Goal: Communication & Community: Answer question/provide support

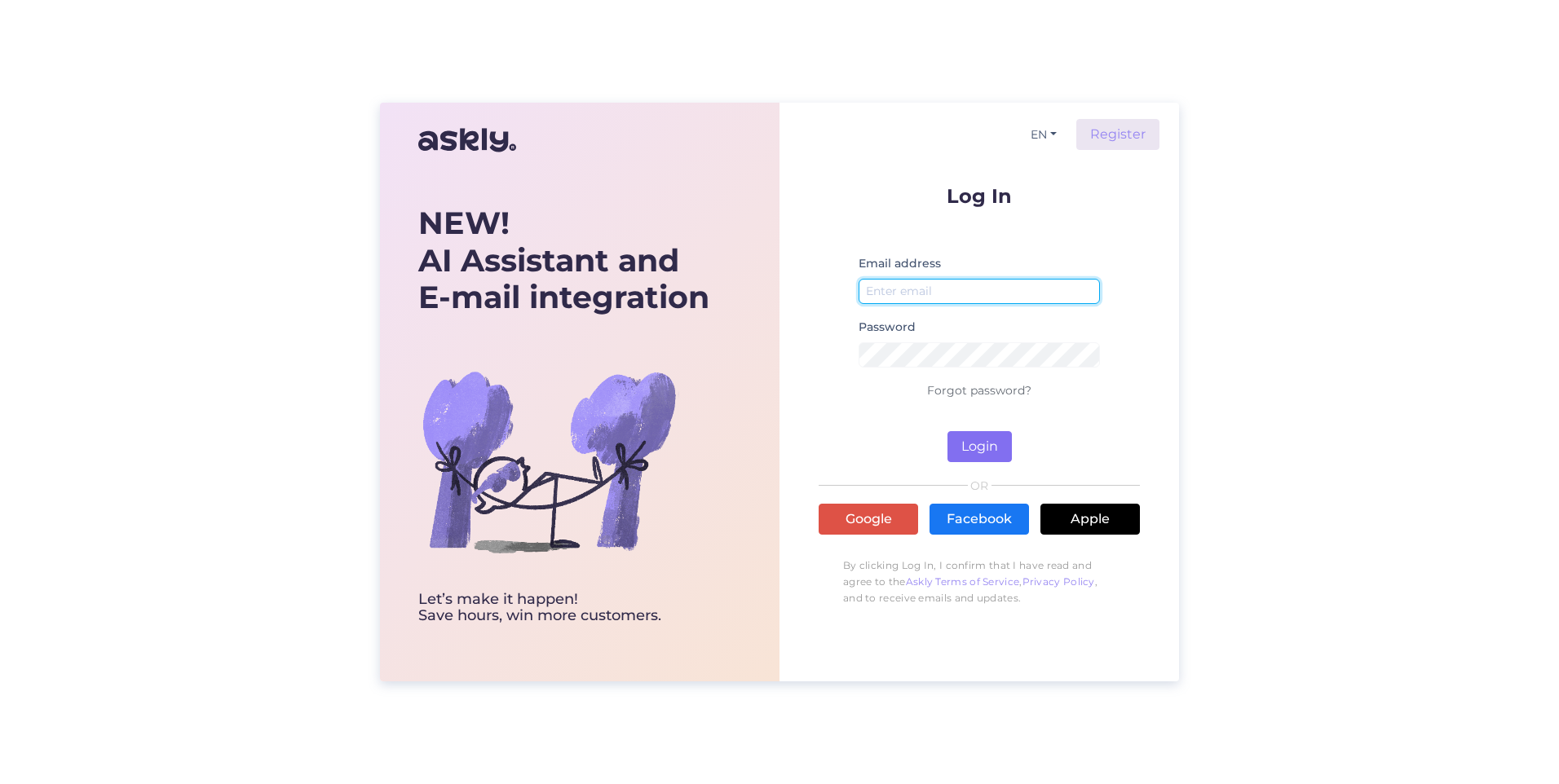
type input "[PERSON_NAME][EMAIL_ADDRESS][PERSON_NAME][PERSON_NAME][DOMAIN_NAME]"
click at [976, 441] on button "Login" at bounding box center [979, 446] width 64 height 31
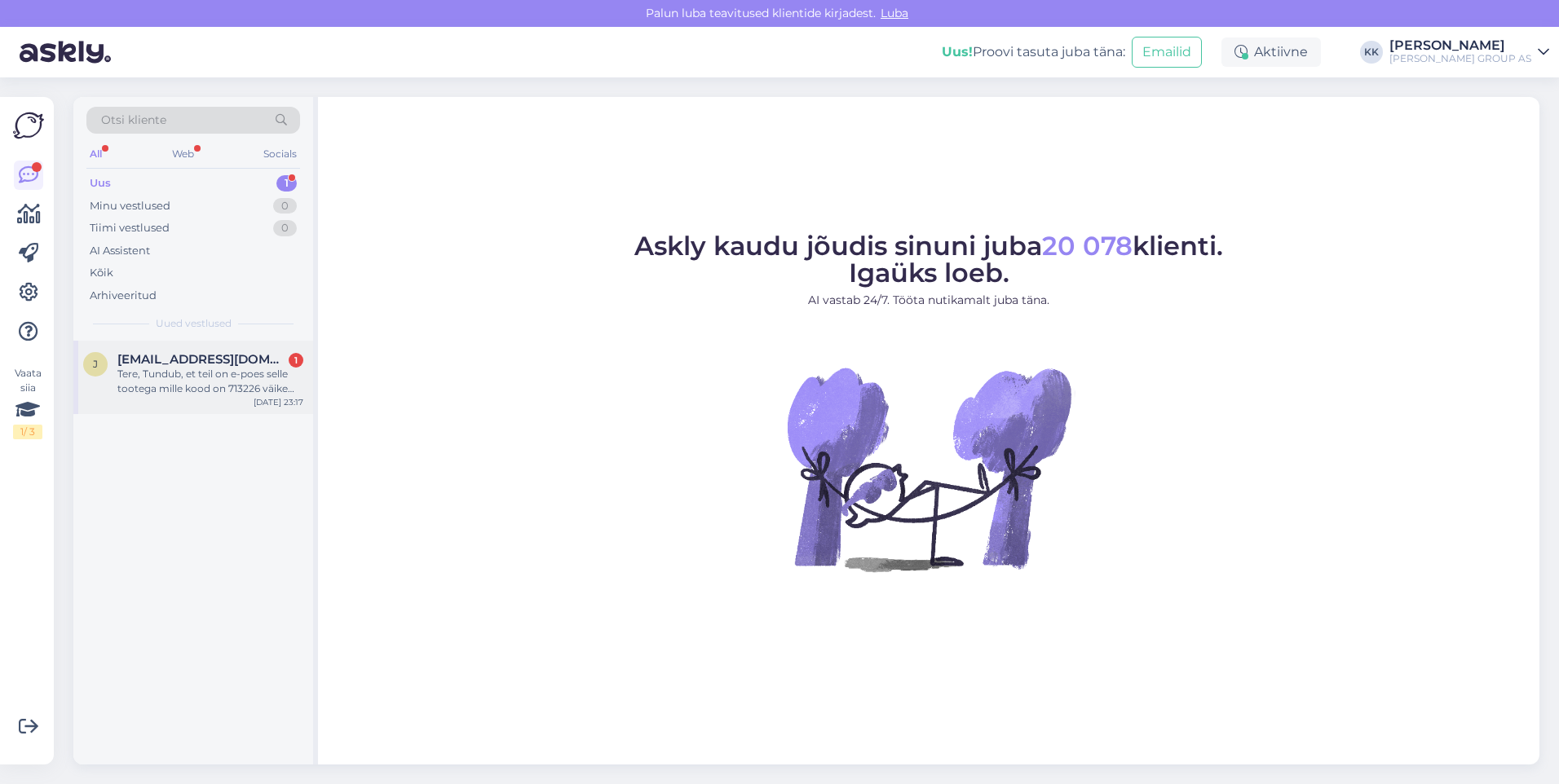
click at [237, 376] on div "Tere, Tundub, et teil on e-poes selle tootega mille kood on 713226 väike kala. …" at bounding box center [211, 381] width 186 height 29
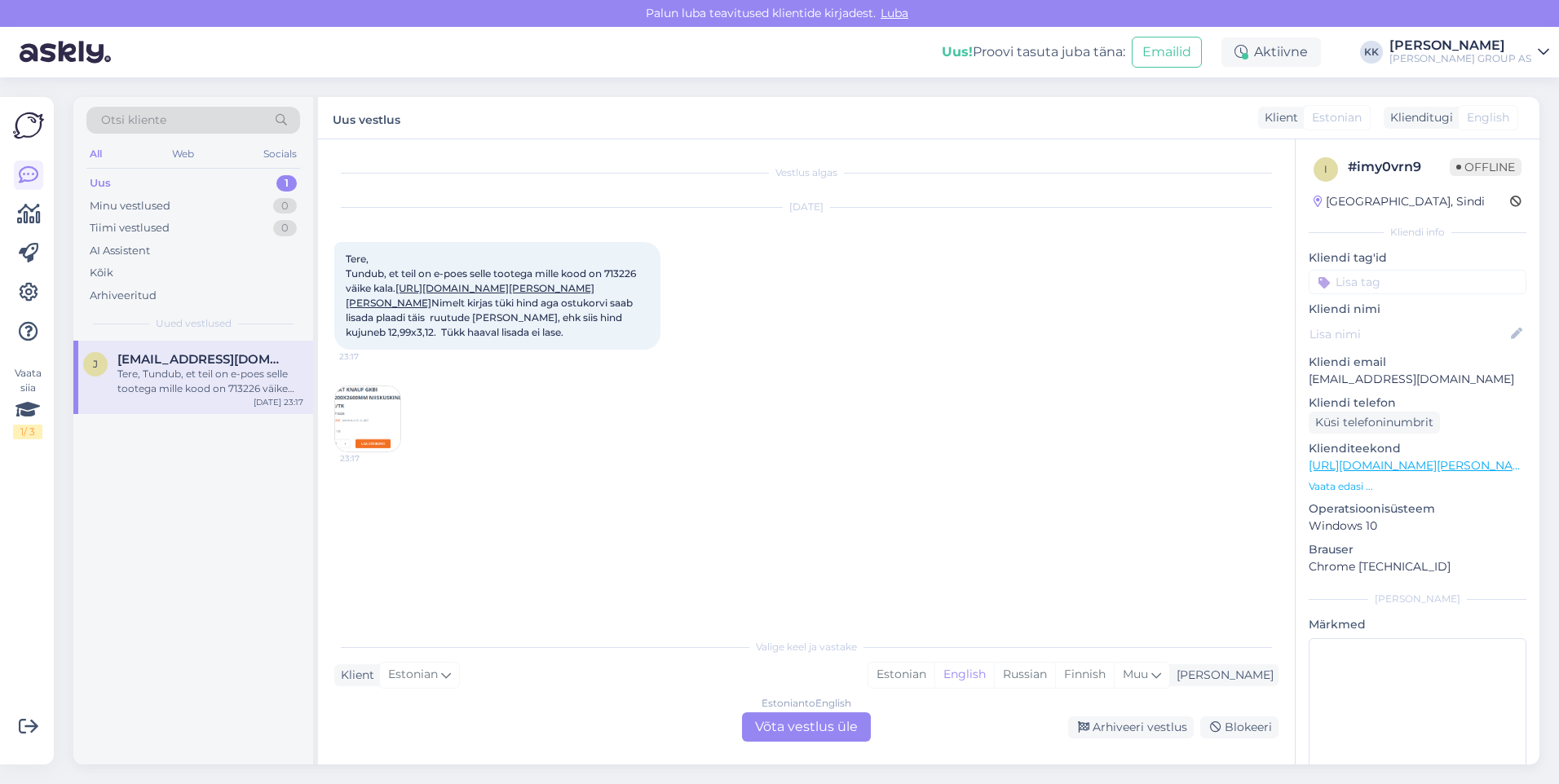
click at [361, 452] on img at bounding box center [368, 419] width 65 height 65
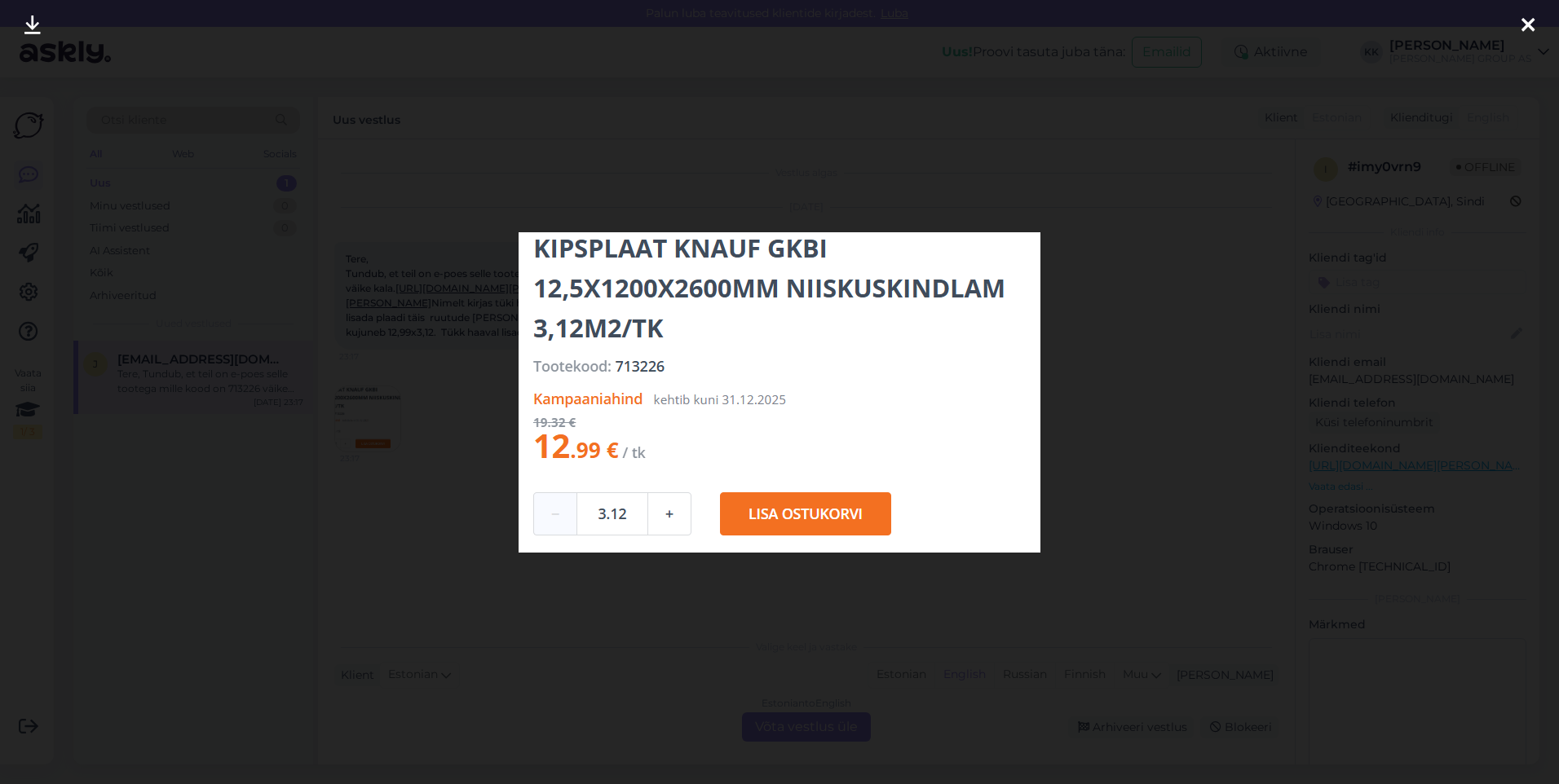
click at [1527, 20] on icon at bounding box center [1527, 26] width 13 height 21
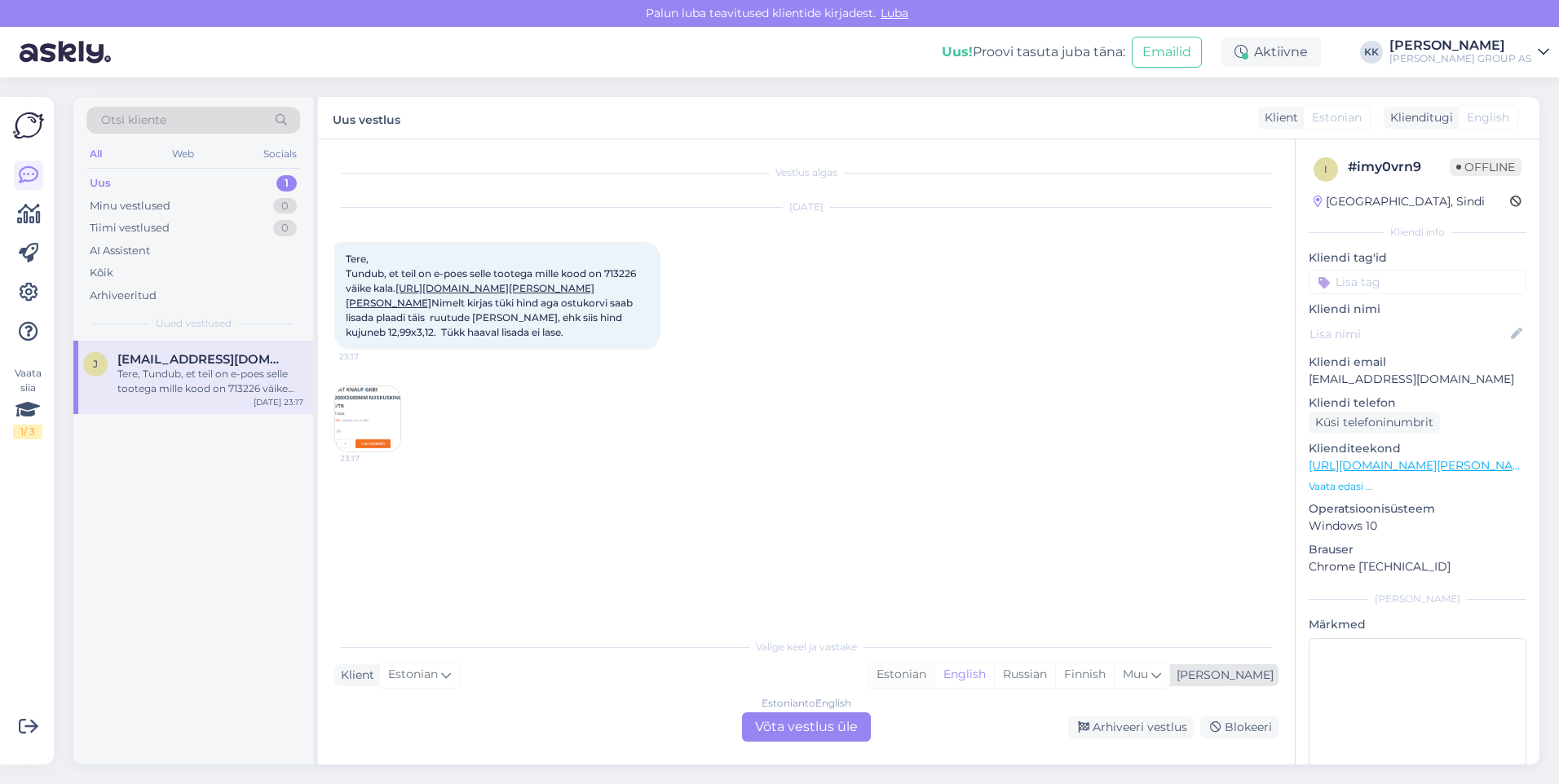
click at [934, 674] on div "Estonian" at bounding box center [901, 675] width 66 height 25
click at [806, 731] on div "Estonian to Estonian Võta vestlus üle" at bounding box center [806, 726] width 129 height 29
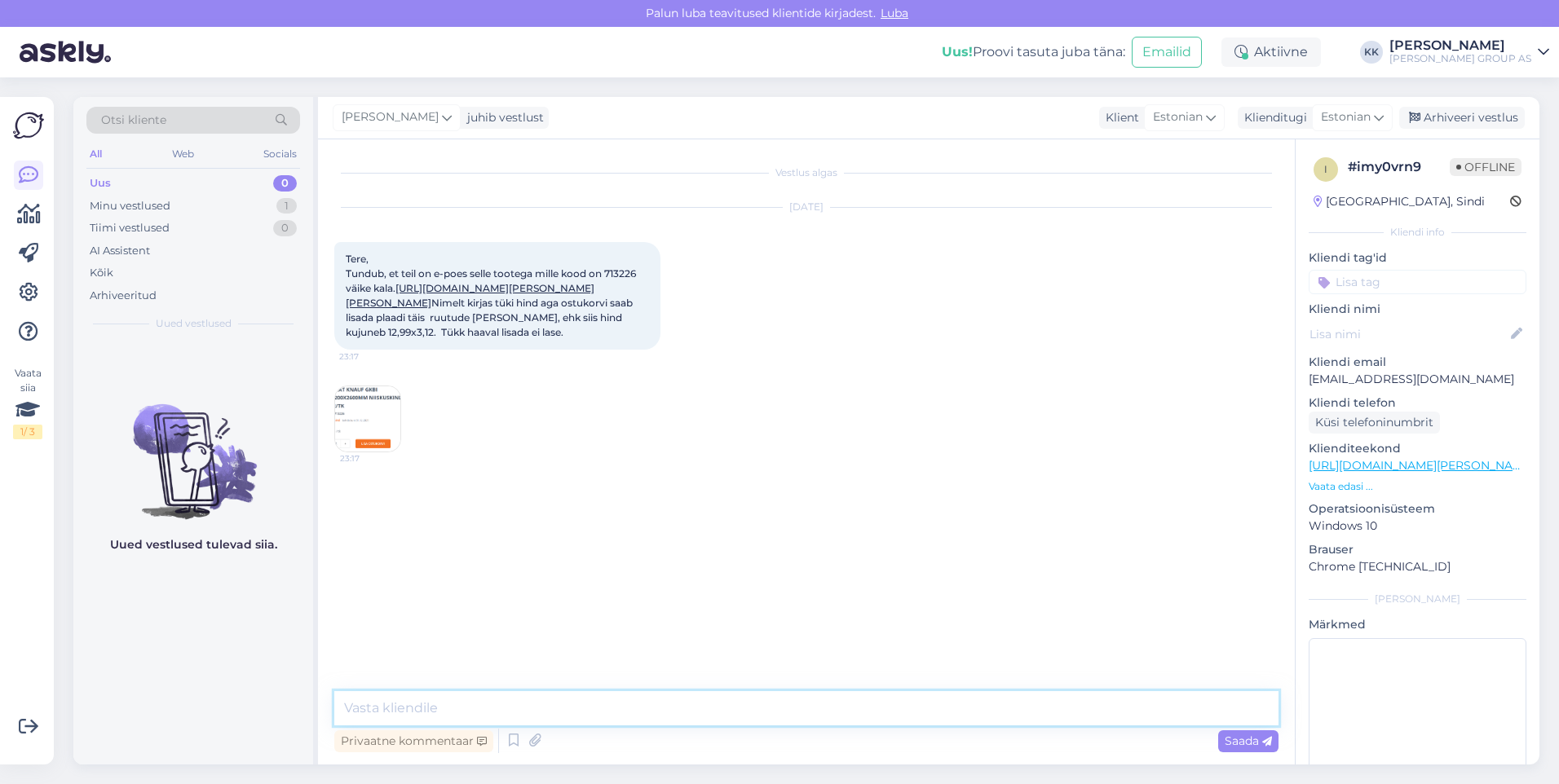
click at [406, 710] on textarea at bounding box center [806, 708] width 944 height 34
type textarea "Tere! Vabandame tehnilise vea pärast. Kodulehe arendaja tegeleb probleemi lahen…"
click at [1234, 741] on span "Saada" at bounding box center [1248, 741] width 47 height 15
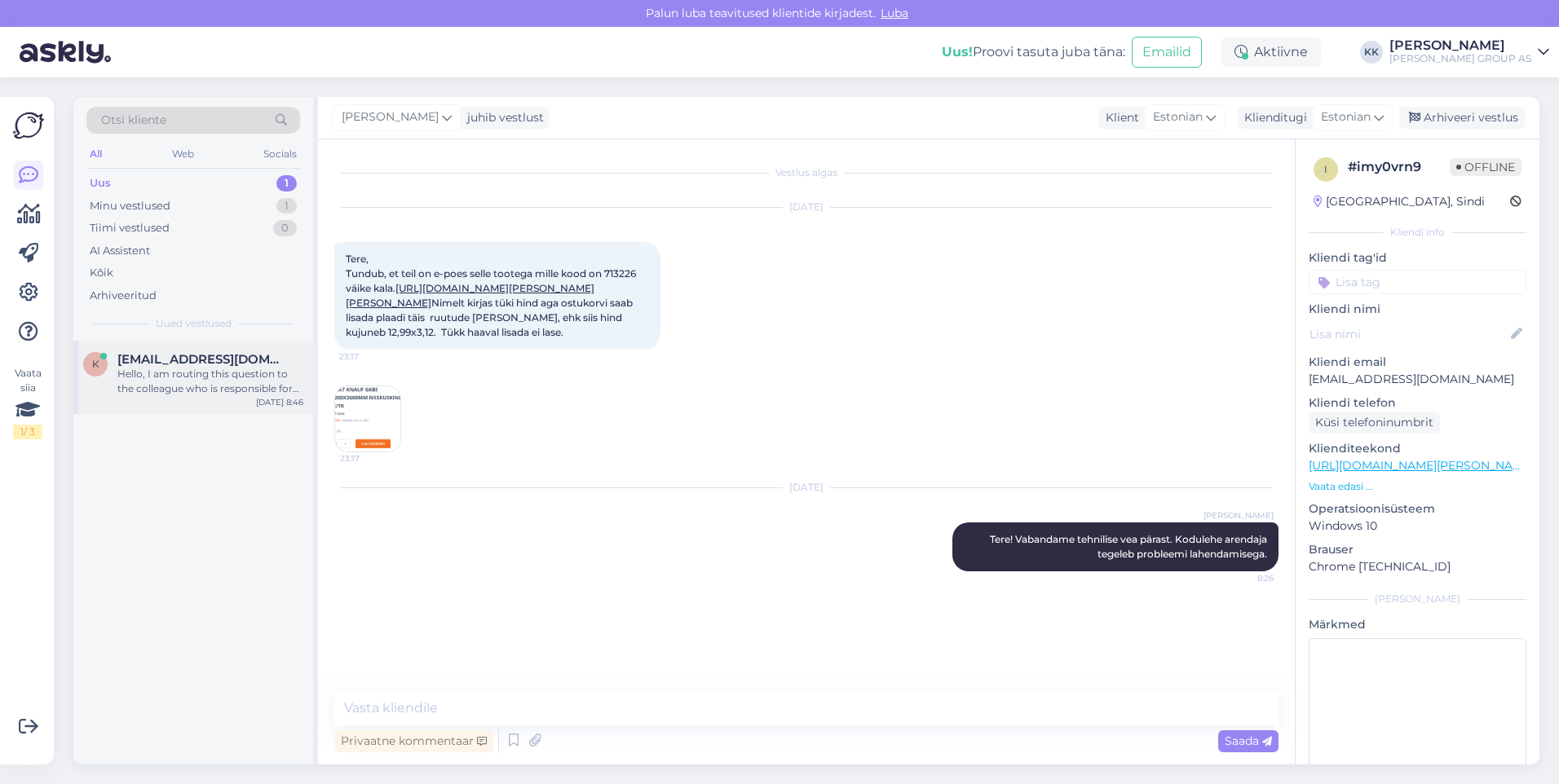
click at [176, 375] on div "Hello, I am routing this question to the colleague who is responsible for this …" at bounding box center [211, 381] width 186 height 29
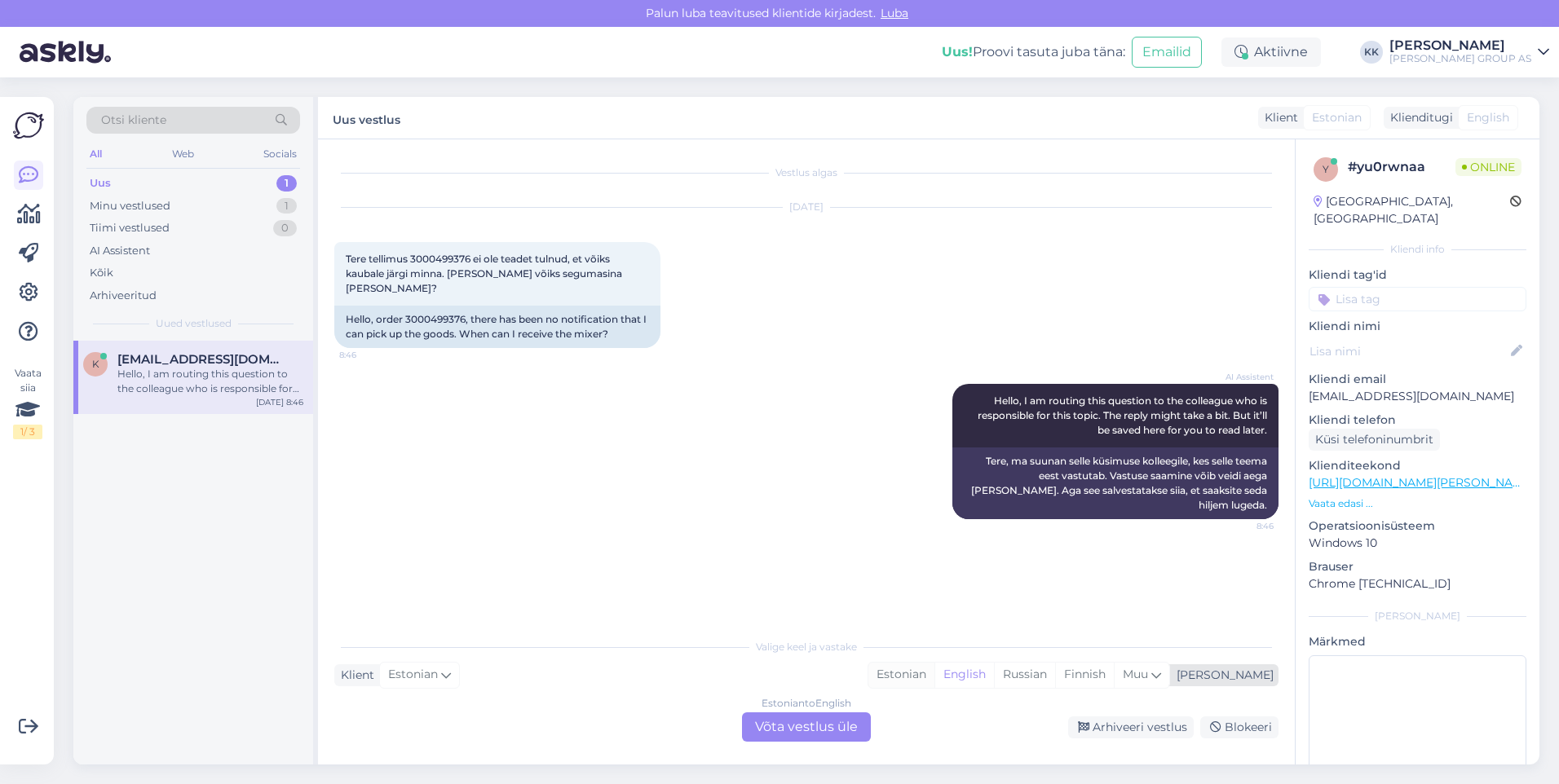
click at [934, 669] on div "Estonian" at bounding box center [901, 675] width 66 height 25
click at [814, 724] on div "Estonian to Estonian Võta vestlus üle" at bounding box center [806, 726] width 129 height 29
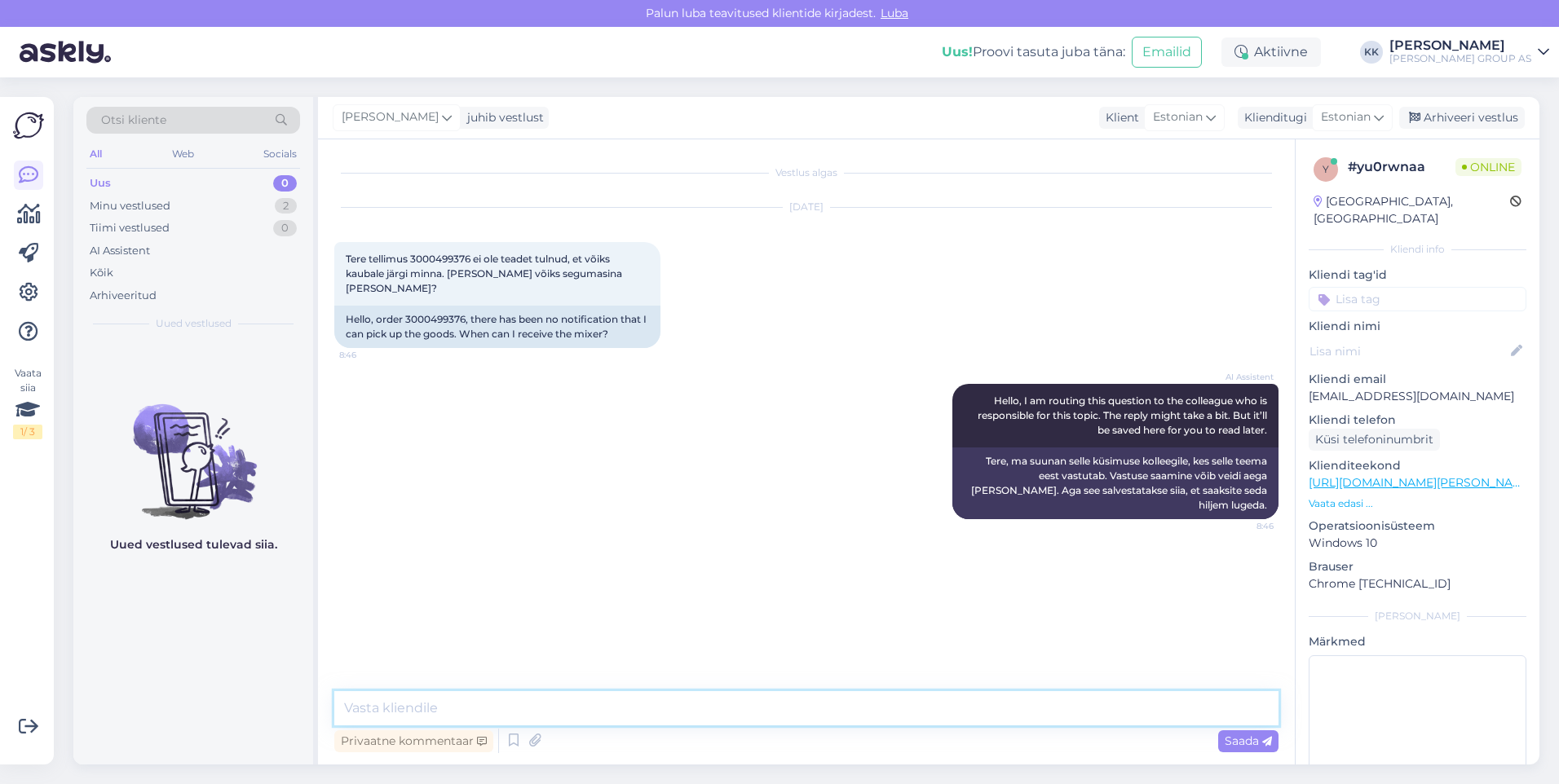
click at [378, 708] on textarea at bounding box center [806, 708] width 944 height 34
paste textarea "E3000499376"
type textarea "Tellimus E3000499376 on väljastamiseks valmis [GEOGRAPHIC_DATA]"
click at [1236, 740] on span "Saada" at bounding box center [1248, 741] width 47 height 15
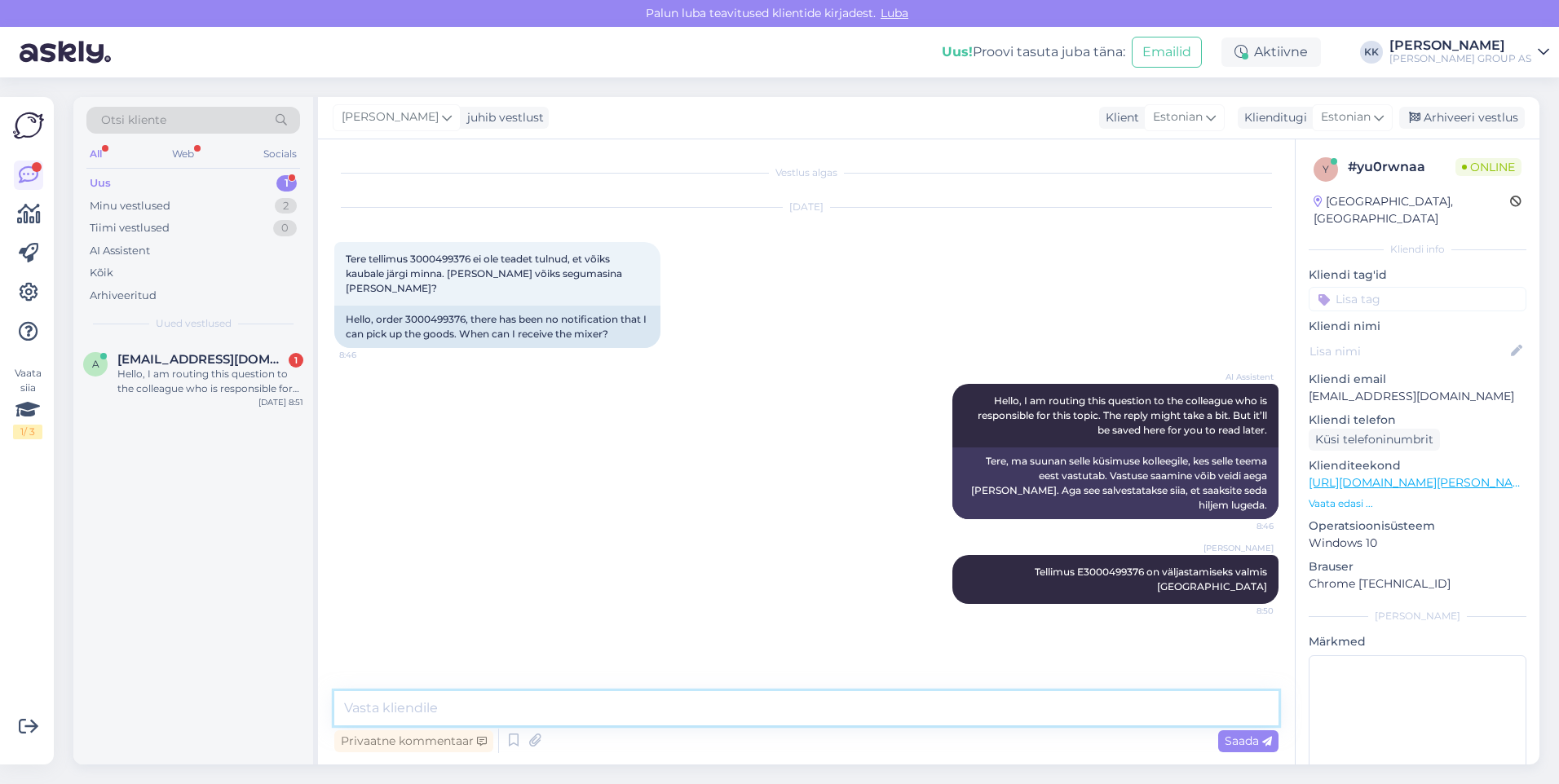
click at [368, 711] on textarea at bounding box center [806, 708] width 944 height 34
type textarea "Vabandame, et teavitus ei jõudnud Teieni"
click at [1239, 734] on span "Saada" at bounding box center [1248, 741] width 47 height 15
click at [174, 370] on div "Hello, I am routing this question to the colleague who is responsible for this …" at bounding box center [211, 381] width 186 height 29
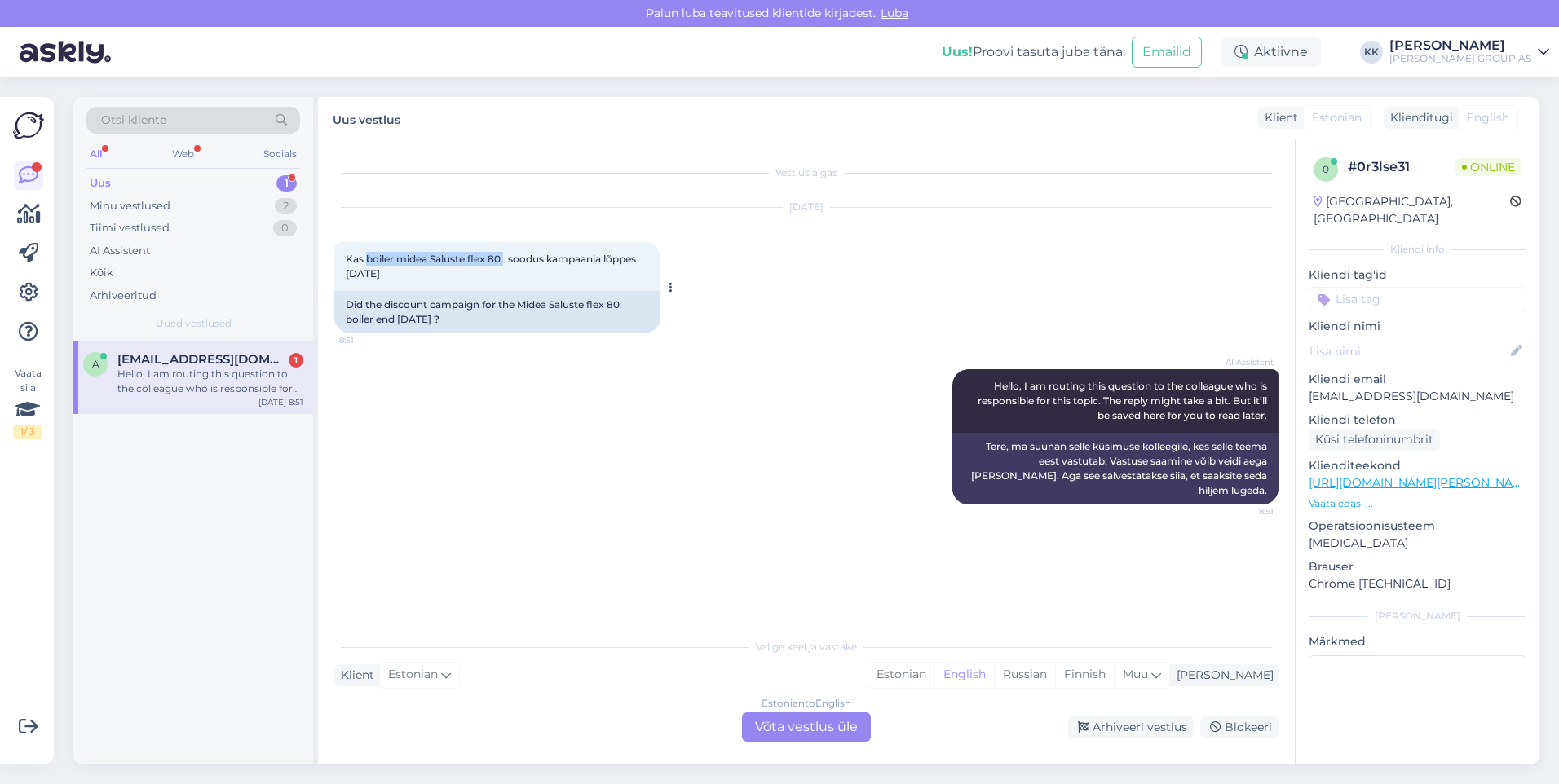
drag, startPoint x: 504, startPoint y: 260, endPoint x: 367, endPoint y: 256, distance: 137.1
click at [367, 256] on span "Kas boiler midea Saluste flex 80 soodus kampaania lõppes [DATE]" at bounding box center [492, 266] width 293 height 27
drag, startPoint x: 367, startPoint y: 256, endPoint x: 411, endPoint y: 255, distance: 44.0
copy span "boiler midea Saluste flex 80"
click at [653, 458] on div "AI Assistent Hello, I am routing this question to the colleague who is responsi…" at bounding box center [806, 437] width 944 height 171
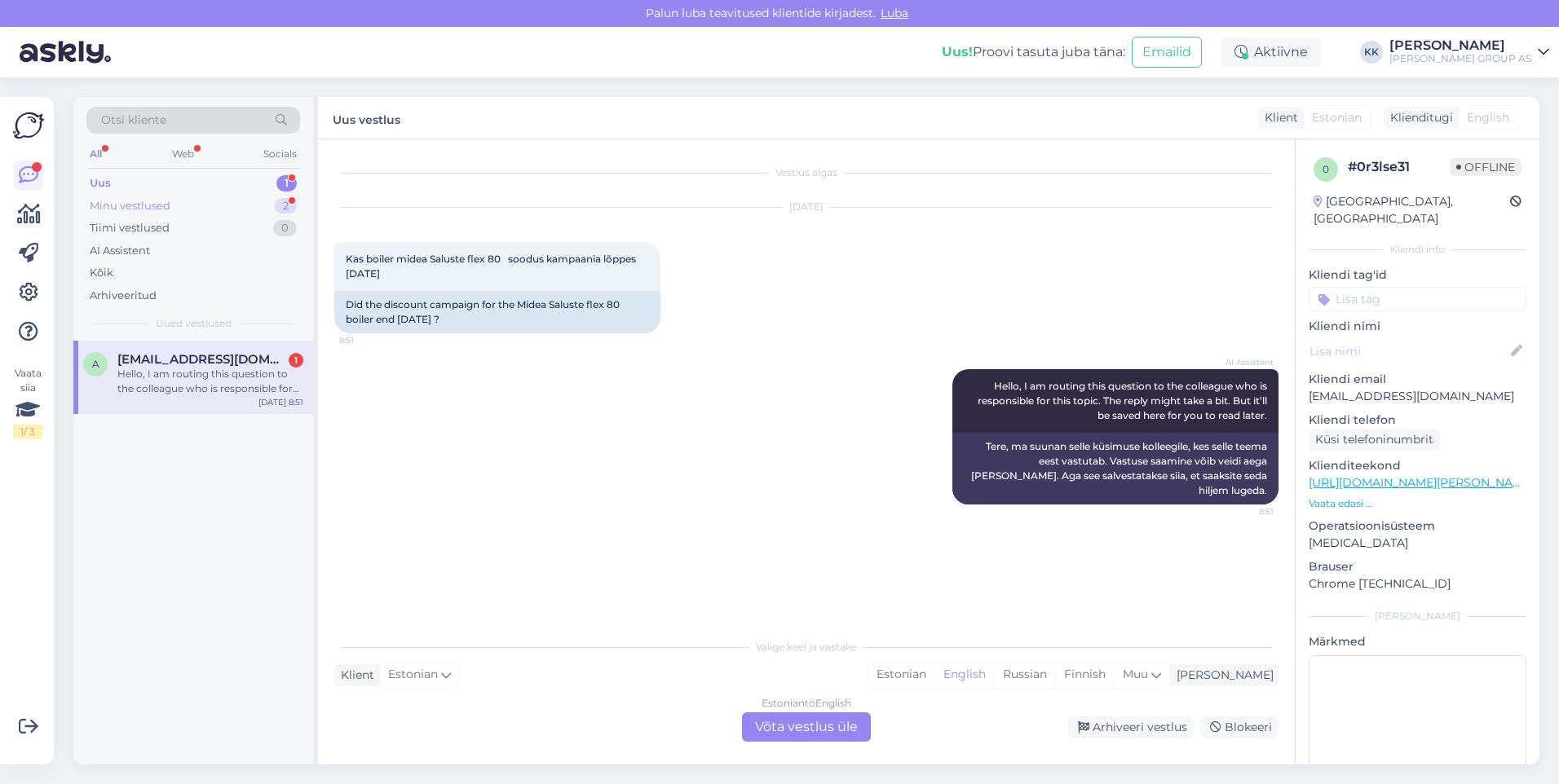
click at [135, 202] on div "Minu vestlused" at bounding box center [130, 206] width 81 height 17
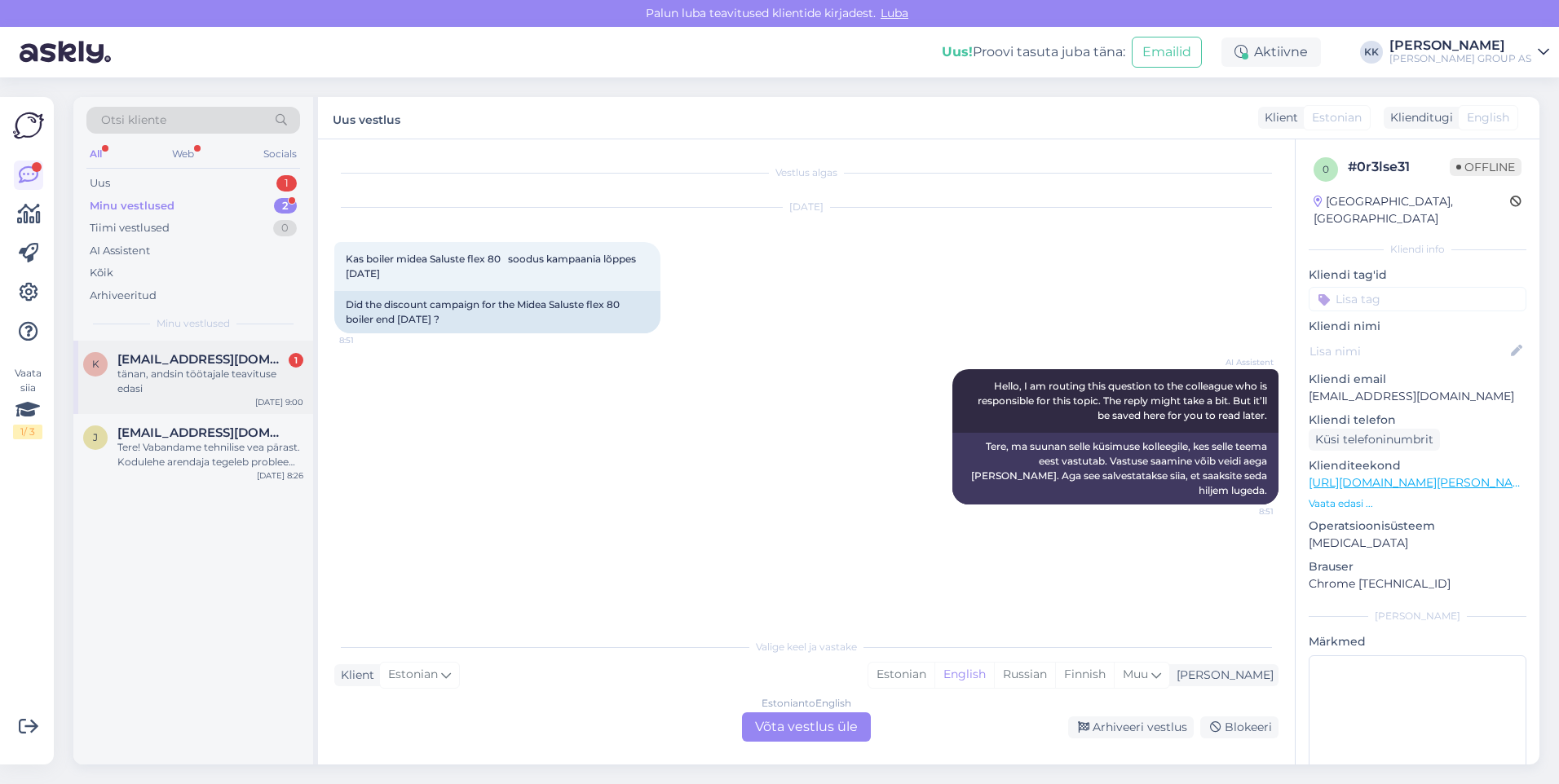
click at [176, 372] on div "tänan, andsin töötajale teavituse edasi" at bounding box center [211, 381] width 186 height 29
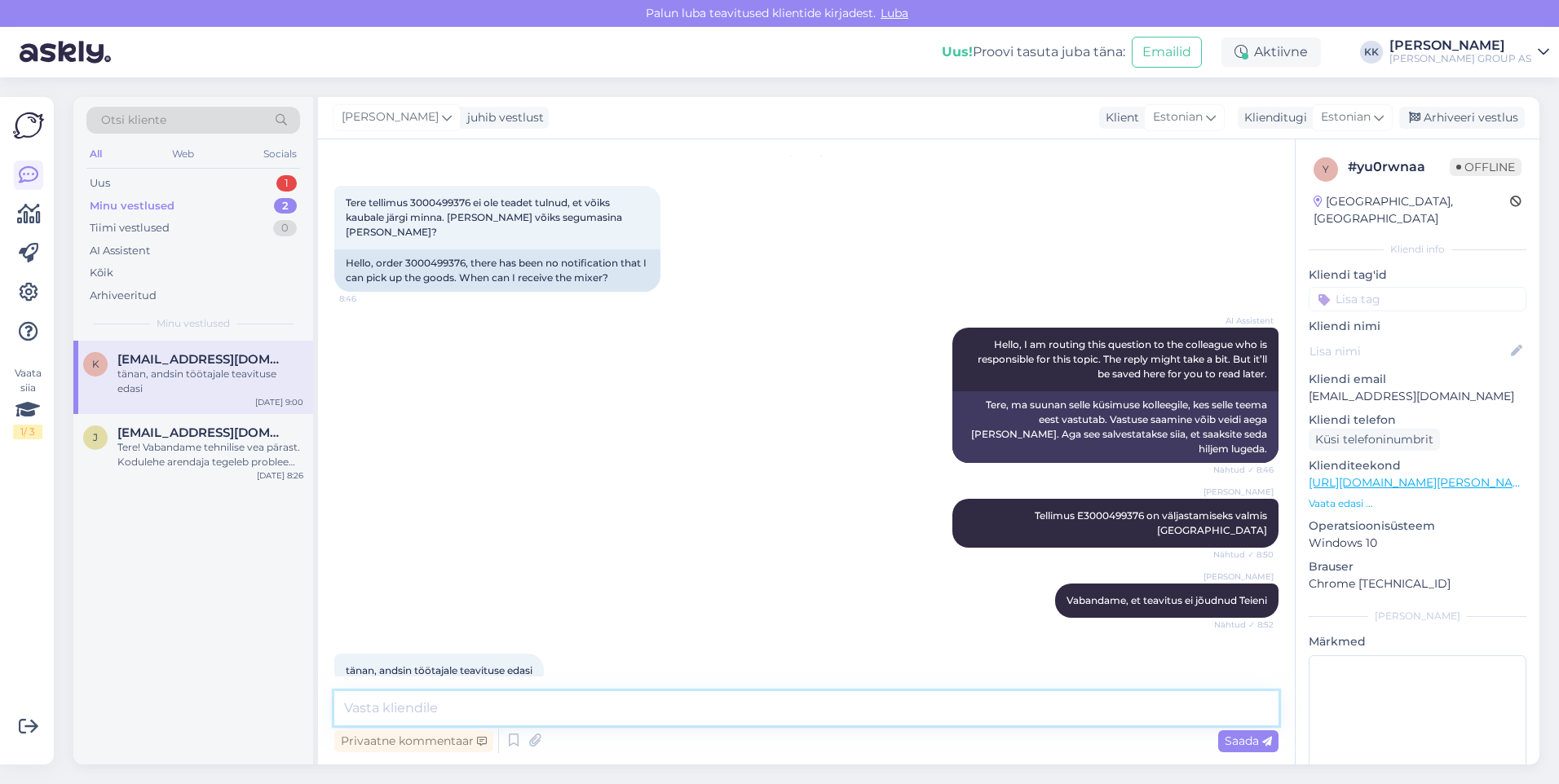
click at [381, 718] on textarea at bounding box center [806, 708] width 944 height 34
type textarea "Palun! Kena päeva jätku!"
click at [1238, 738] on span "Saada" at bounding box center [1248, 741] width 47 height 15
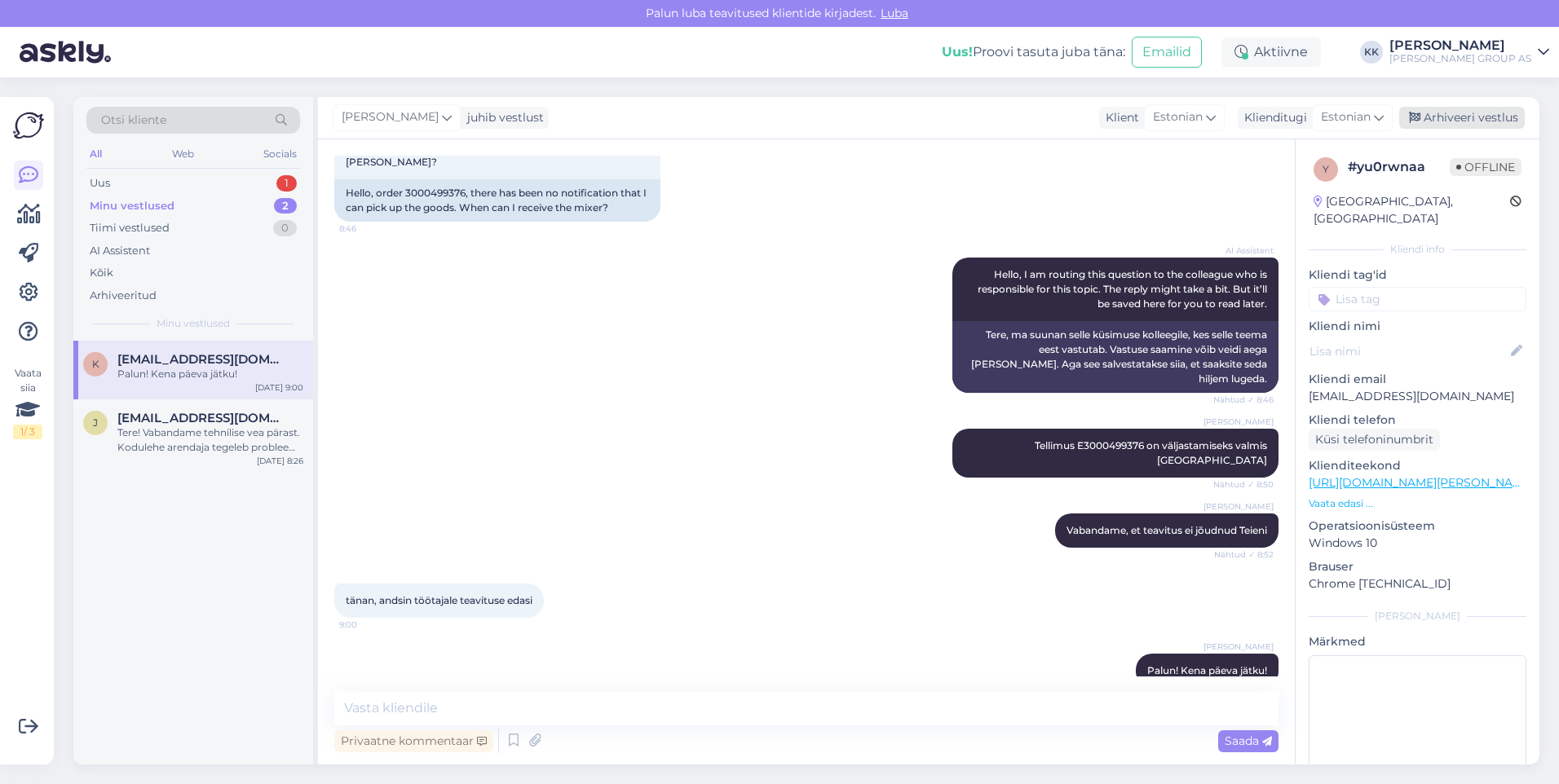
click at [1467, 117] on div "Arhiveeri vestlus" at bounding box center [1462, 118] width 125 height 22
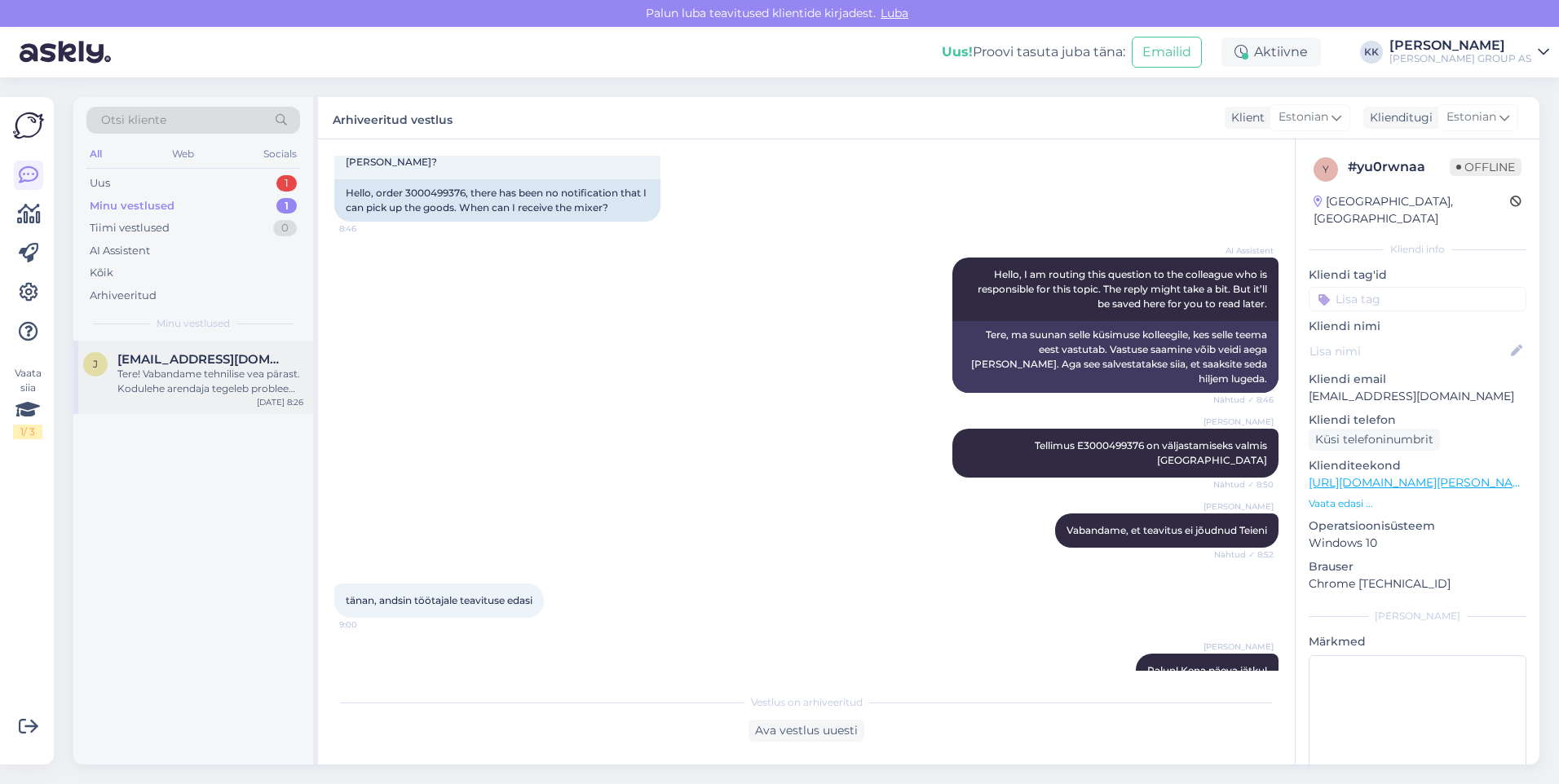
click at [169, 367] on div "Tere! Vabandame tehnilise vea pärast. Kodulehe arendaja tegeleb probleemi lahen…" at bounding box center [211, 381] width 186 height 29
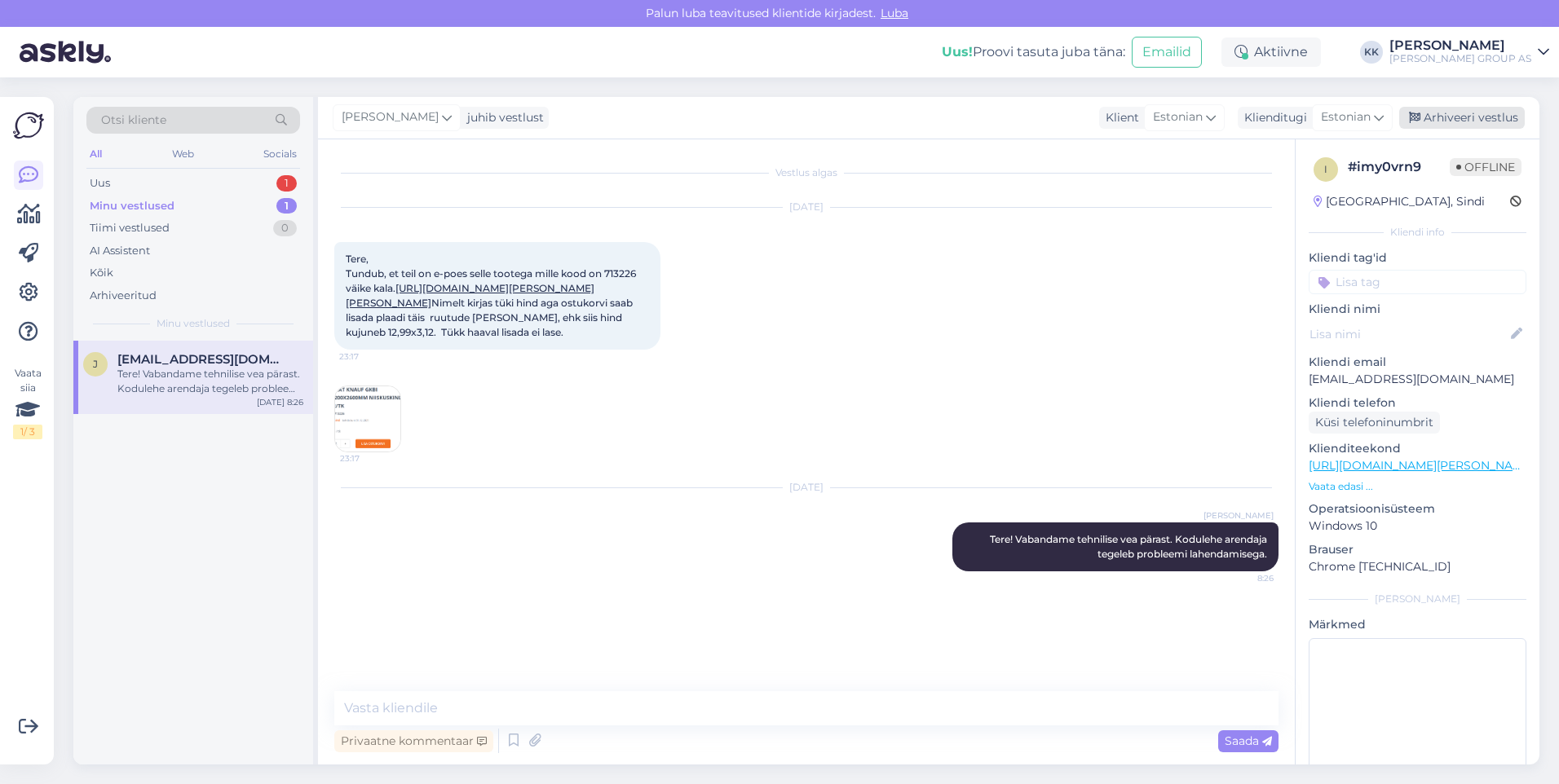
click at [1467, 115] on div "Arhiveeri vestlus" at bounding box center [1462, 118] width 125 height 22
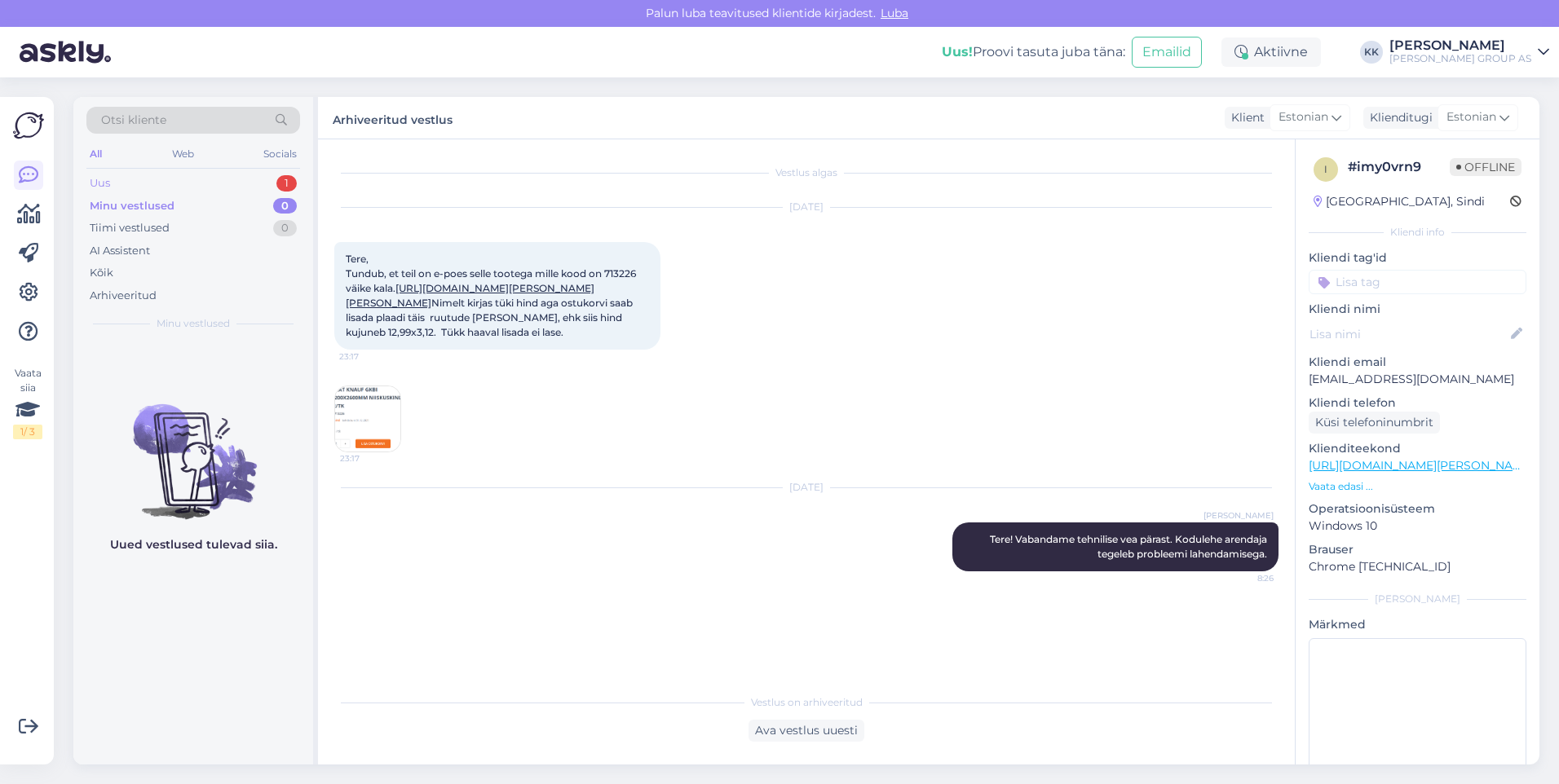
click at [122, 176] on div "Uus 1" at bounding box center [194, 183] width 214 height 23
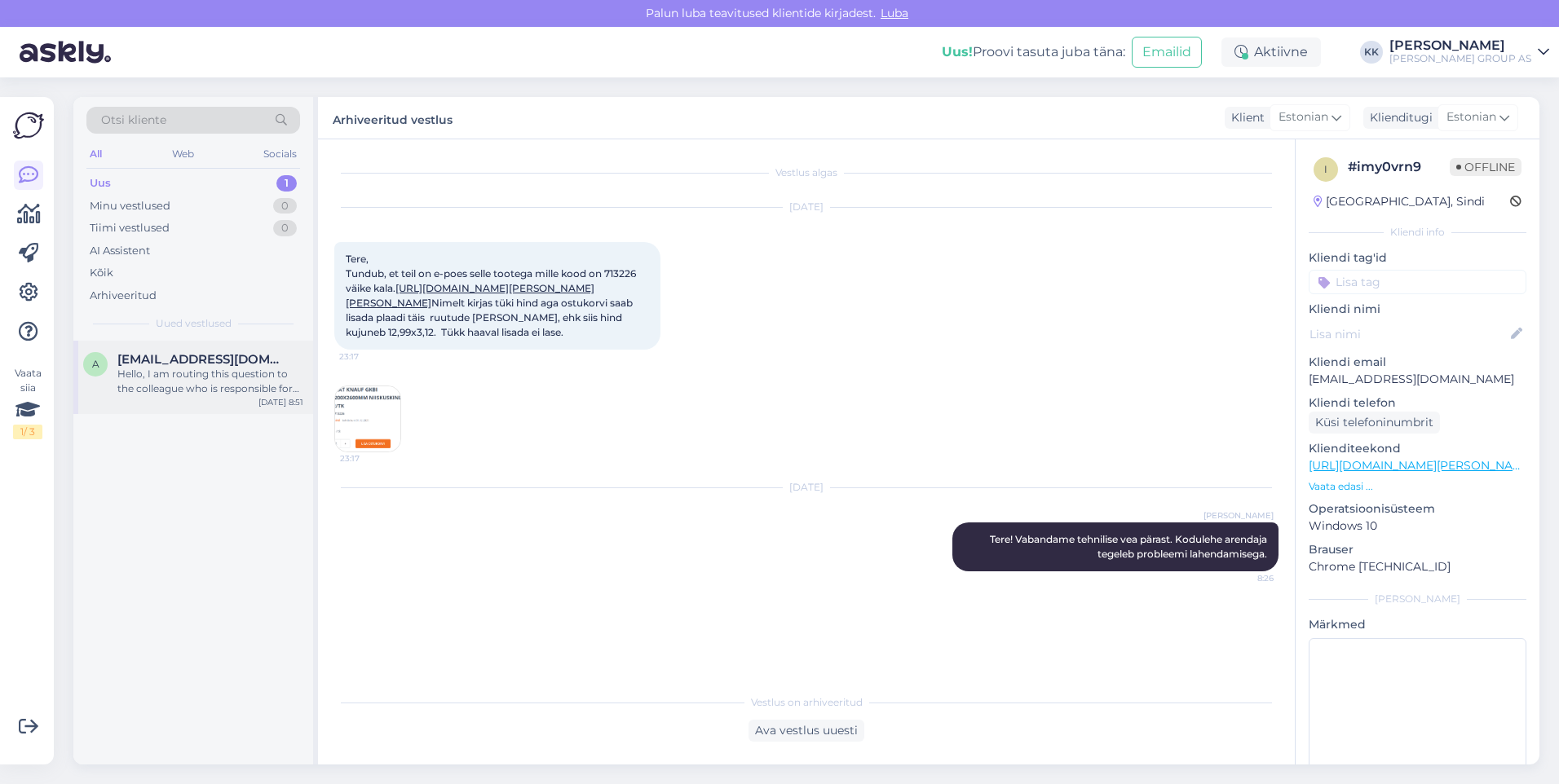
click at [176, 364] on span "[EMAIL_ADDRESS][DOMAIN_NAME]" at bounding box center [202, 360] width 169 height 15
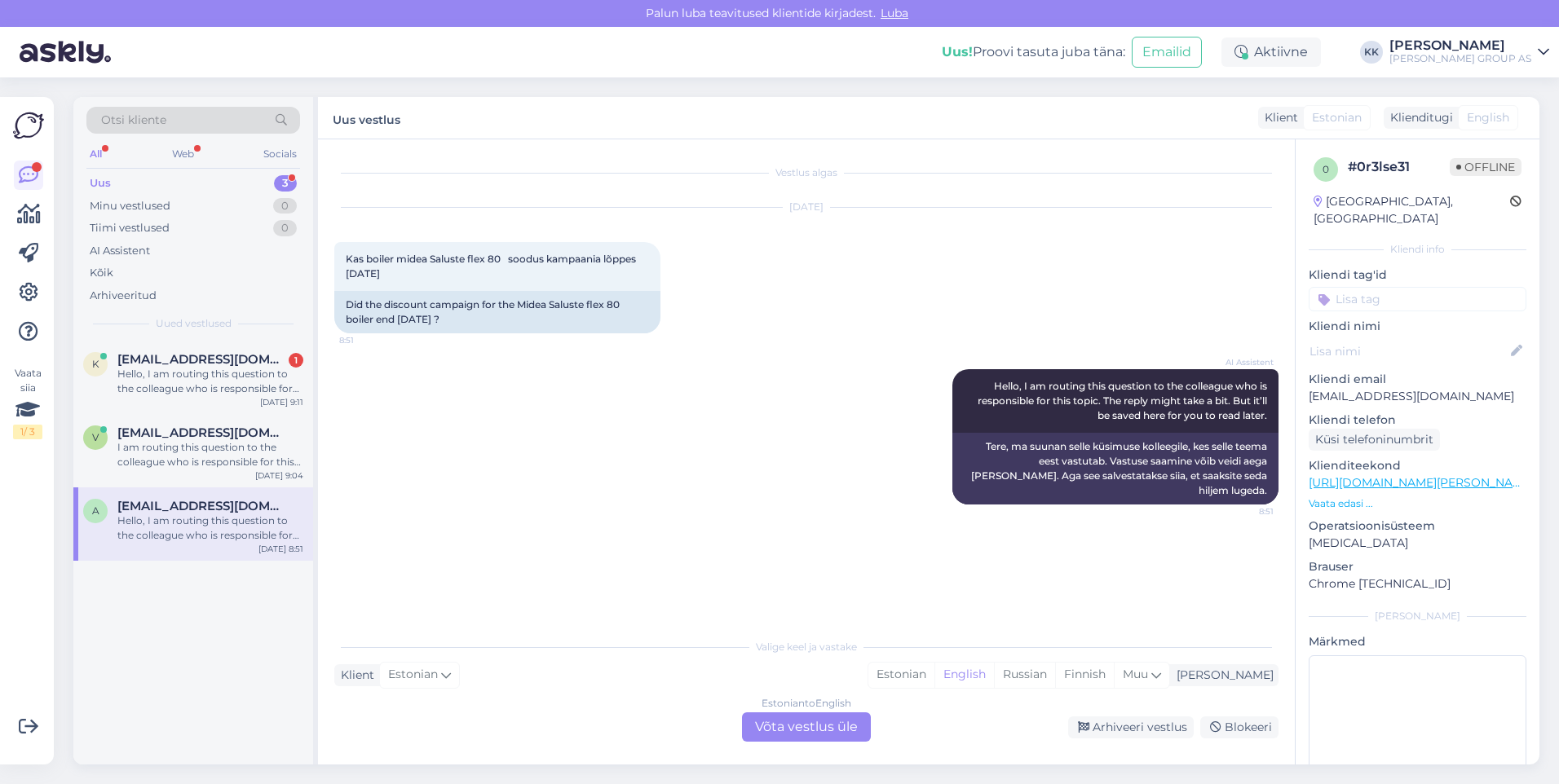
click at [214, 517] on div "Hello, I am routing this question to the colleague who is responsible for this …" at bounding box center [211, 528] width 186 height 29
click at [180, 445] on div "I am routing this question to the colleague who is responsible for this topic. …" at bounding box center [211, 454] width 186 height 29
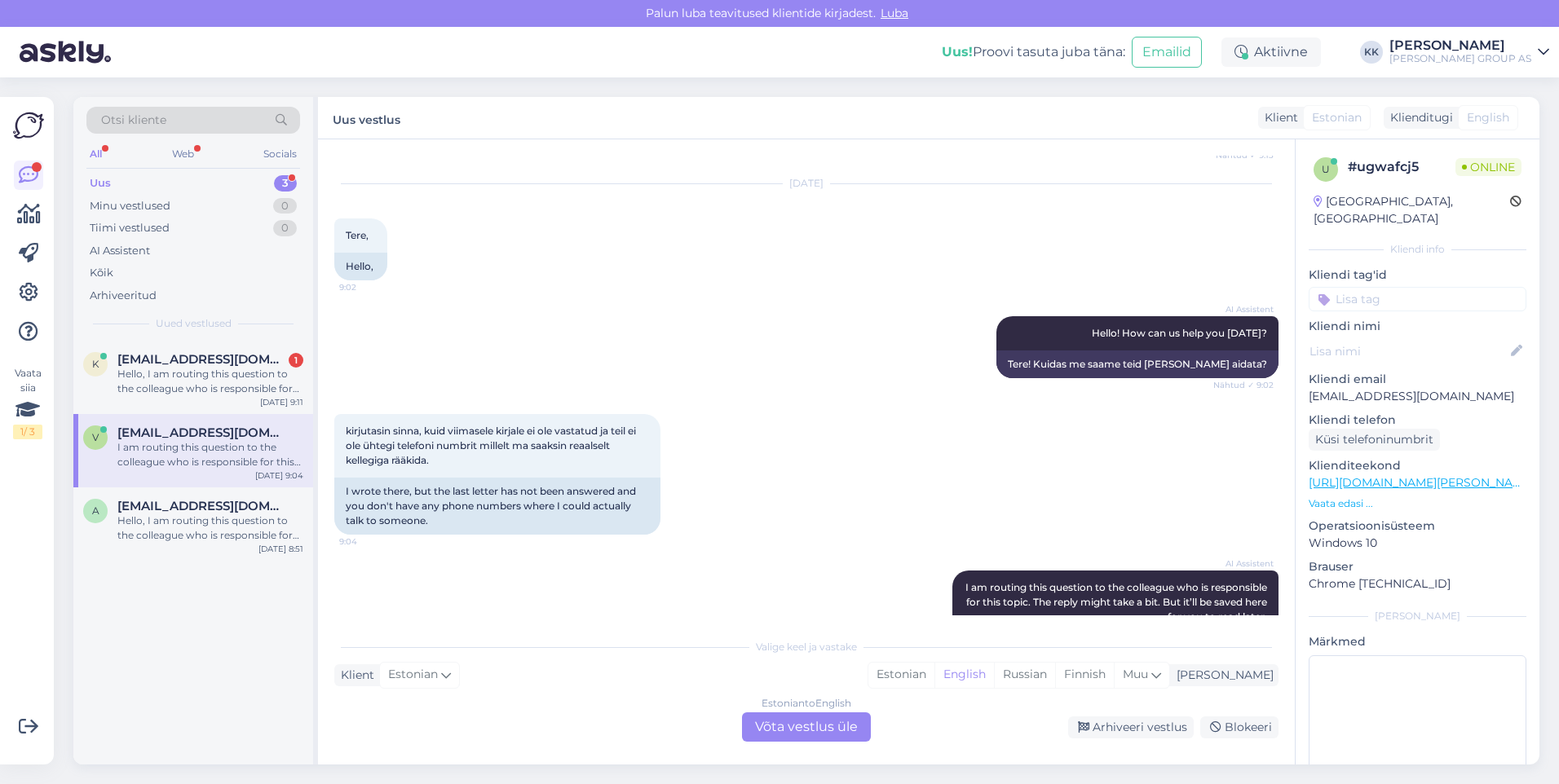
scroll to position [882, 0]
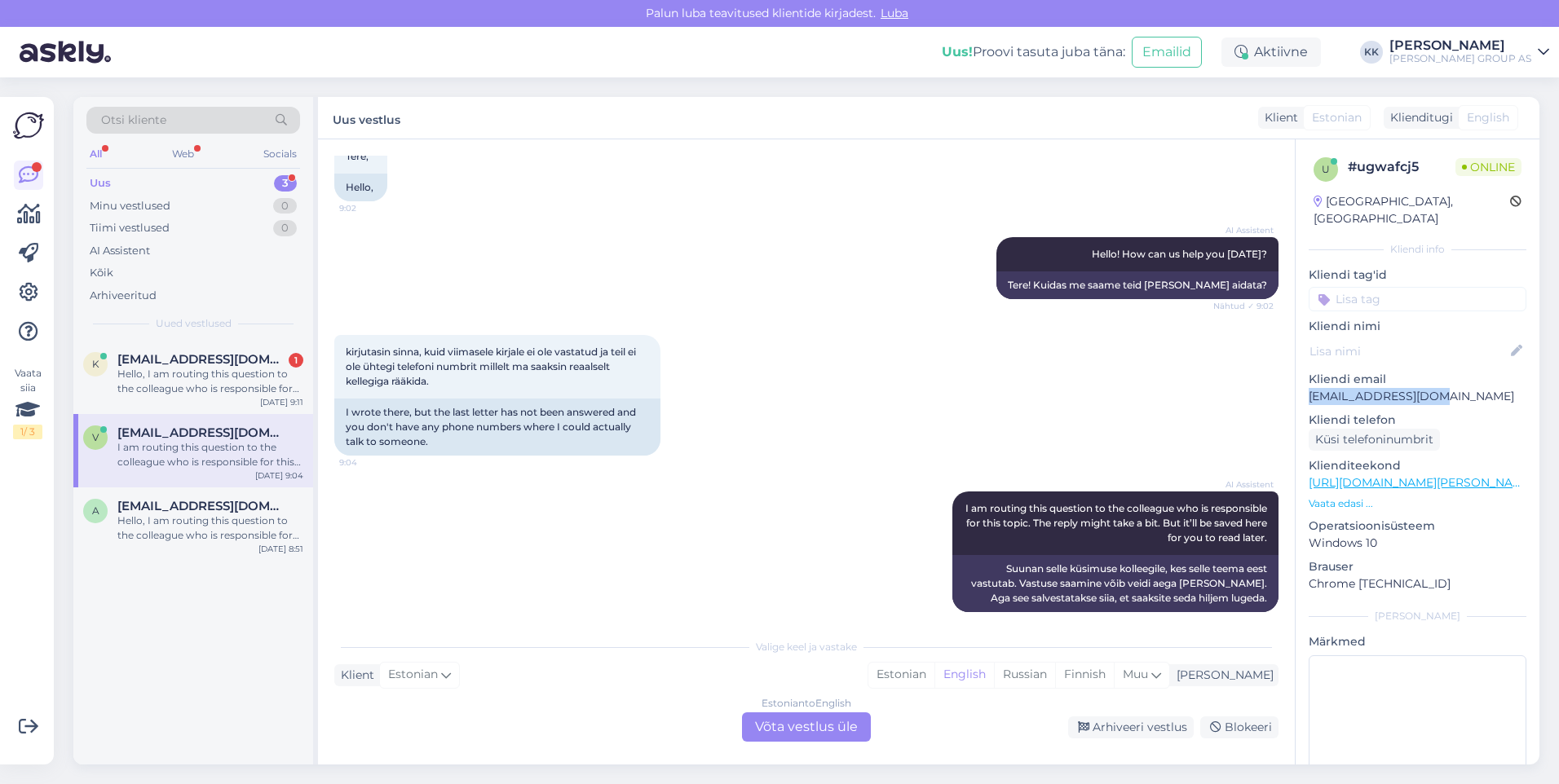
drag, startPoint x: 1436, startPoint y: 381, endPoint x: 1305, endPoint y: 375, distance: 131.1
click at [1305, 375] on div "u # ugwafcj5 Online [GEOGRAPHIC_DATA], [GEOGRAPHIC_DATA] Kliendi info Kliendi t…" at bounding box center [1418, 483] width 244 height 688
drag, startPoint x: 1305, startPoint y: 375, endPoint x: 1327, endPoint y: 378, distance: 22.2
copy p "[EMAIL_ADDRESS][DOMAIN_NAME]"
click at [934, 673] on div "Estonian" at bounding box center [901, 675] width 66 height 25
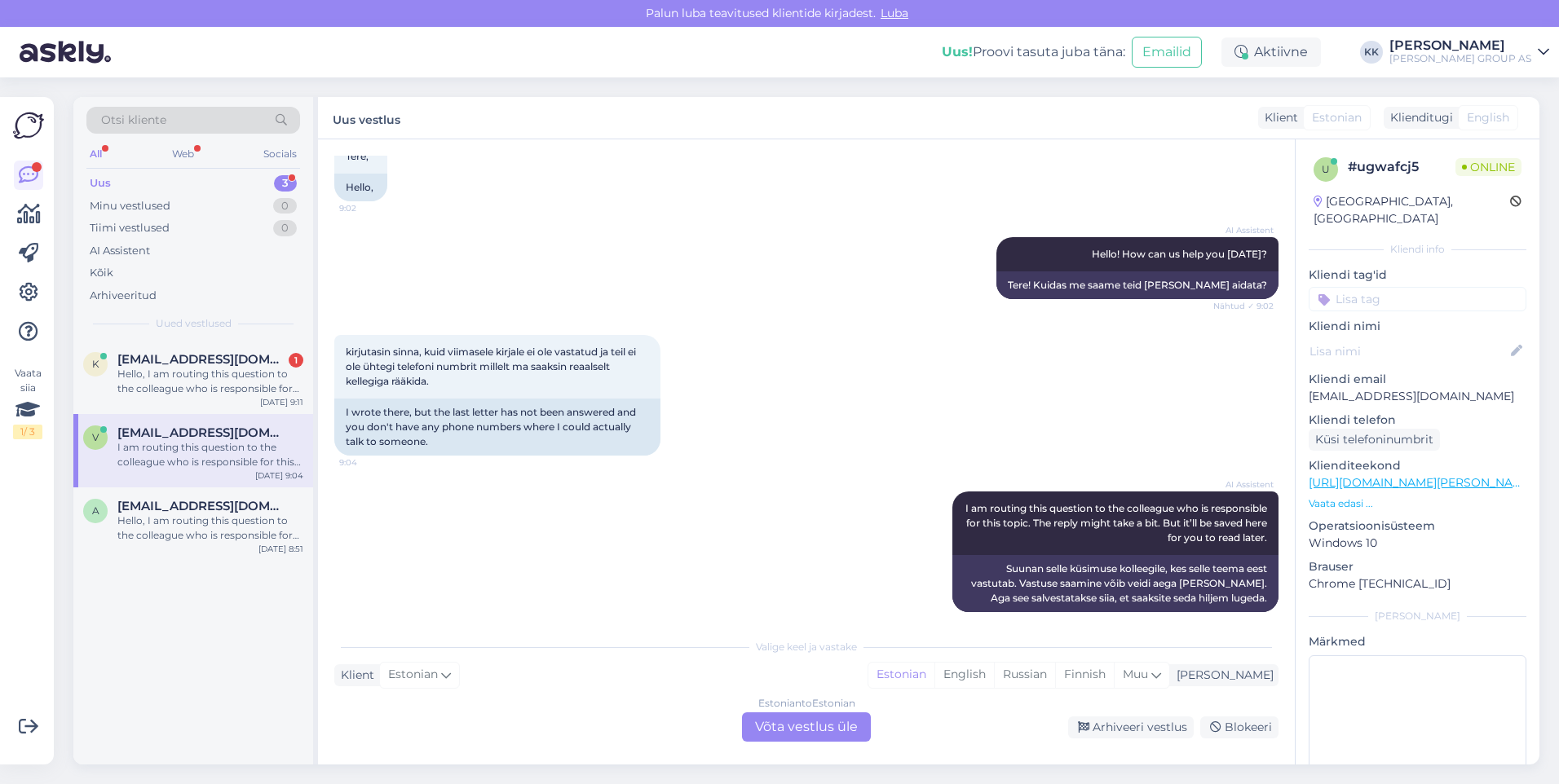
click at [815, 715] on div "Estonian to Estonian Võta vestlus üle" at bounding box center [806, 726] width 129 height 29
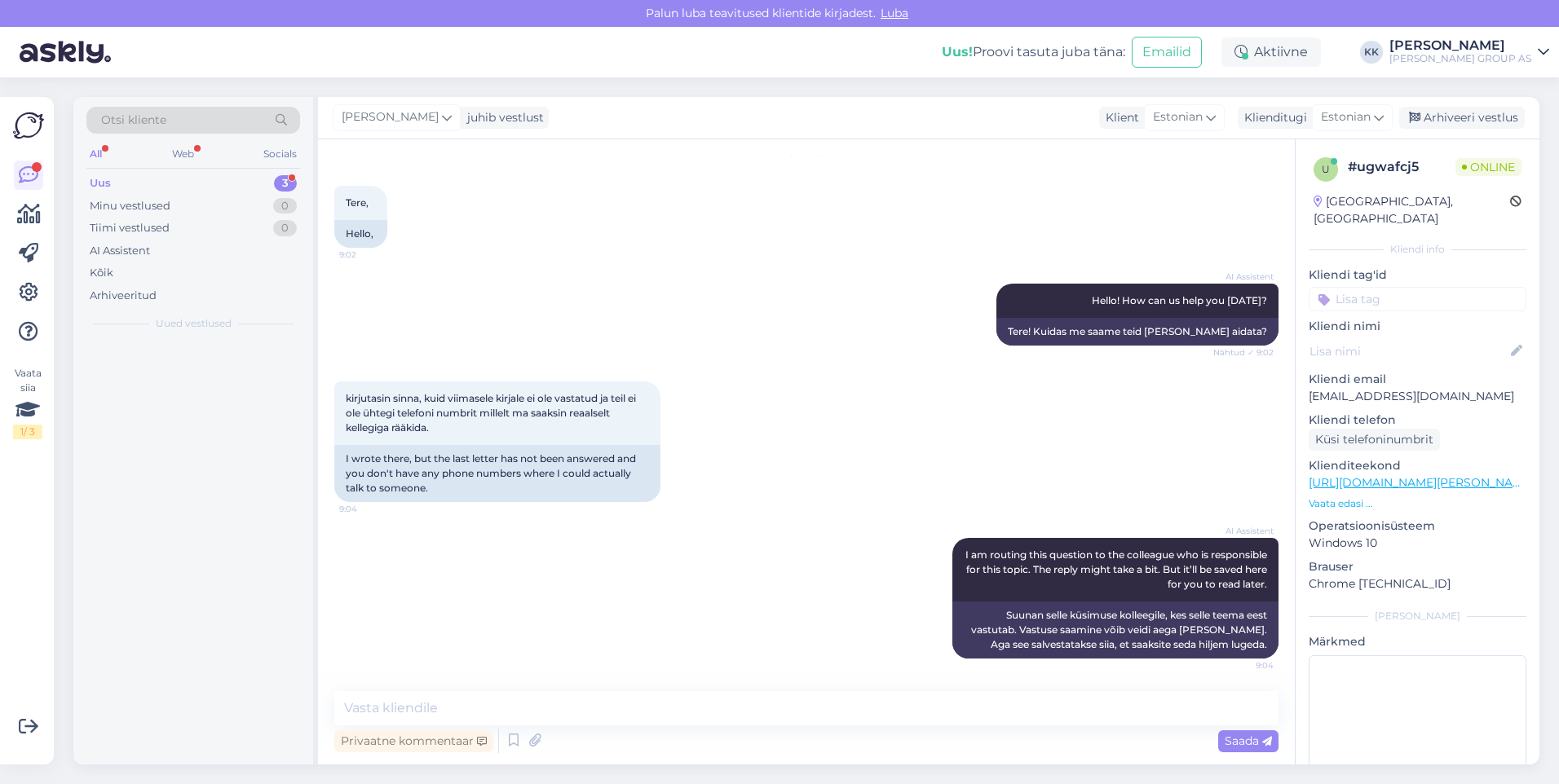
scroll to position [821, 0]
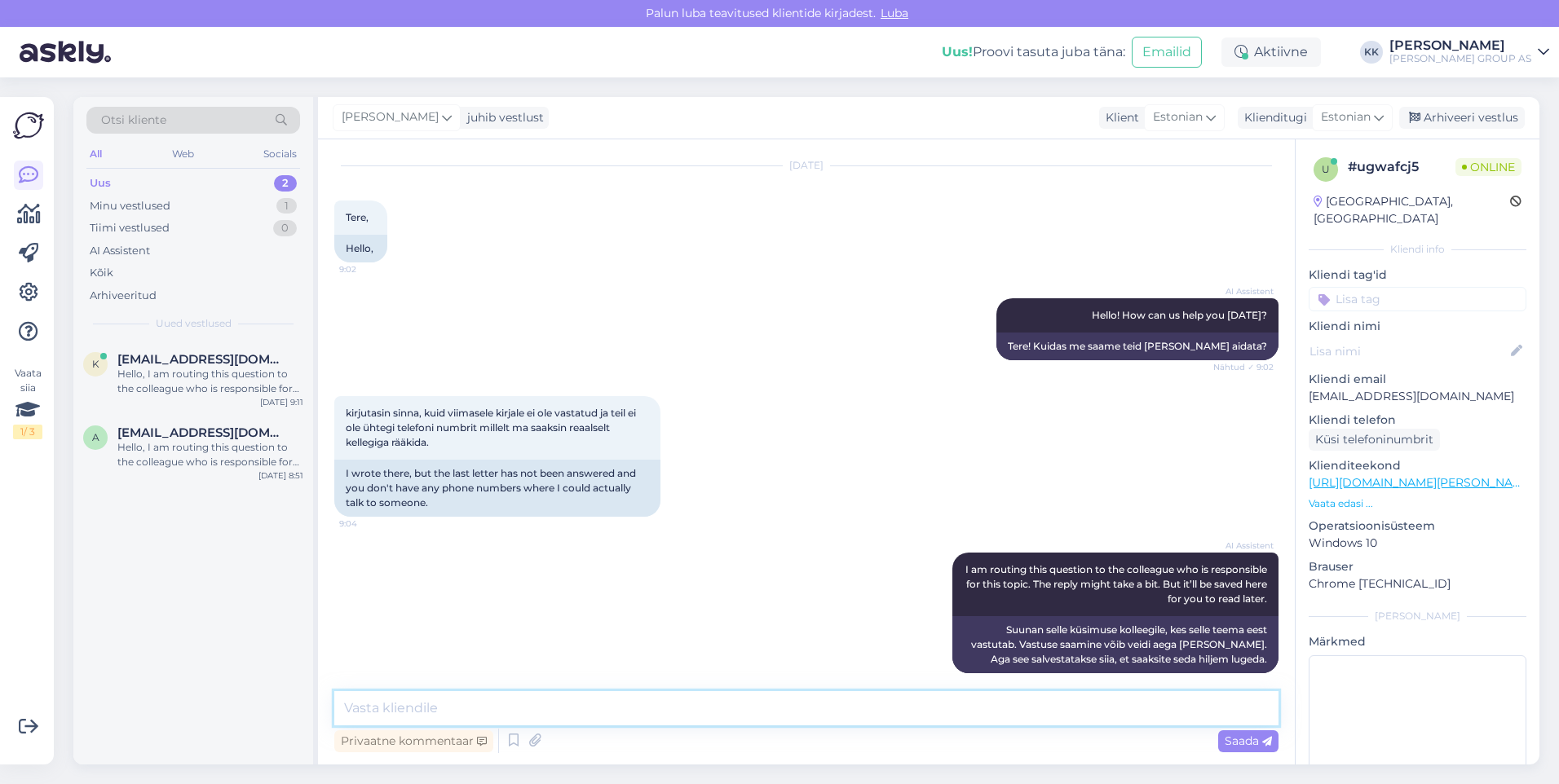
click at [386, 711] on textarea at bounding box center [806, 708] width 944 height 34
paste textarea "Pöörduge palun tootega teile lähimasse Bauhofi kauplusesse. Kaasas peab olema o…"
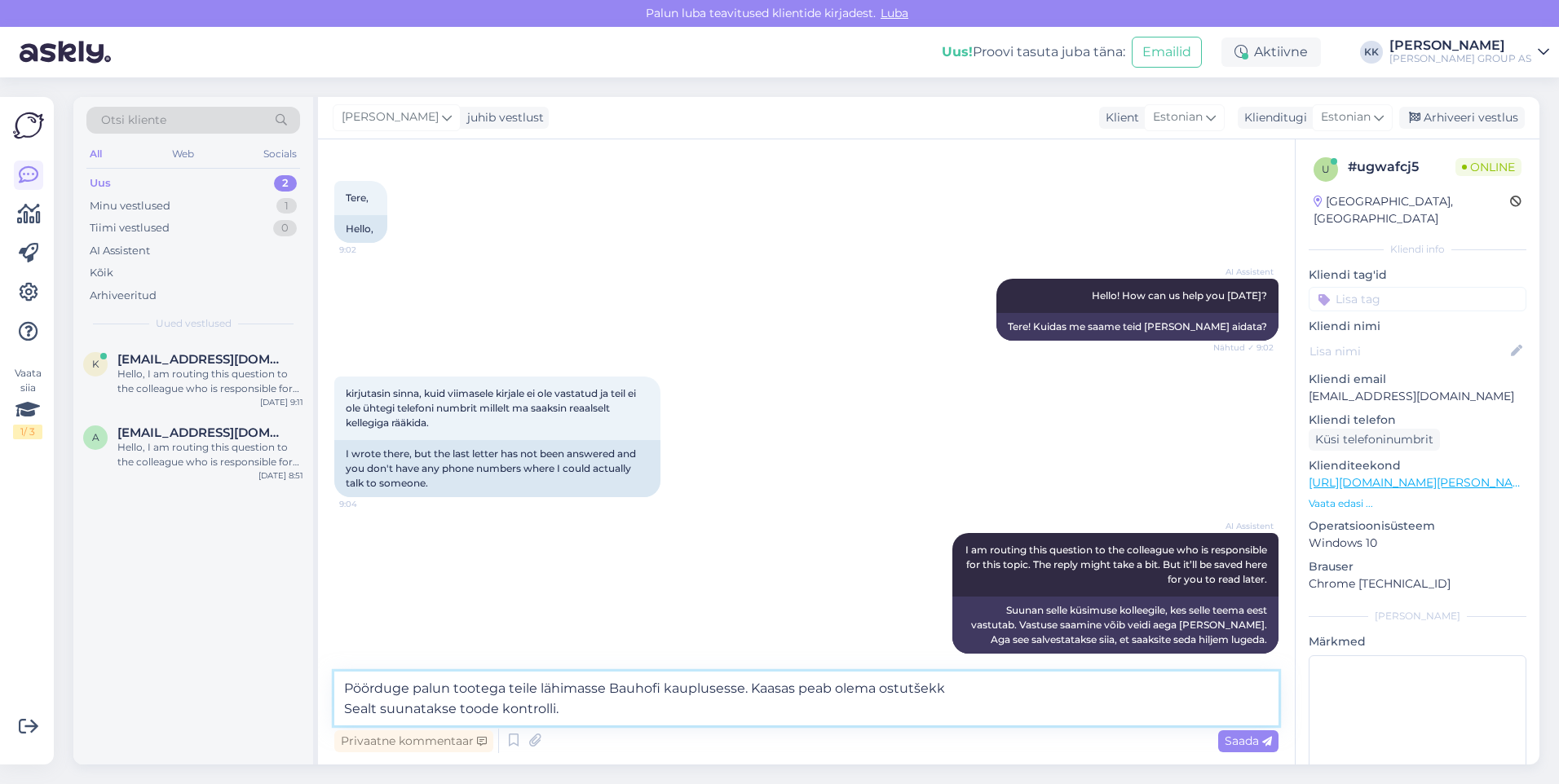
drag, startPoint x: 957, startPoint y: 688, endPoint x: 751, endPoint y: 690, distance: 206.0
click at [751, 690] on textarea "Pöörduge palun tootega teile lähimasse Bauhofi kauplusesse. Kaasas peab olema o…" at bounding box center [806, 698] width 944 height 53
type textarea "Pöörduge palun tootega teile lähimasse Bauhofi kauplusesse. Sealt suunatakse to…"
drag, startPoint x: 1240, startPoint y: 738, endPoint x: 1229, endPoint y: 734, distance: 11.7
click at [1240, 737] on span "Saada" at bounding box center [1248, 741] width 47 height 15
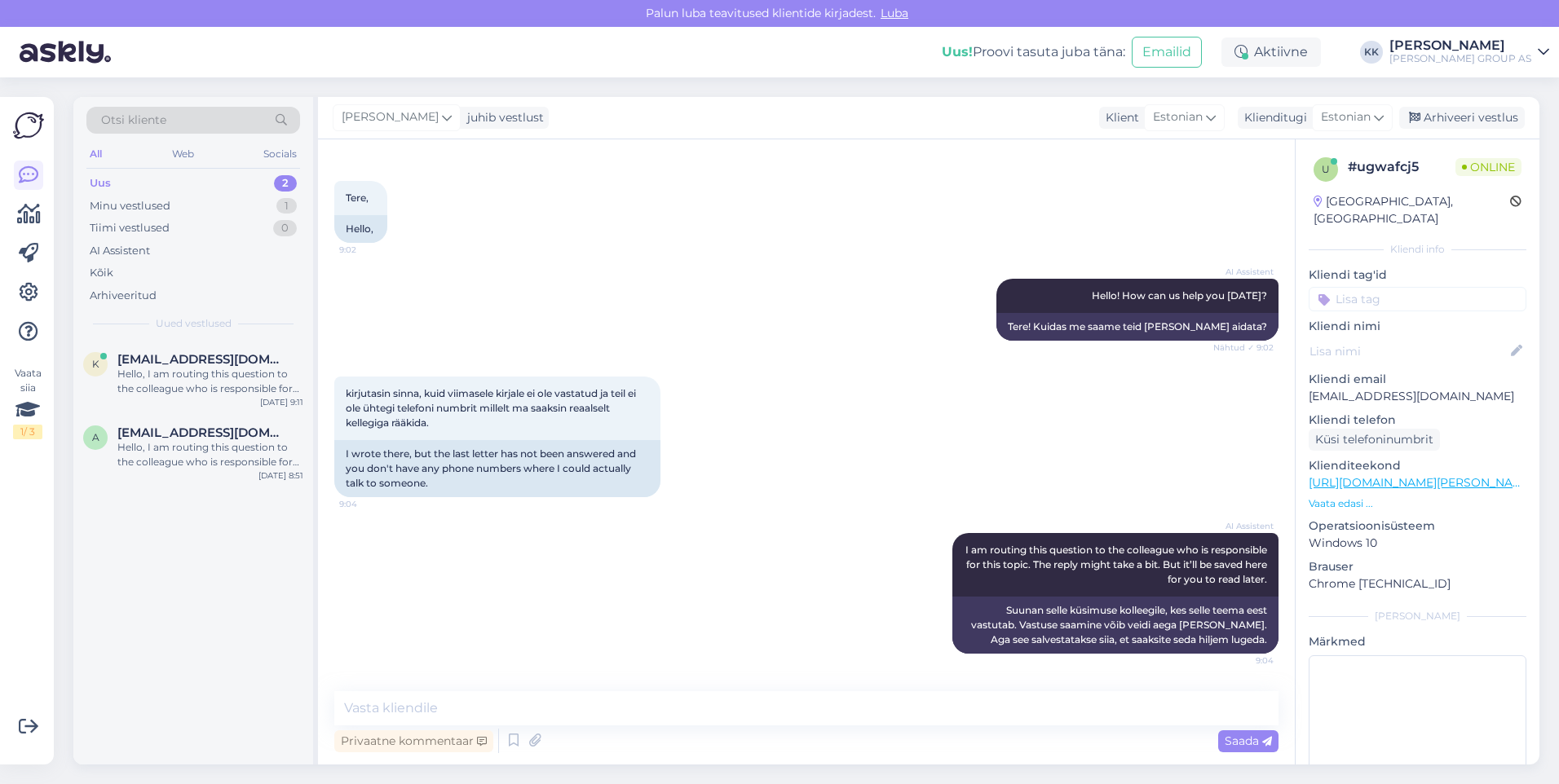
scroll to position [920, 0]
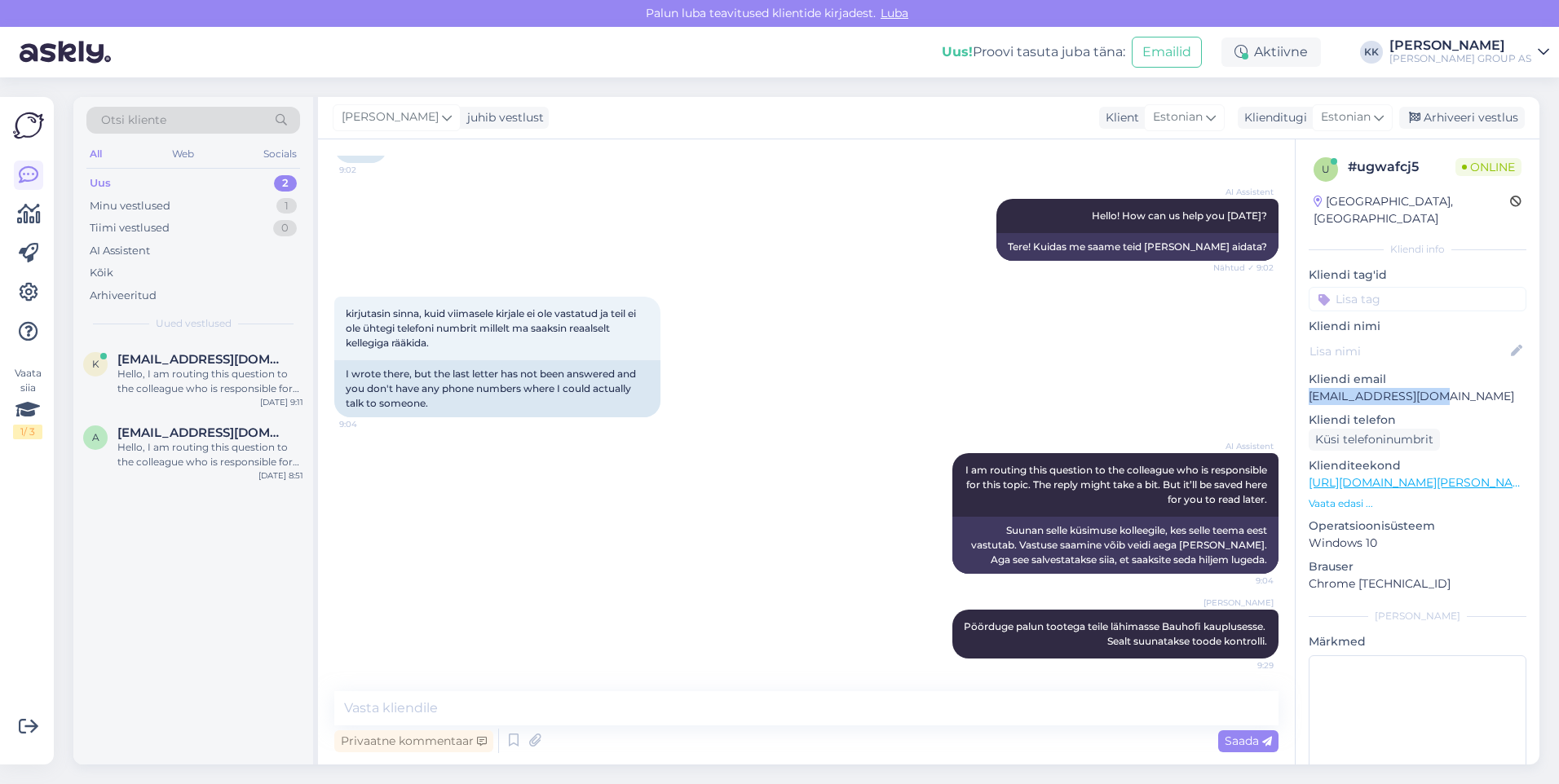
drag, startPoint x: 1435, startPoint y: 377, endPoint x: 1308, endPoint y: 383, distance: 127.1
click at [1308, 383] on div "u # ugwafcj5 Online [GEOGRAPHIC_DATA], [GEOGRAPHIC_DATA] Kliendi info Kliendi t…" at bounding box center [1418, 483] width 244 height 688
copy p "[EMAIL_ADDRESS][DOMAIN_NAME]"
click at [389, 711] on textarea at bounding box center [806, 708] width 944 height 34
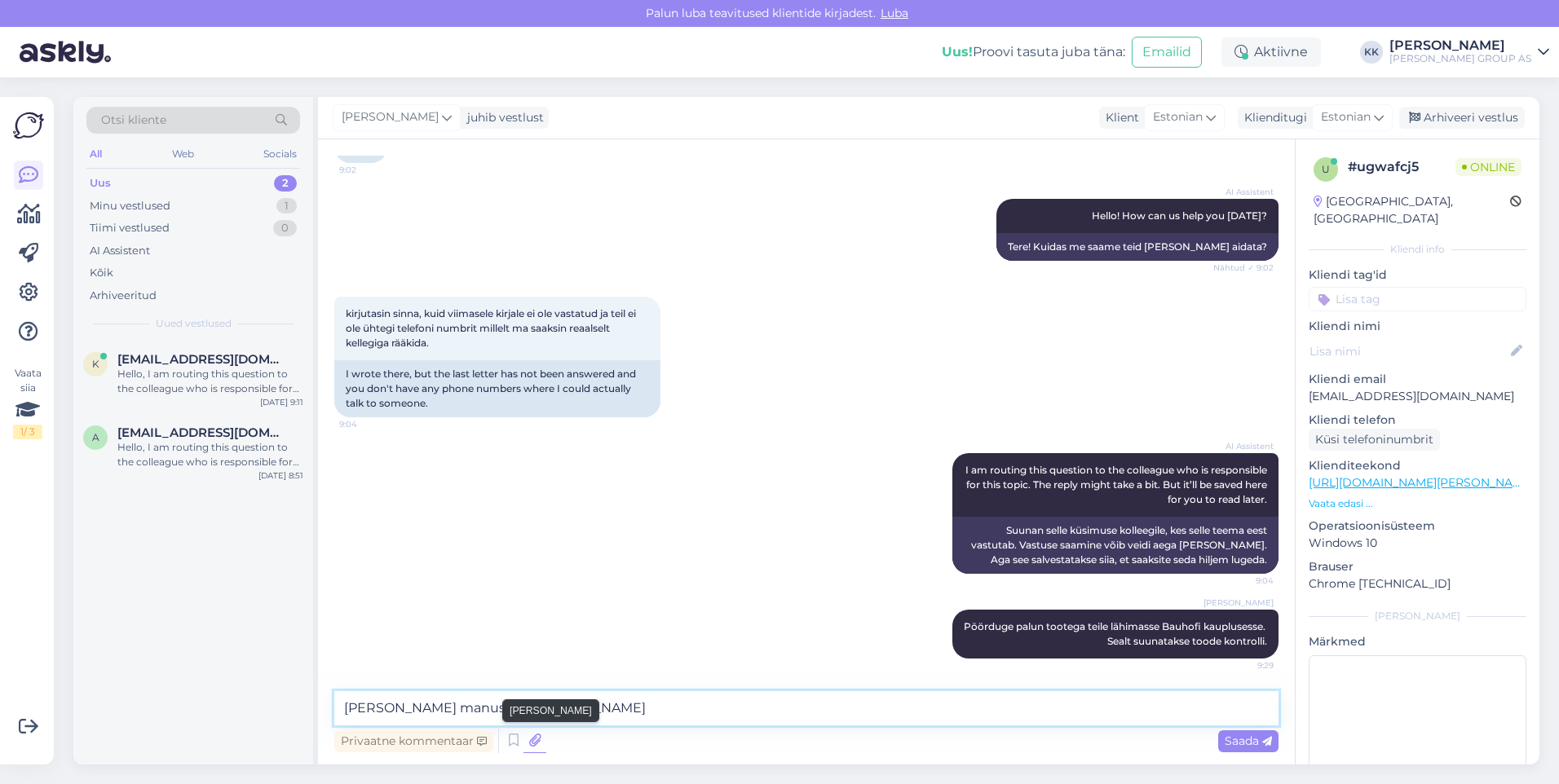
type textarea "[PERSON_NAME] manusega [PERSON_NAME]"
click at [535, 737] on icon at bounding box center [535, 741] width 23 height 25
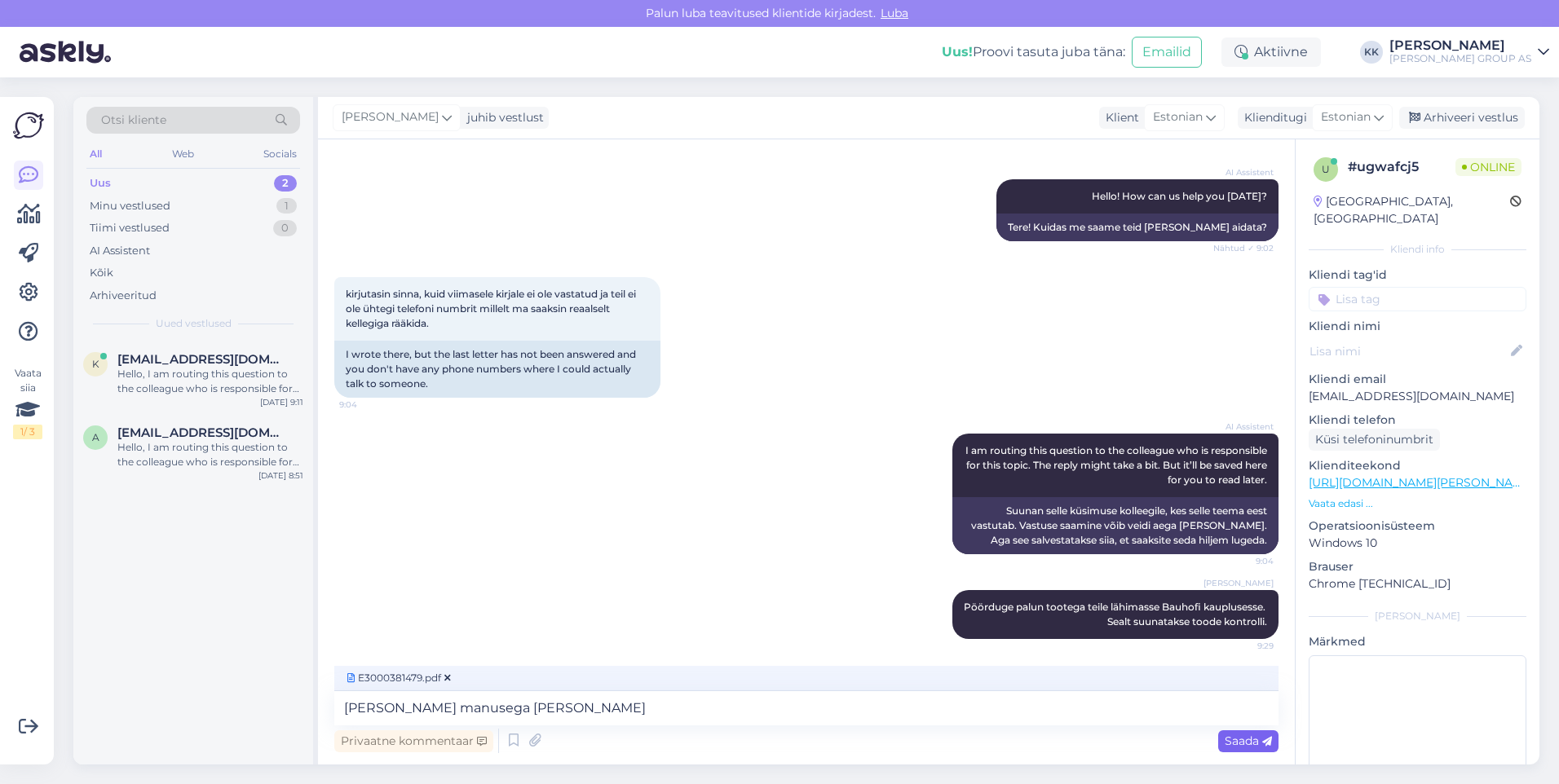
click at [1248, 738] on span "Saada" at bounding box center [1248, 741] width 47 height 15
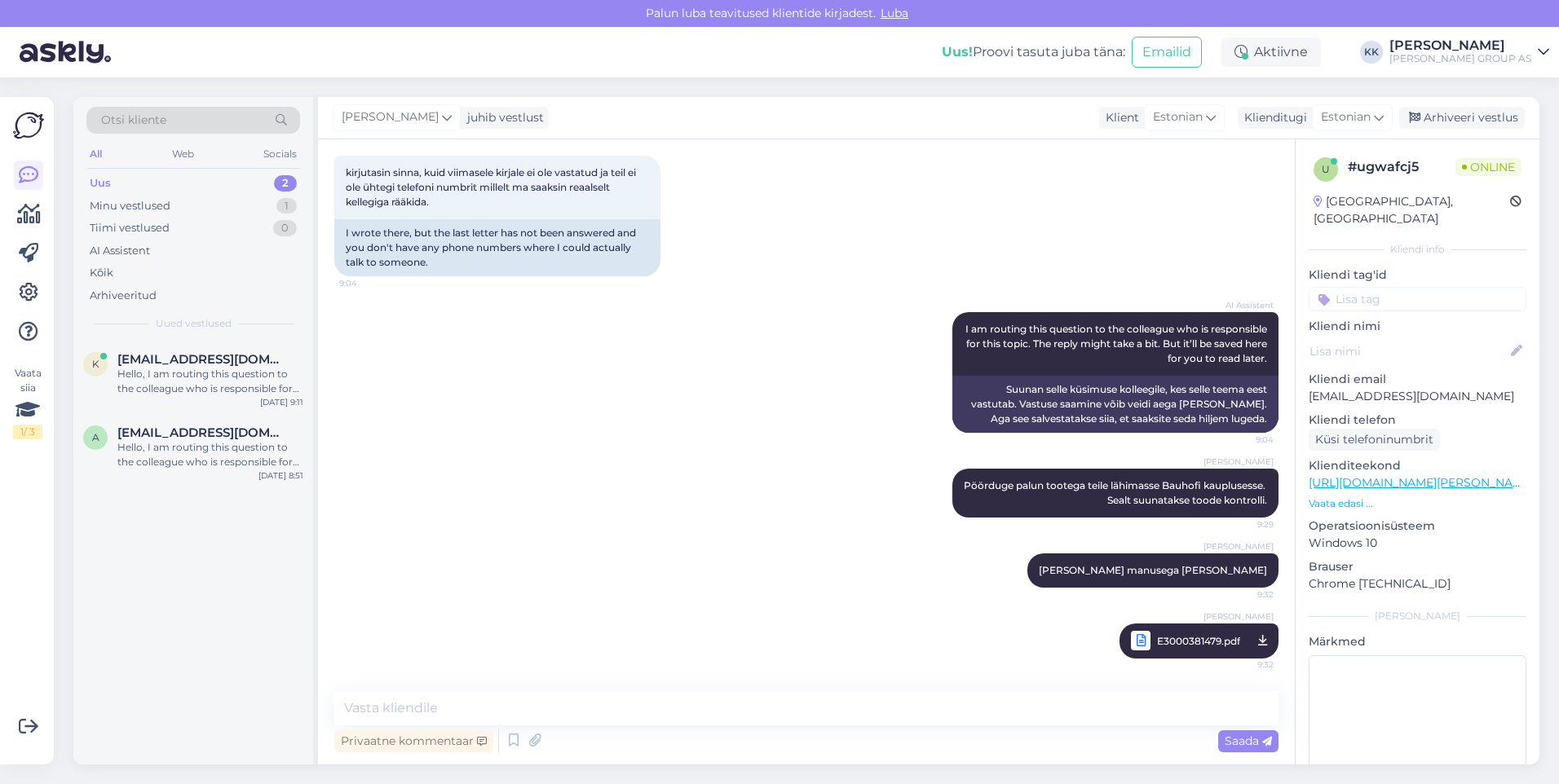
scroll to position [816, 0]
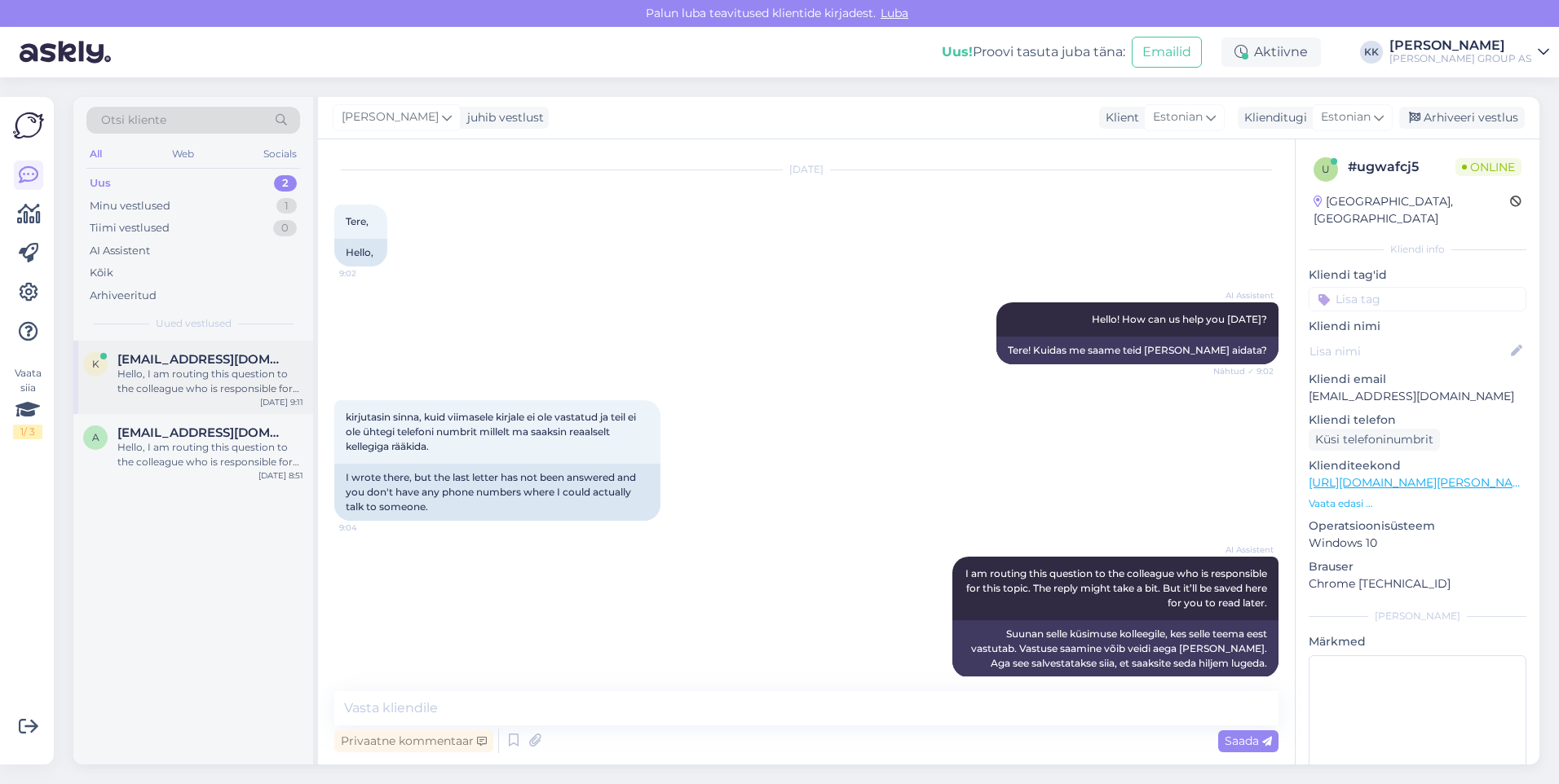
click at [172, 362] on span "[EMAIL_ADDRESS][DOMAIN_NAME]" at bounding box center [202, 360] width 169 height 15
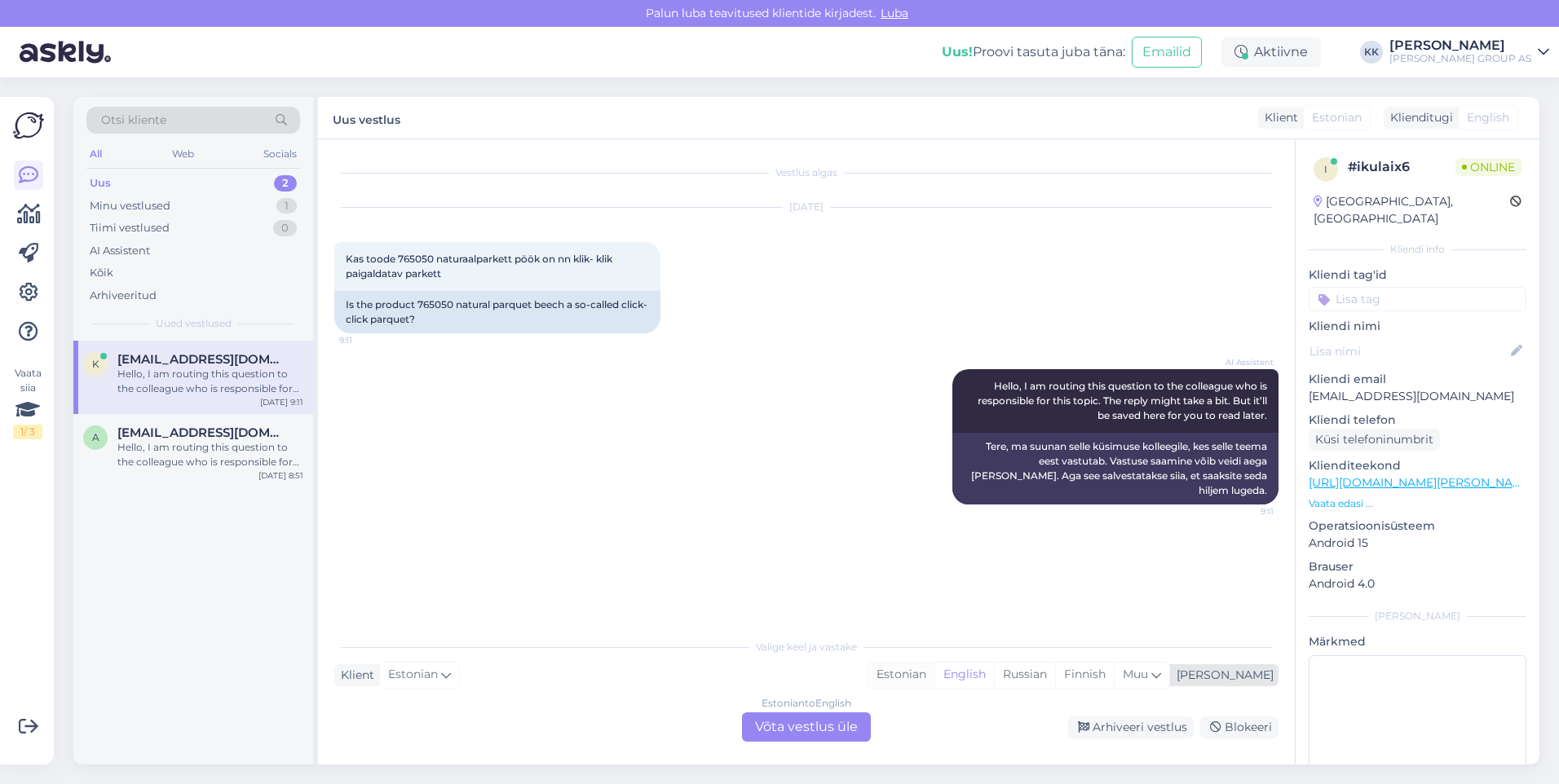
click at [934, 670] on div "Estonian" at bounding box center [901, 675] width 66 height 25
click at [797, 721] on div "Estonian to Estonian Võta vestlus üle" at bounding box center [806, 726] width 129 height 29
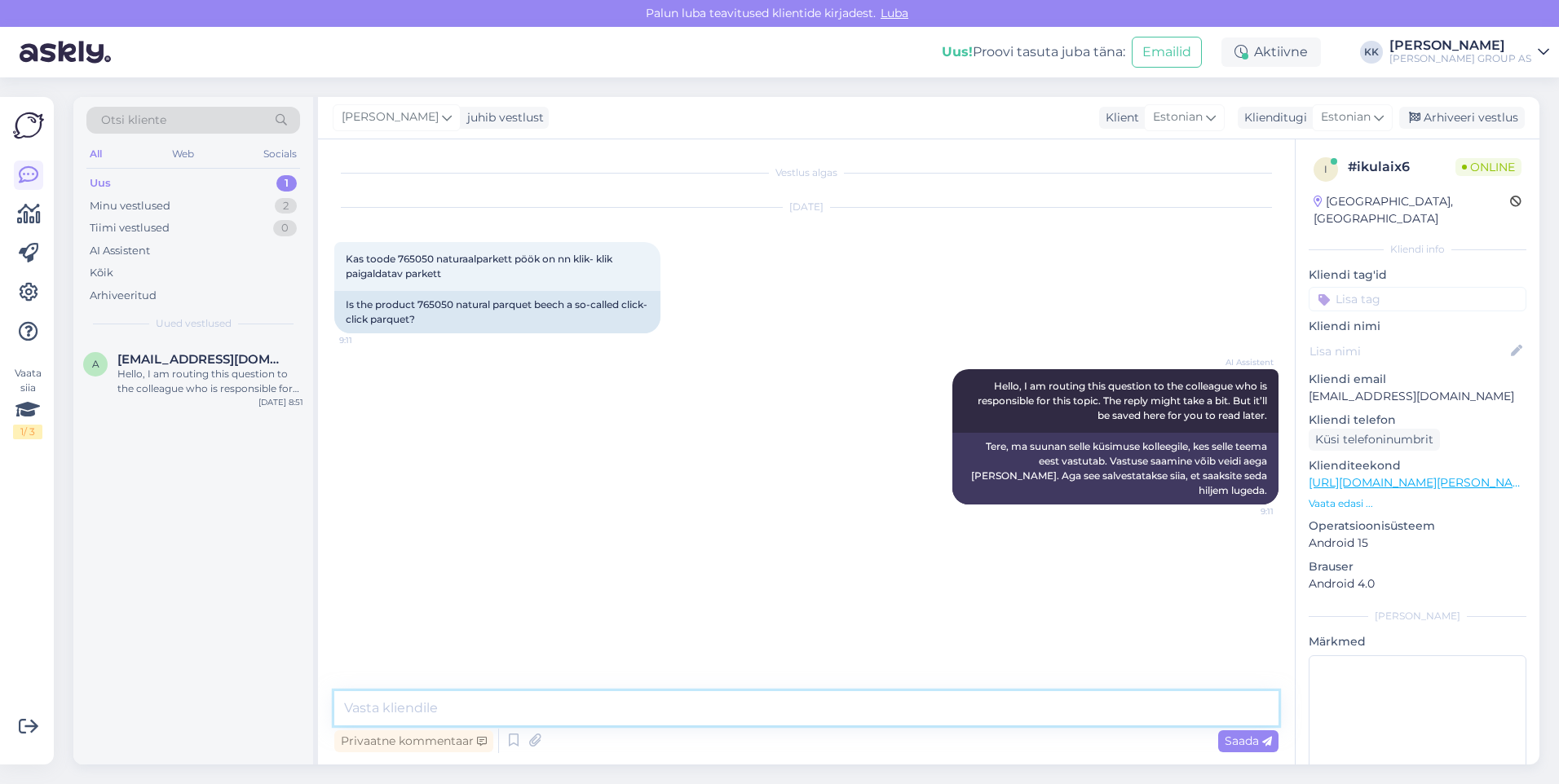
click at [369, 707] on textarea at bounding box center [806, 708] width 944 height 34
paste textarea "Lukustussüsteem 2-lock"
type textarea "Lukustussüsteem 2-lock"
click at [1241, 740] on span "Saada" at bounding box center [1248, 741] width 47 height 15
click at [371, 707] on textarea at bounding box center [806, 708] width 944 height 34
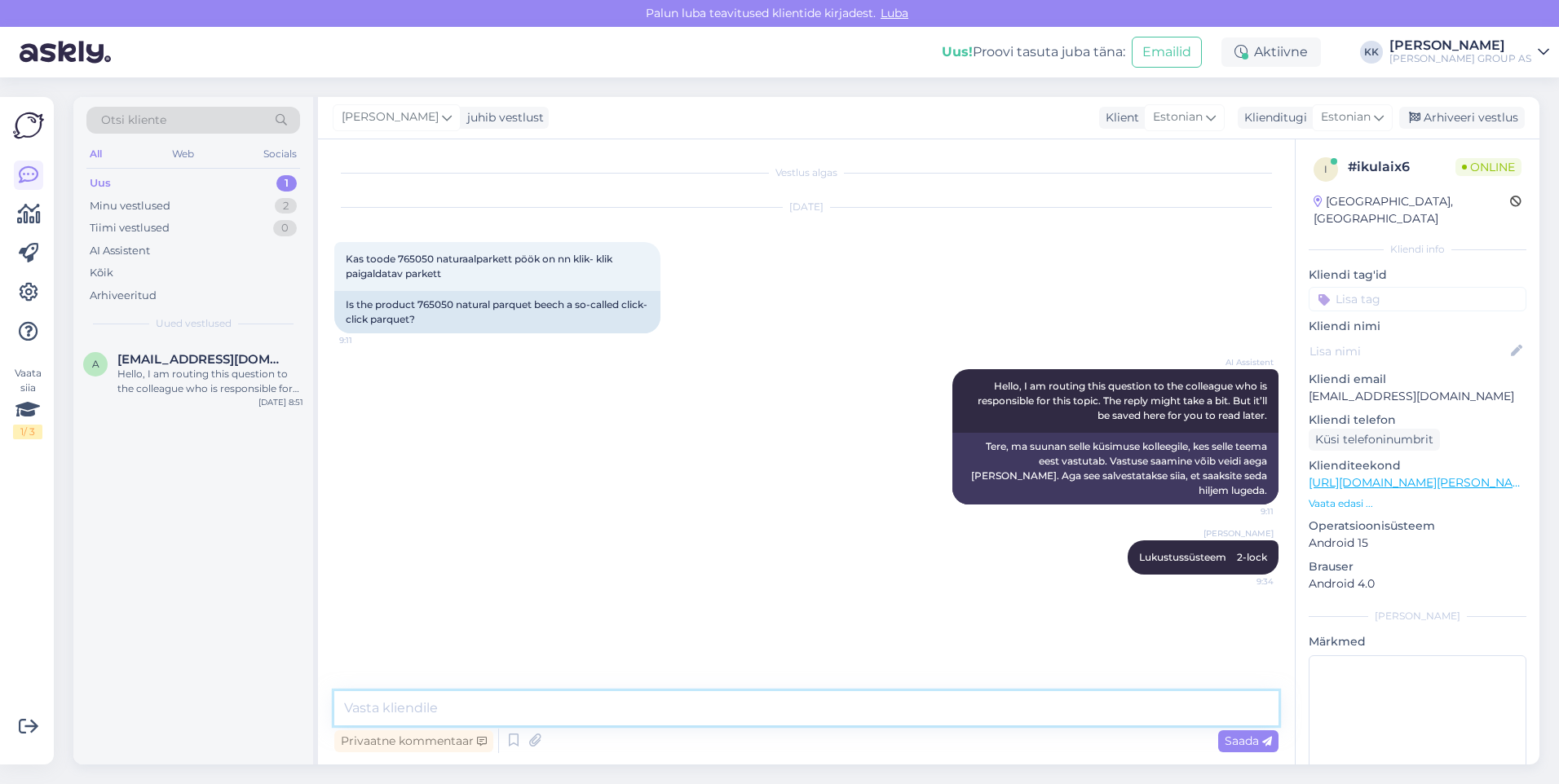
paste textarea "2-lock on klõpslukusüsteemi (click-lock system) tüüp, mida kasutatakse liimivab…"
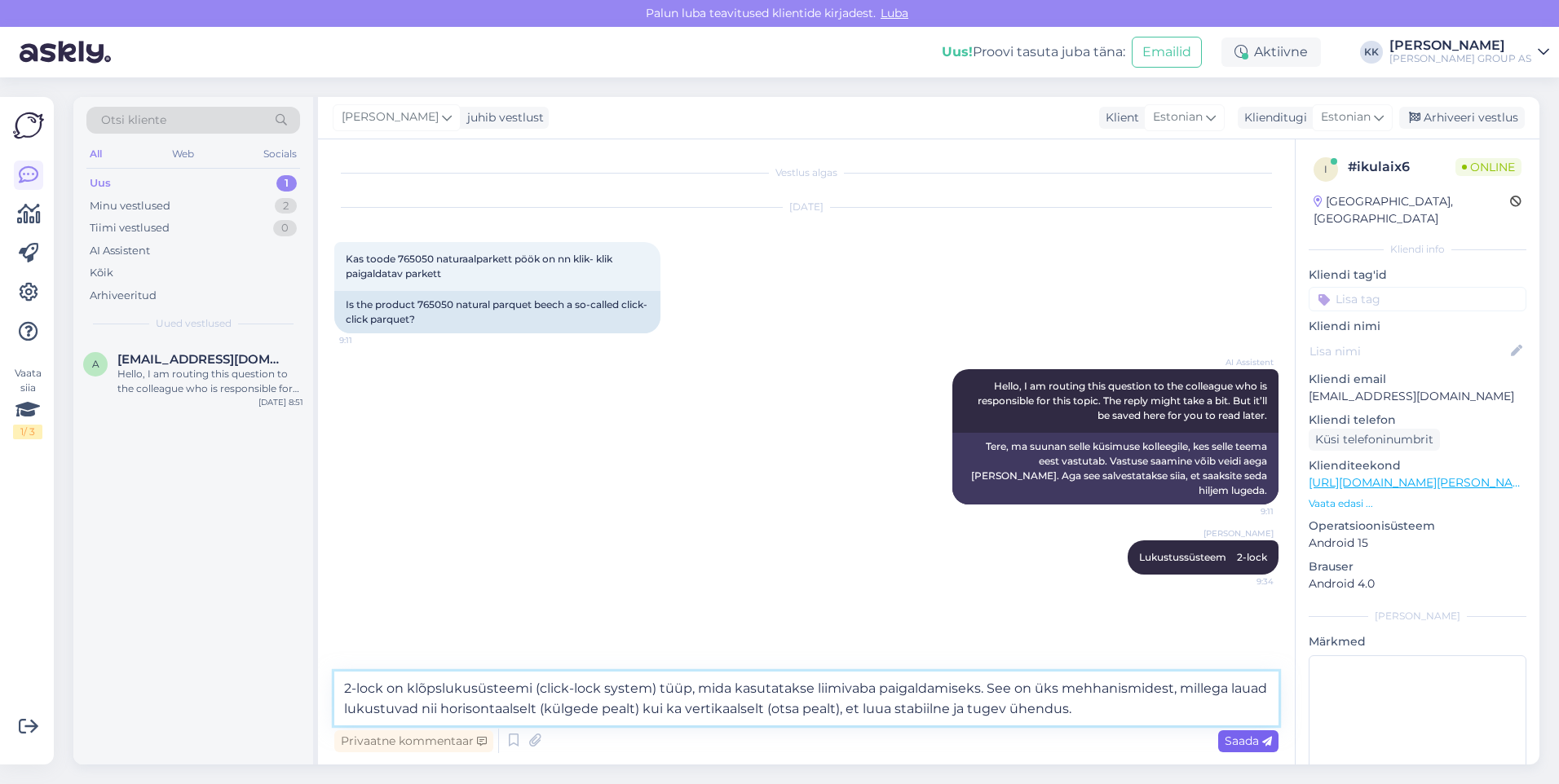
type textarea "2-lock on klõpslukusüsteemi (click-lock system) tüüp, mida kasutatakse liimivab…"
click at [1244, 738] on span "Saada" at bounding box center [1248, 741] width 47 height 15
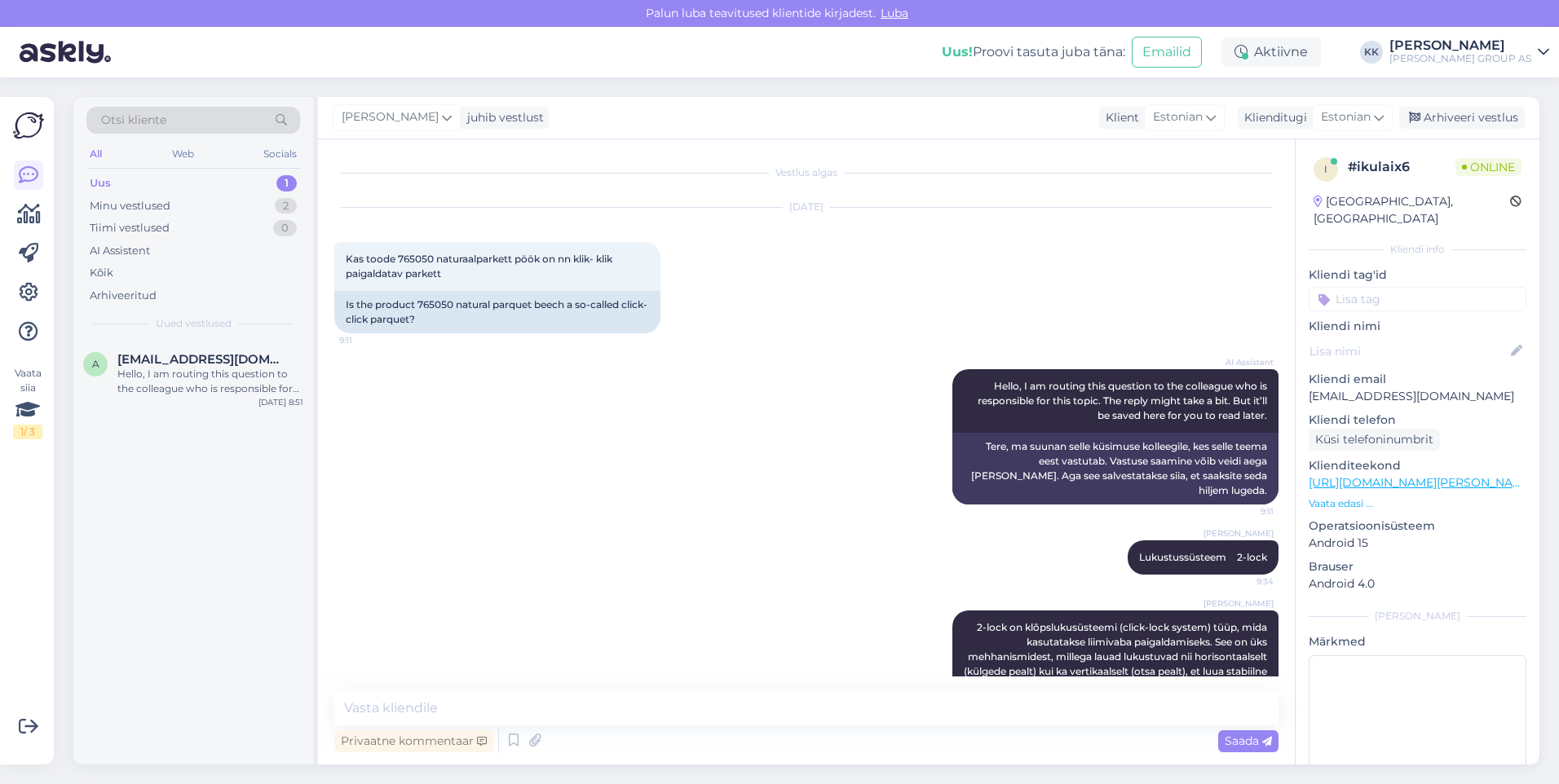
scroll to position [30, 0]
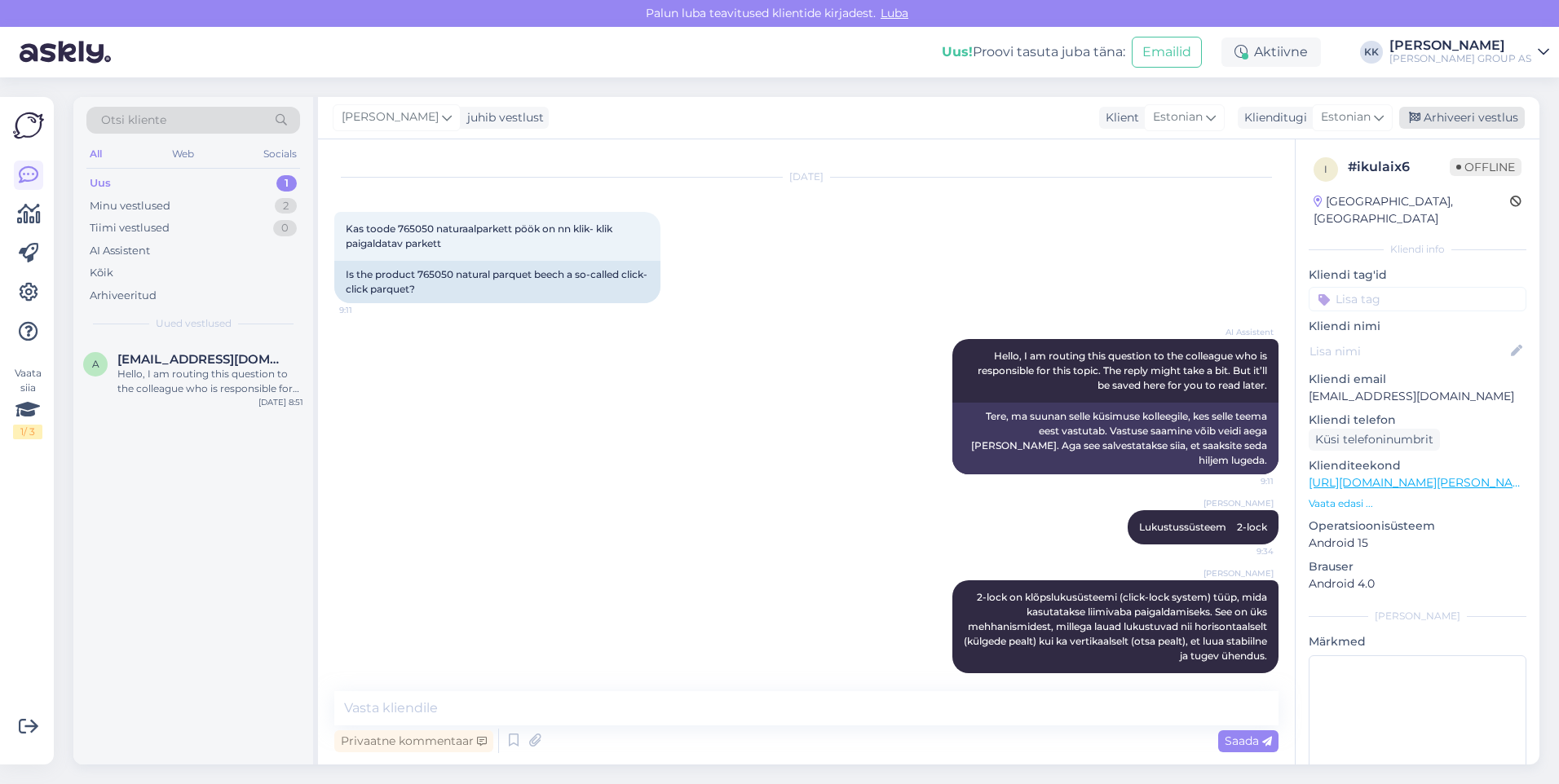
click at [1458, 111] on div "Arhiveeri vestlus" at bounding box center [1462, 118] width 125 height 22
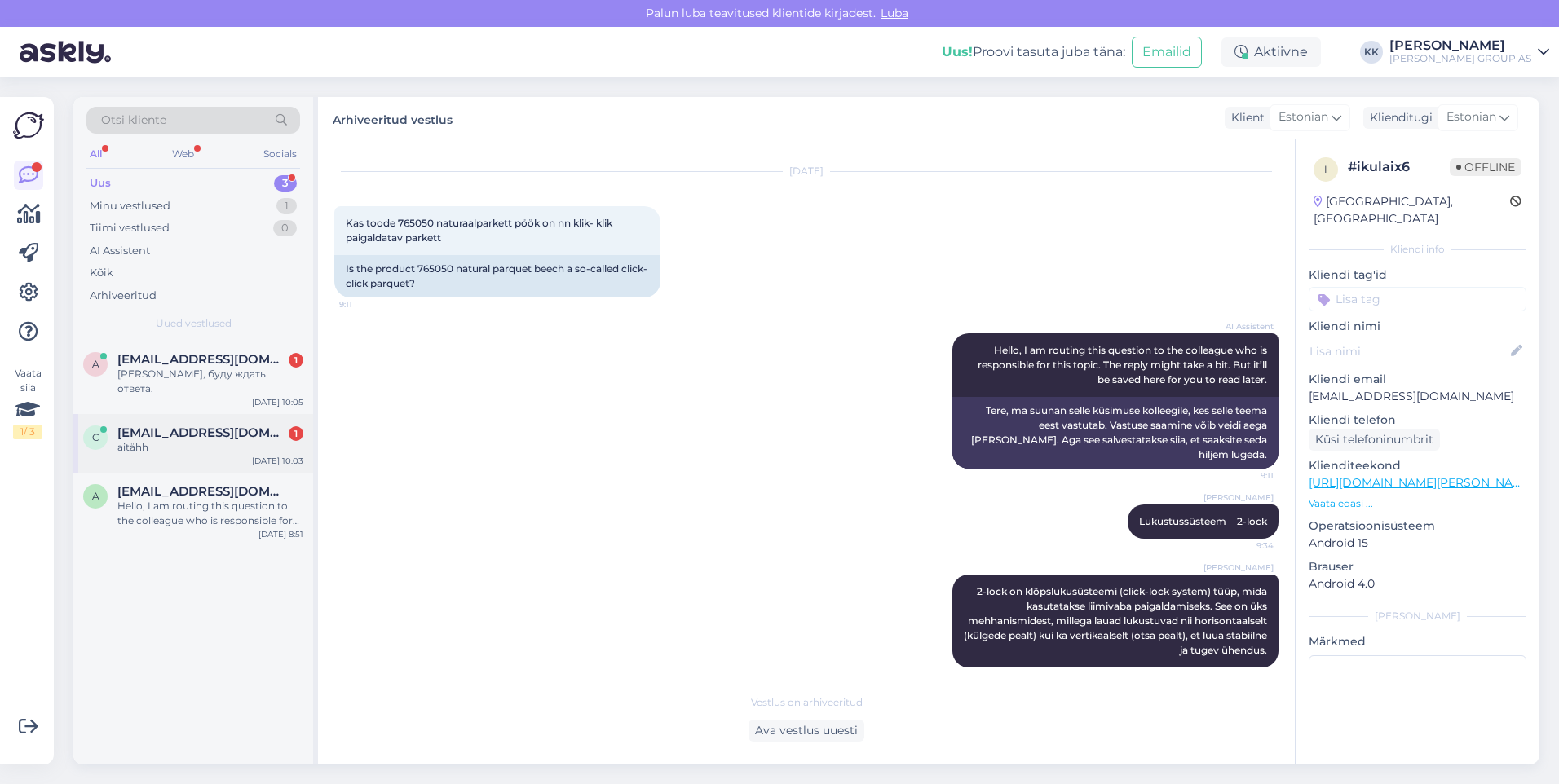
click at [154, 425] on span "[EMAIL_ADDRESS][DOMAIN_NAME]" at bounding box center [202, 432] width 169 height 15
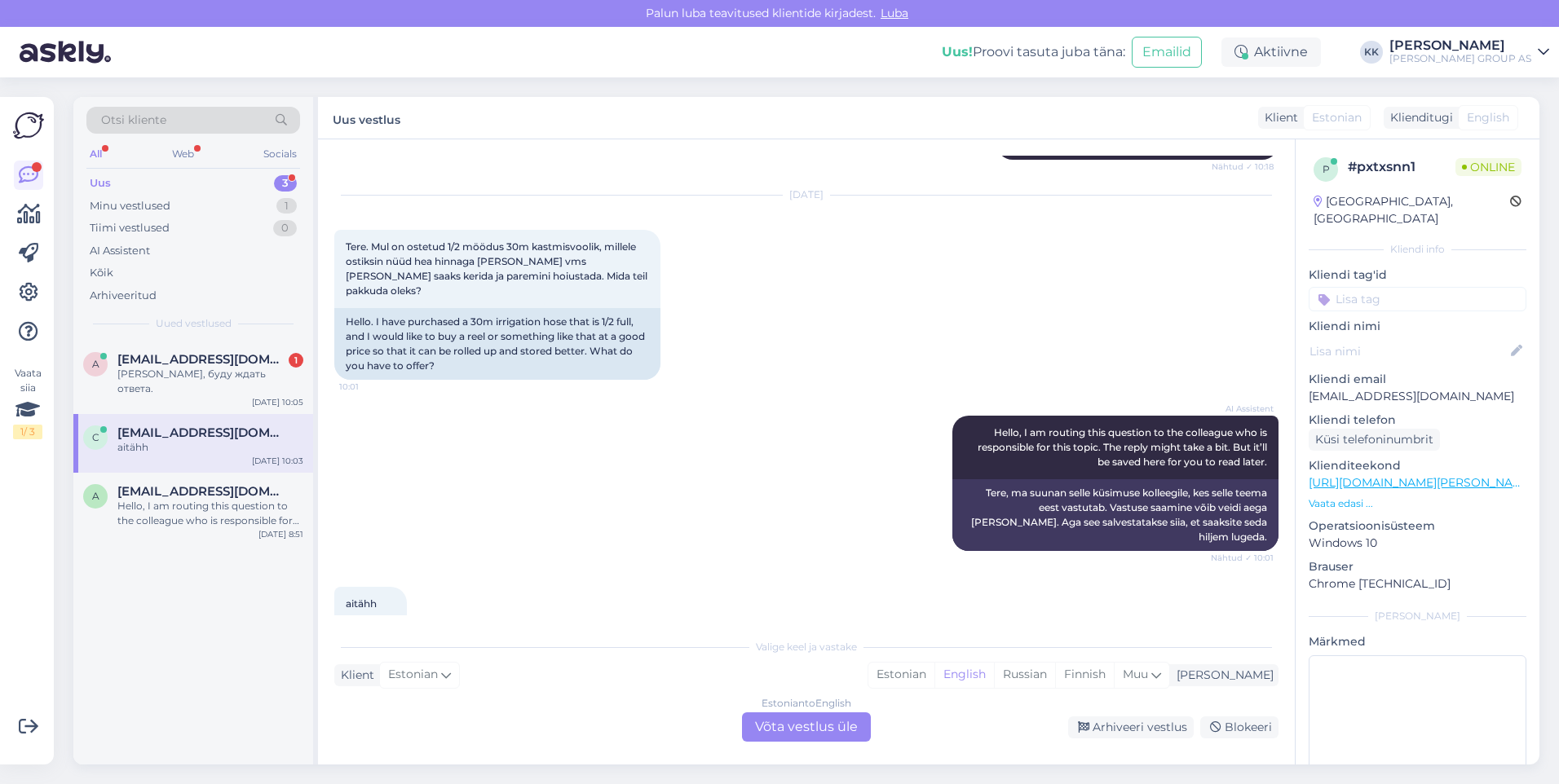
scroll to position [1589, 0]
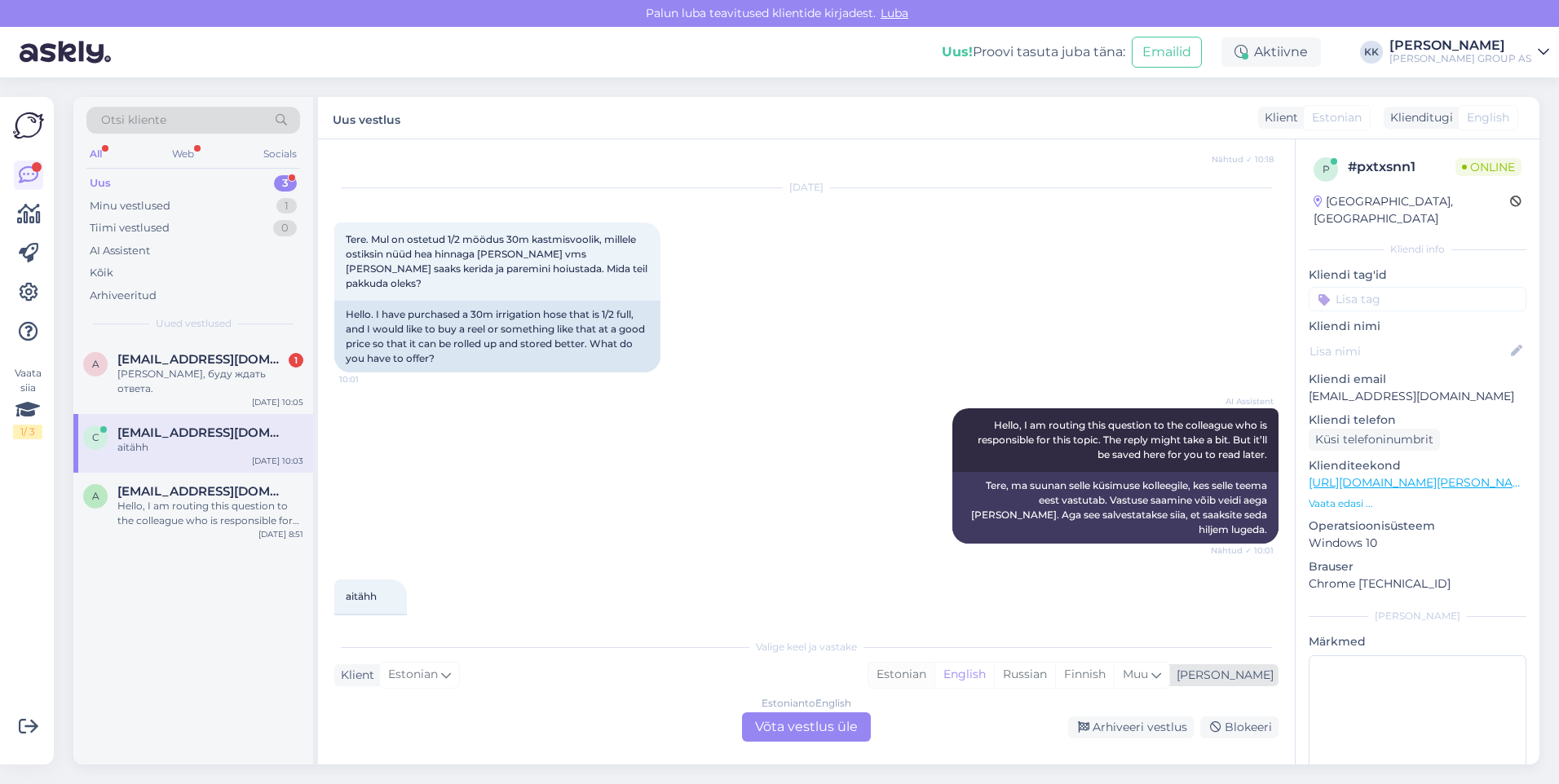
click at [934, 673] on div "Estonian" at bounding box center [901, 675] width 66 height 25
click at [798, 725] on div "Estonian to Estonian Võta vestlus üle" at bounding box center [806, 726] width 129 height 29
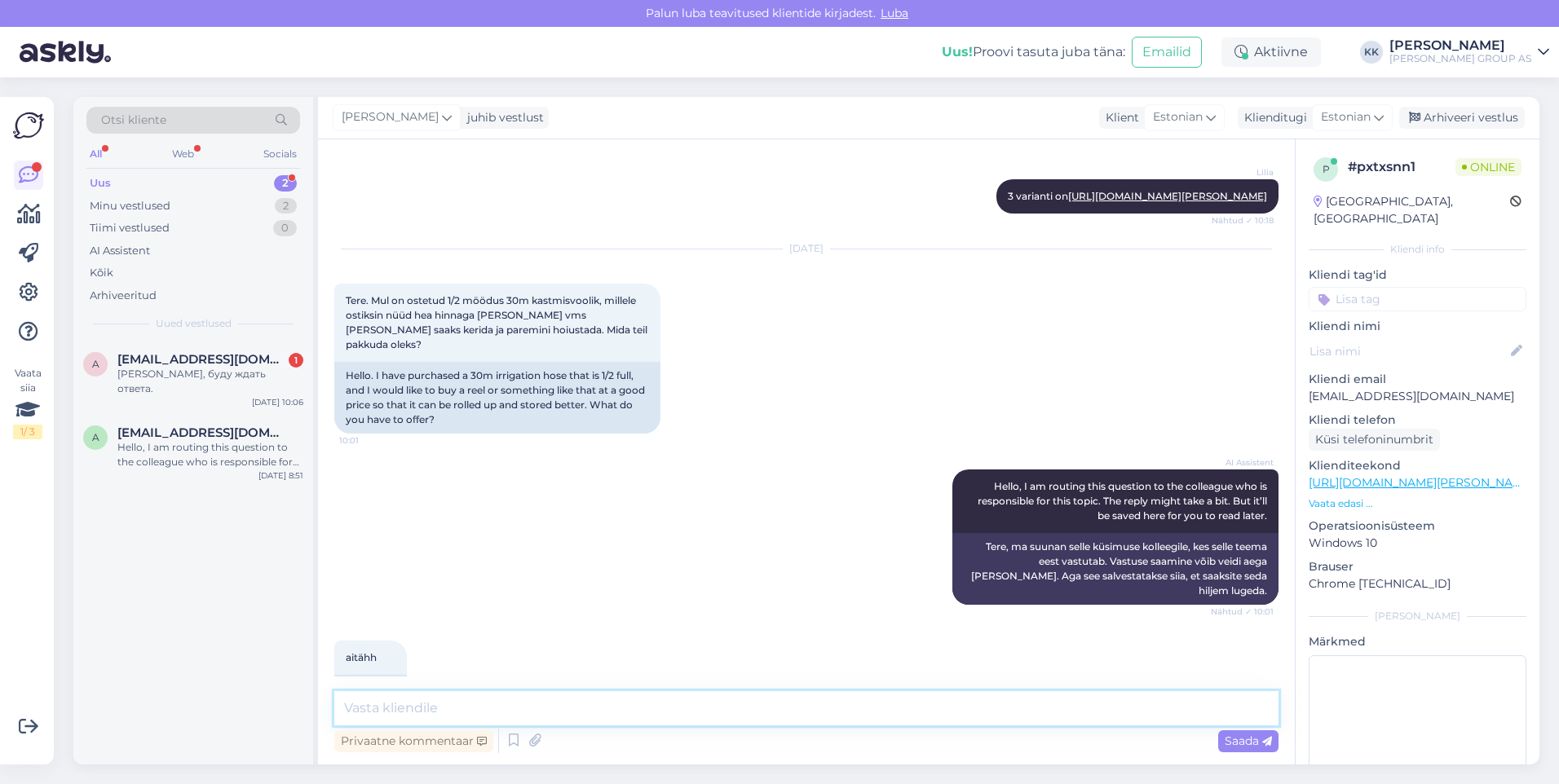
click at [393, 707] on textarea at bounding box center [806, 708] width 944 height 34
paste textarea "[URL][DOMAIN_NAME][PERSON_NAME]"
type textarea "[URL][DOMAIN_NAME][PERSON_NAME]"
click at [1241, 734] on span "Saada" at bounding box center [1248, 741] width 47 height 15
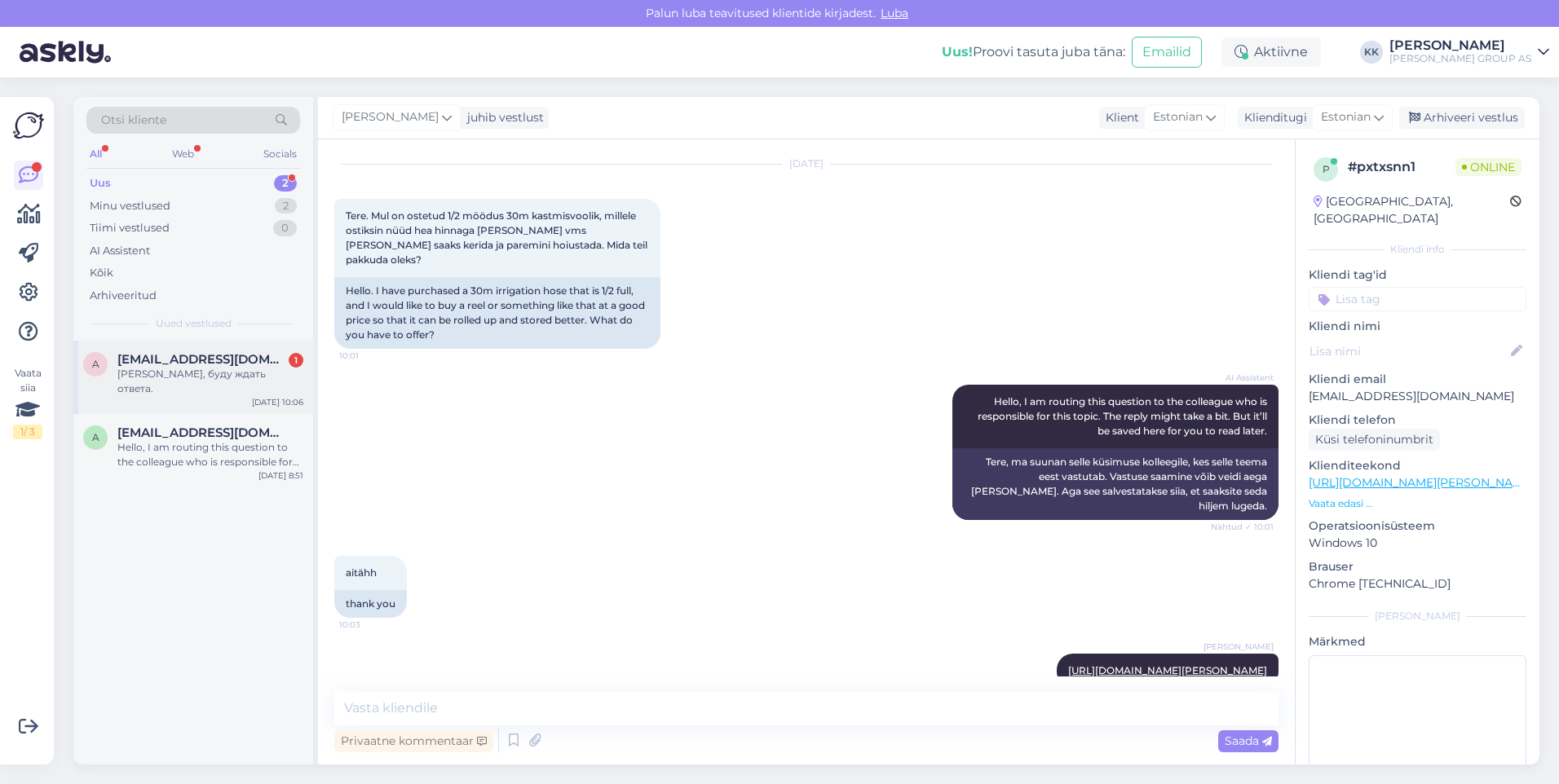
click at [176, 368] on div "[PERSON_NAME], буду ждать ответа." at bounding box center [211, 381] width 186 height 29
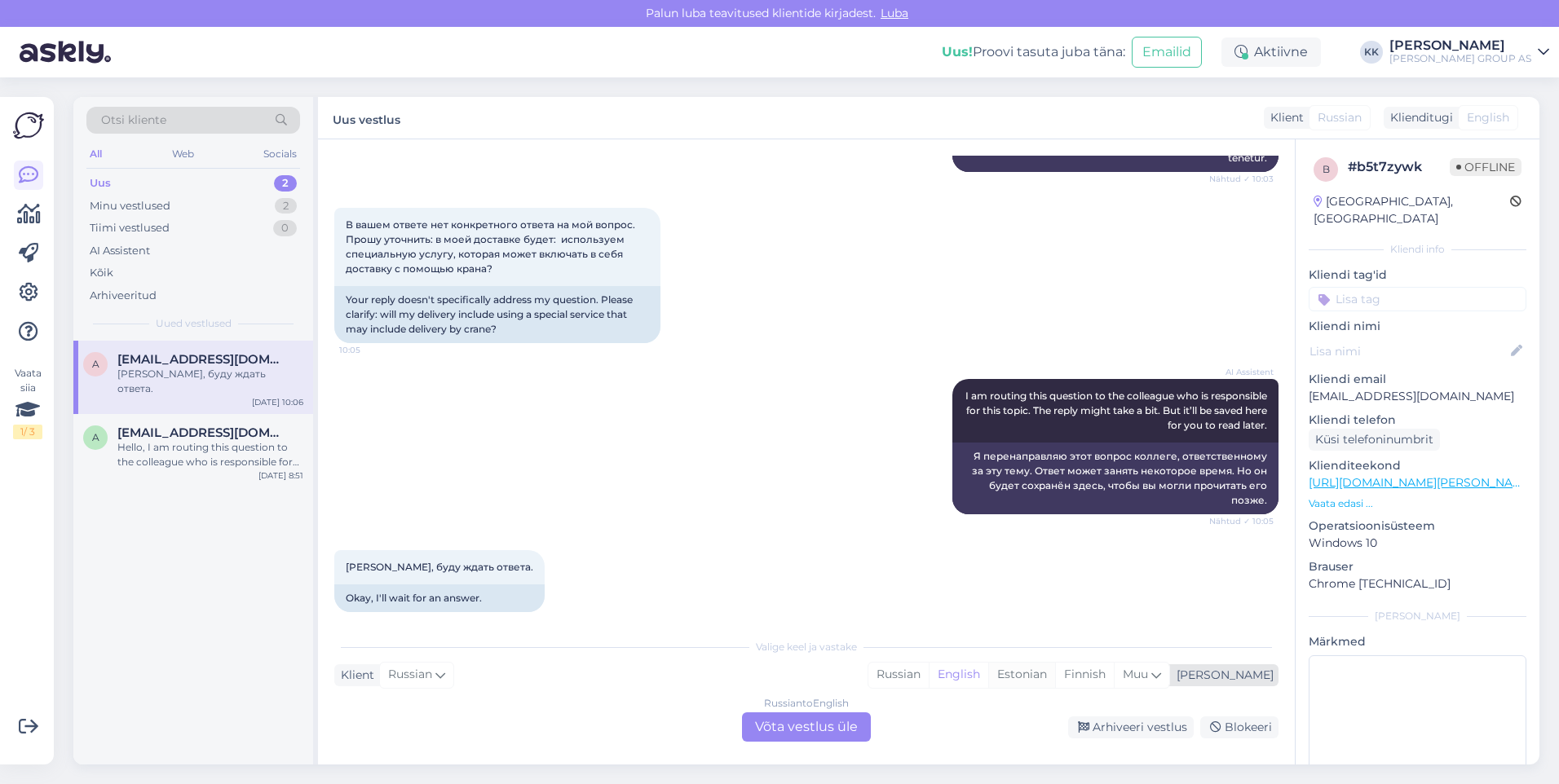
click at [1055, 674] on div "Estonian" at bounding box center [1021, 675] width 67 height 25
click at [808, 723] on div "Russian to Estonian Võta vestlus üle" at bounding box center [806, 726] width 129 height 29
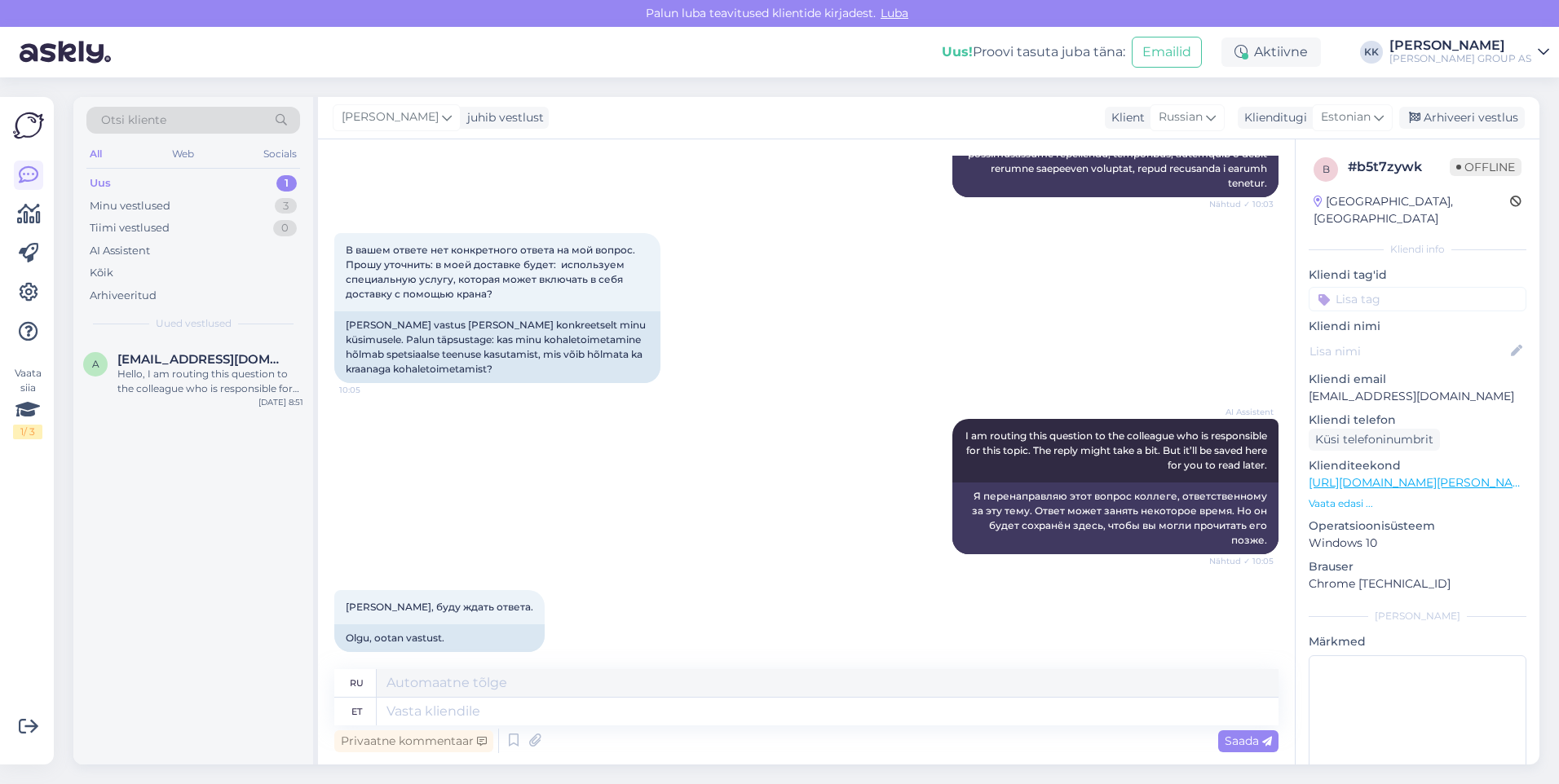
scroll to position [3096, 0]
click at [407, 713] on textarea at bounding box center [827, 712] width 902 height 28
type textarea "[PERSON_NAME]"
type textarea "Если"
type textarea "Kui aluse"
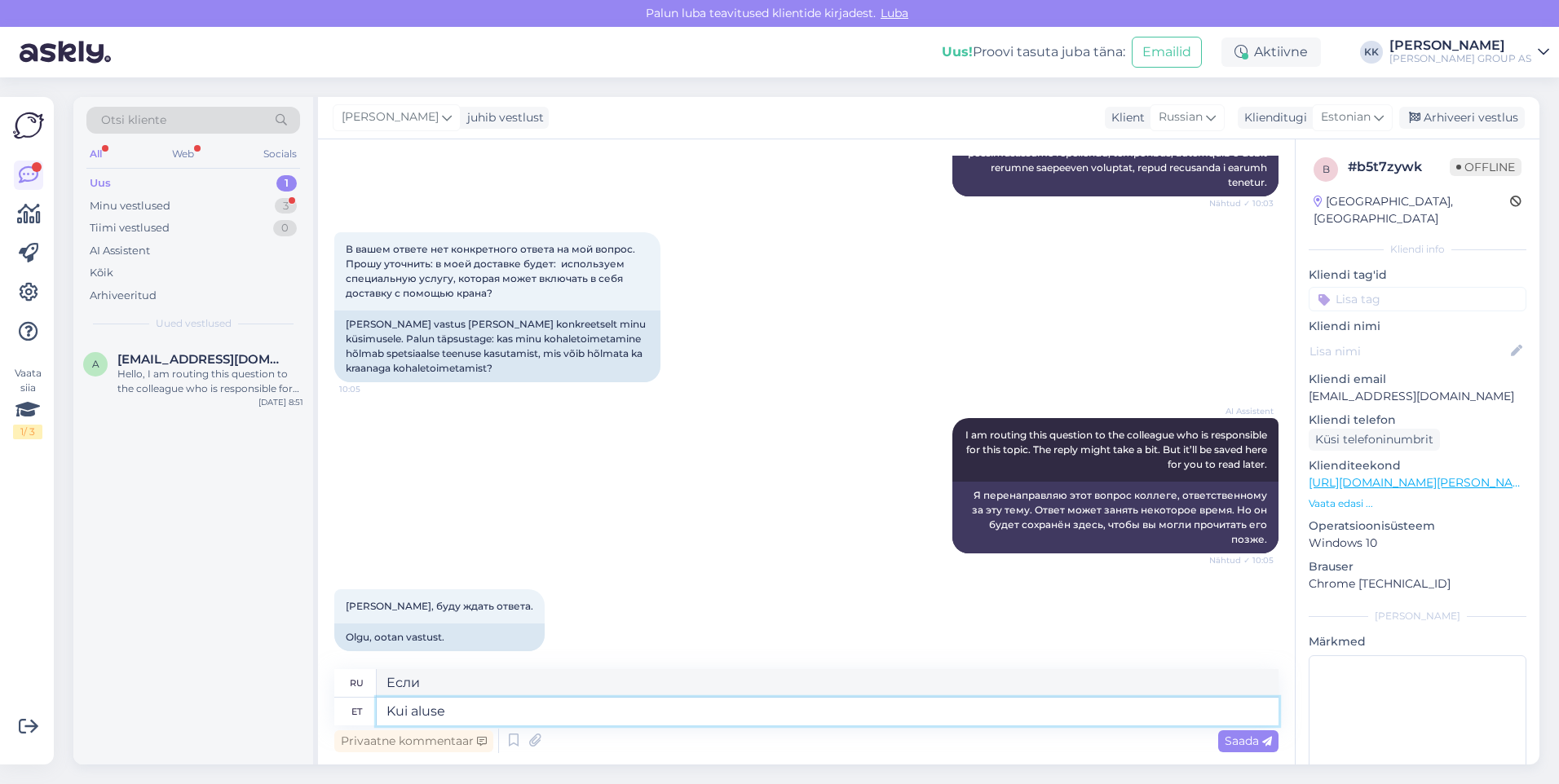
type textarea "Если база"
type textarea "[PERSON_NAME]"
type textarea "Если"
type textarea "[PERSON_NAME]"
type textarea "Если товар"
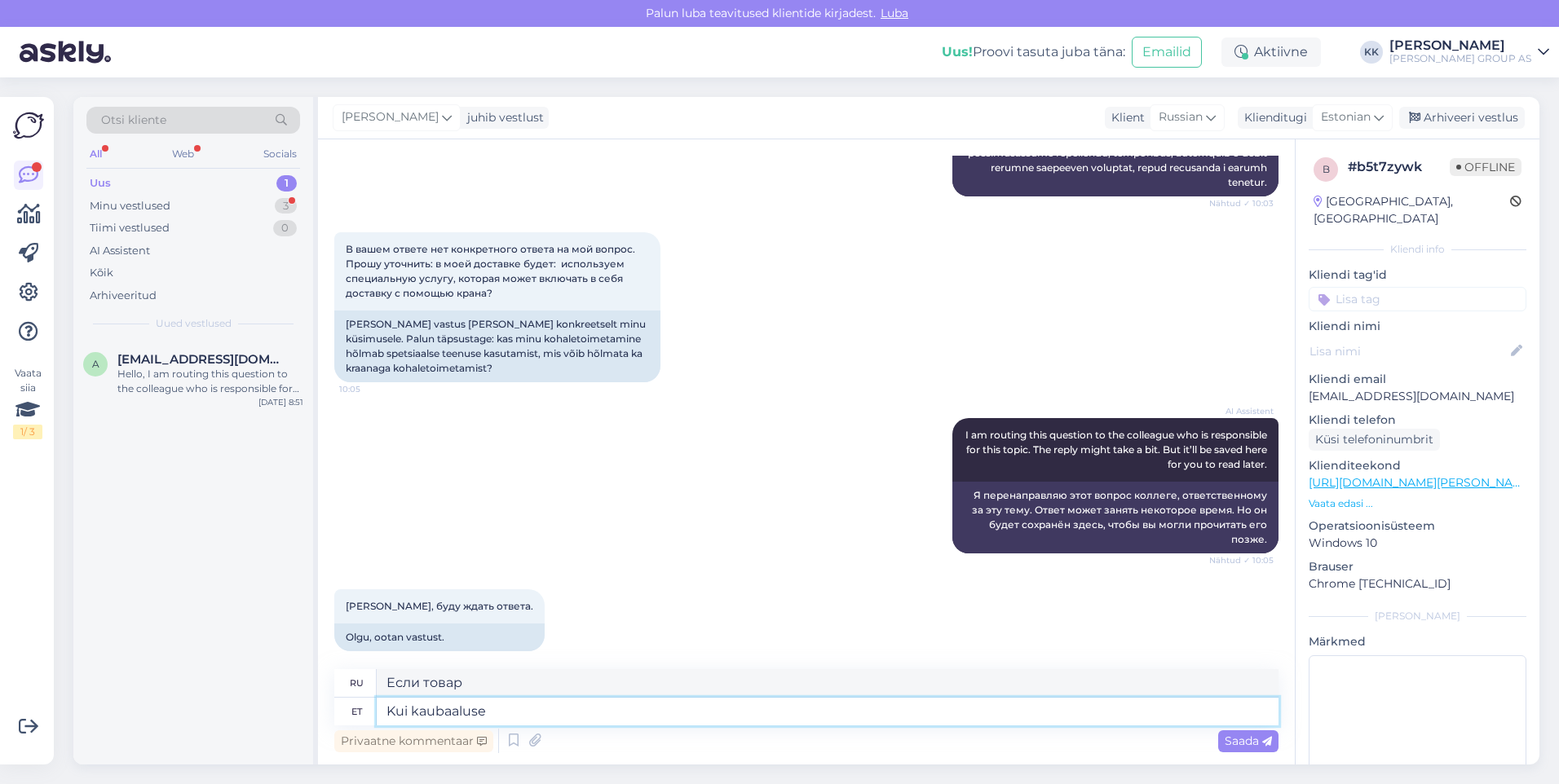
type textarea "Kui kaubaaluse"
type textarea "Если поддон"
type textarea "Kui kaubaaluse kaal"
type textarea "Если вес поддона"
type textarea "Kui kaubaaluse kaal on"
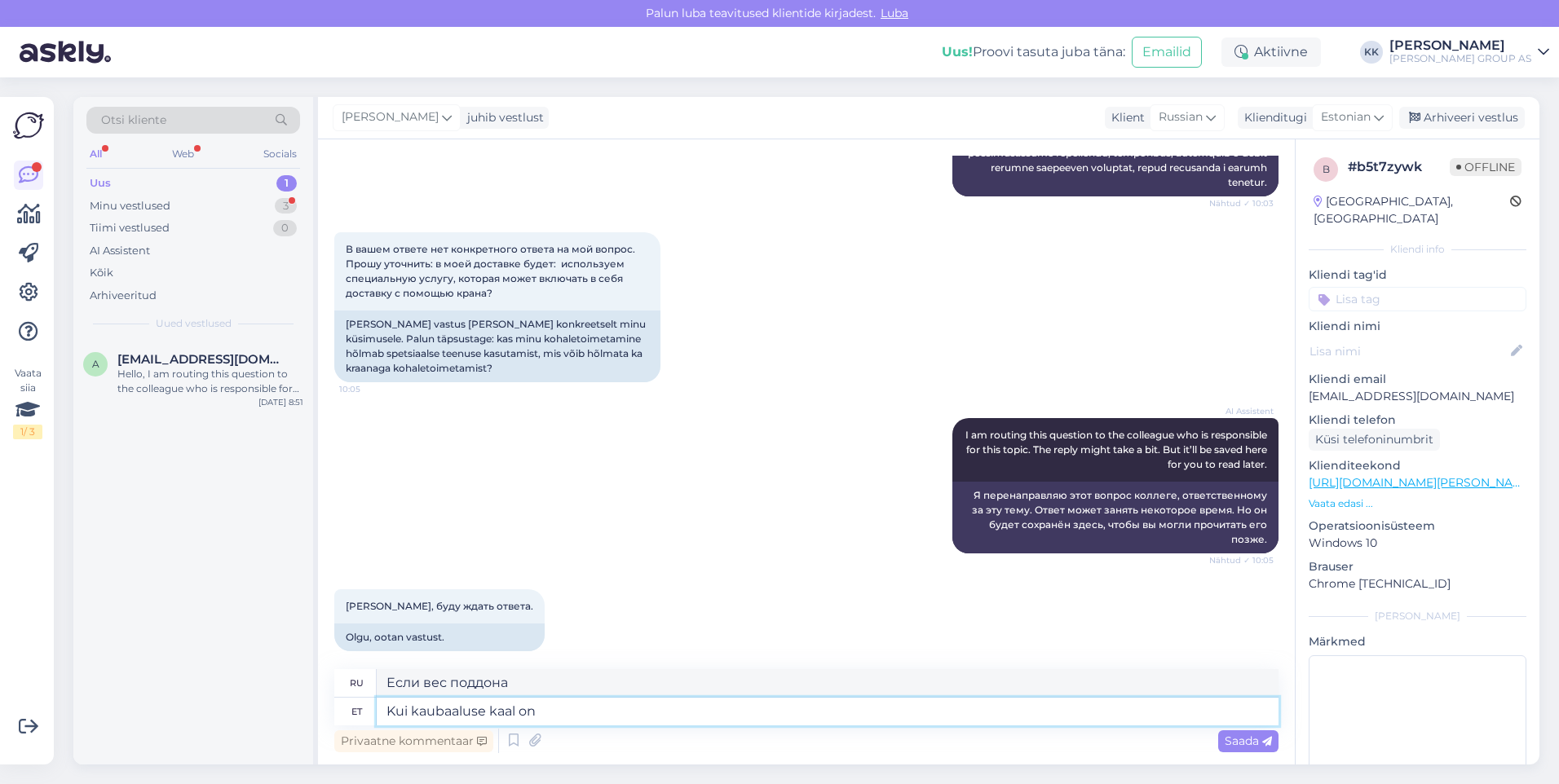
type textarea "Если вес поддона составляет"
type textarea "Kui kaubaaluse kaal on rohkem, k"
type textarea "Если вес поддона больше,"
type textarea "Kui kaubaaluse kaal on rohkem, kui"
type textarea "Если вес поддона превышает"
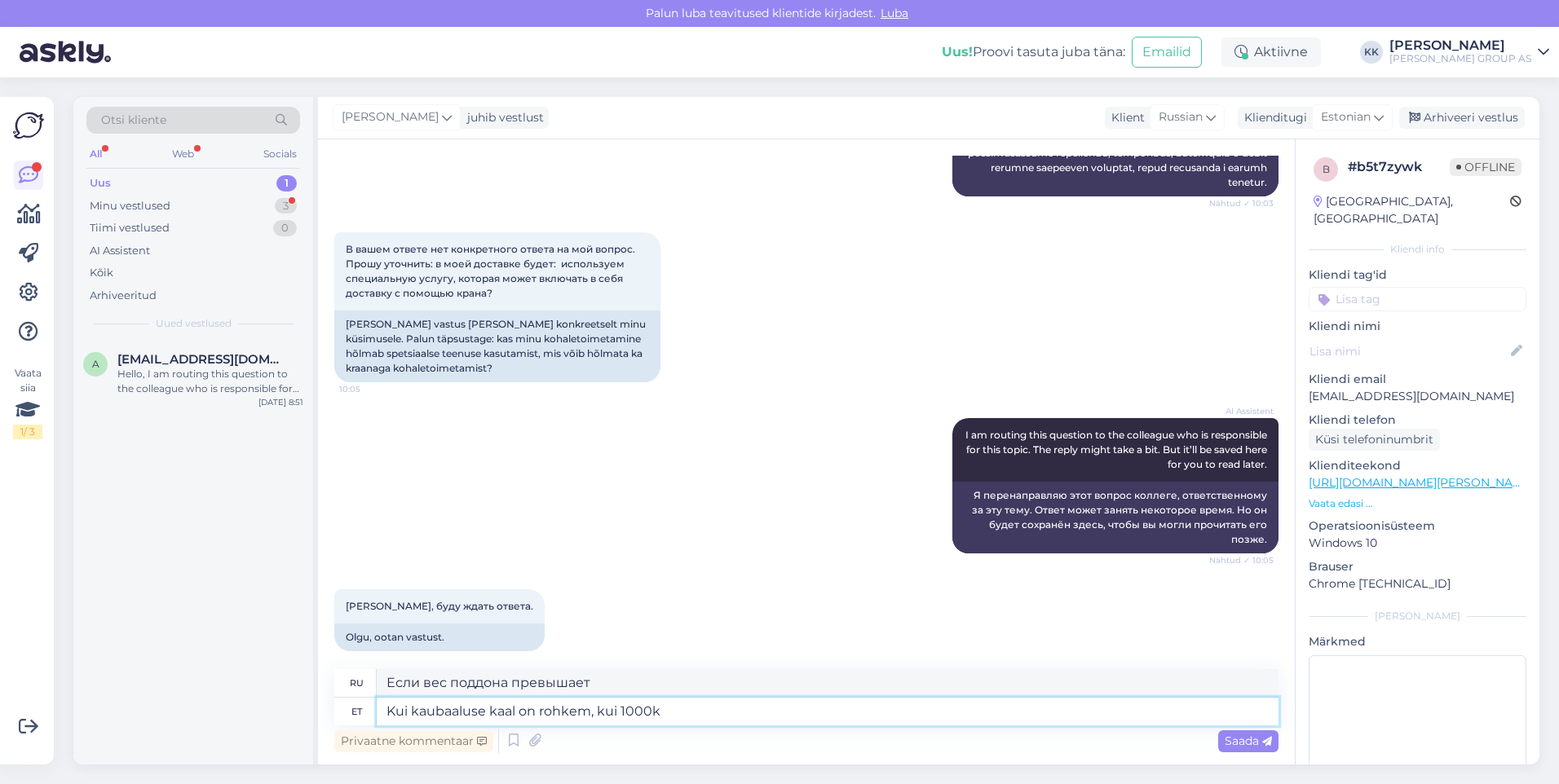
type textarea "Kui kaubaaluse kaal on rohkem, kui 1000kg"
type textarea "Если вес поддона более 1000 кг"
type textarea "Kui kaubaaluse kaal on rohkem, kui 1000kg, v"
type textarea "Если вес поддона превышает 1000 кг,"
type textarea "Kui kaubaaluse kaal on rohkem, kui 1000kg, või a"
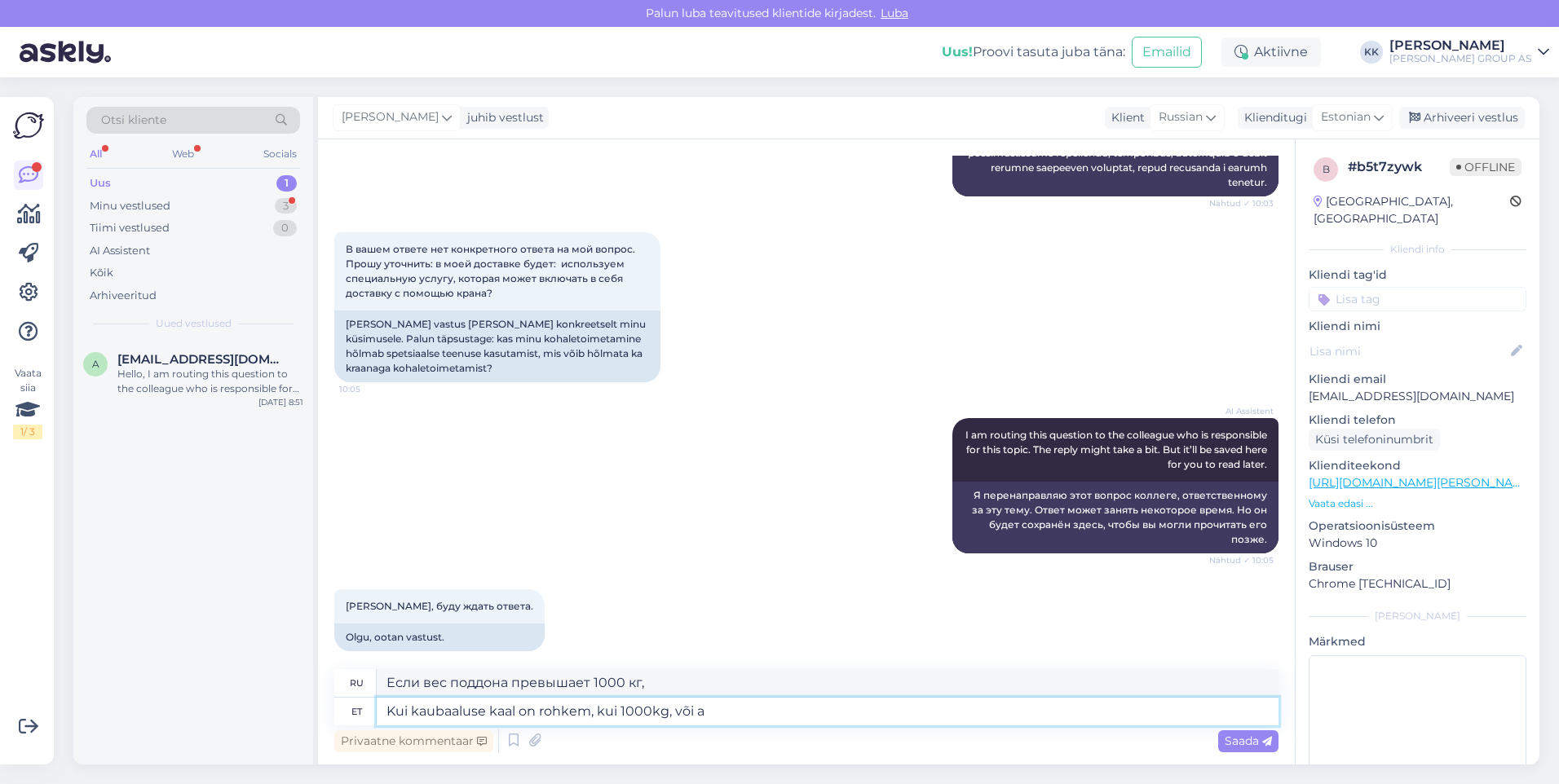
type textarea "Если вес поддона превышает 1000 кг, или"
type textarea "Kui kaubaaluse kaal on rohkem, kui 1000kg, või alus"
type textarea "Если вес поддона превышает 1000 кг или поддон"
type textarea "Kui kaubaaluse kaal on rohkem, kui 1000kg, või alus on pikem,"
type textarea "Если вес поддона превышает 1000 кг или поддон длиннее"
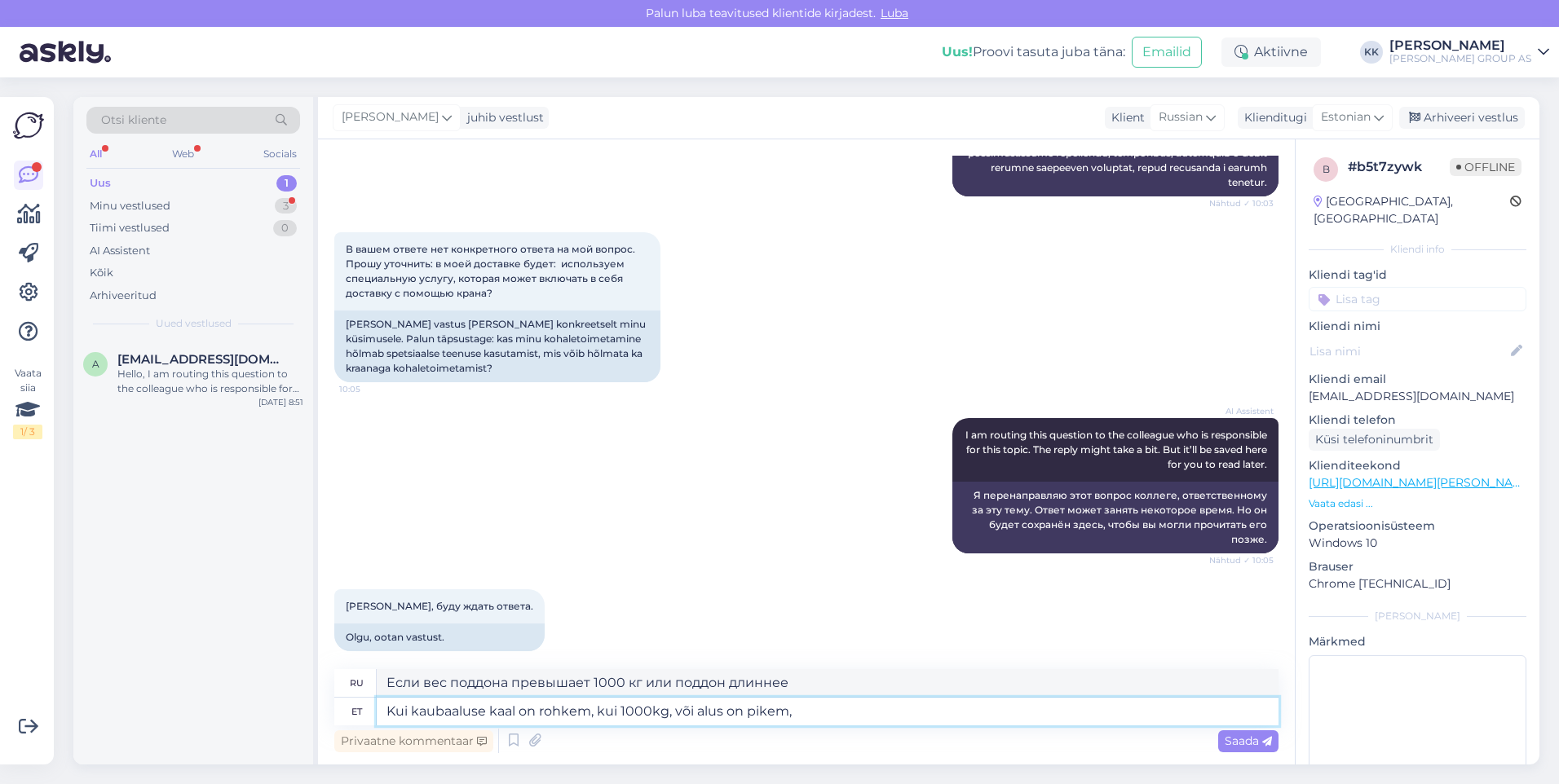
type textarea "Kui kaubaaluse kaal on rohkem, kui 1000kg, või alus on pikem, k"
type textarea "Если вес поддона превышает 1000 кг или поддон длиннее,"
type textarea "Kui kaubaaluse kaal on rohkem, kui 1000kg, või alus on pikem, kui"
type textarea "Если вес поддона превышает 1000 кг или длина поддона превышает"
type textarea "Kui kaubaaluse kaal on rohkem, kui 1000kg, või alus on pikem,"
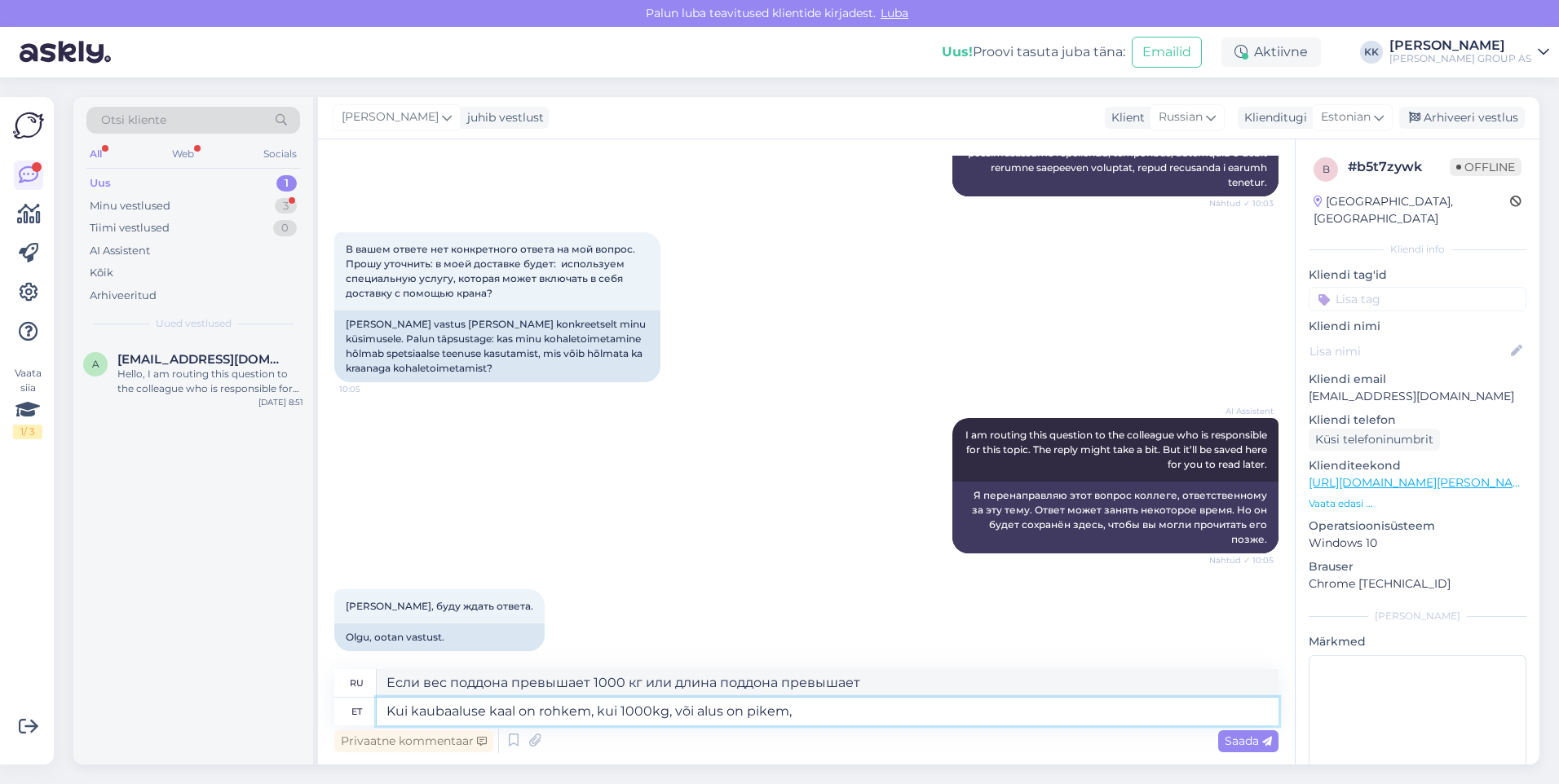
type textarea "Если вес поддона превышает 1000 кг или поддон длиннее,"
type textarea "Kui kaubaaluse kaal on rohkem, kui 1000kg, või alus on pikem, mida"
type textarea "Если вес поддона превышает 1000 кг или длина поддона превышает"
type textarea "Kui kaubaaluse kaal on rohkem, kui 1000kg, või alus on pikem, mida ei"
type textarea "Если вес поддона превышает 1000 кг или длина поддона больше, чем указано в"
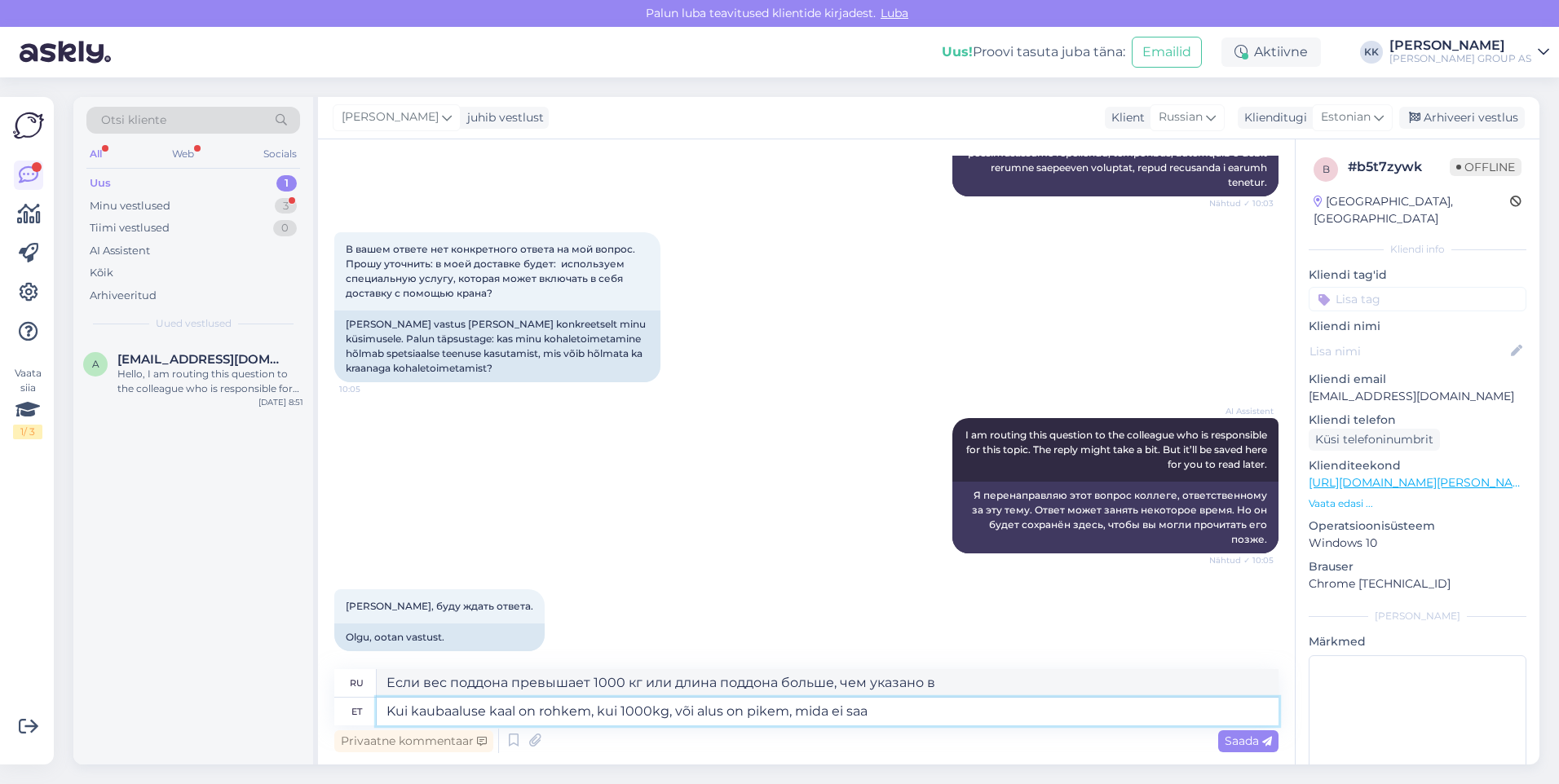
type textarea "Kui kaubaaluse kaal on rohkem, kui 1000kg, või alus on pikem, mida ei saa"
type textarea "Если вес поддона превышает 1000 кг или длина поддона превышает допустимую длину"
type textarea "Kui kaubaaluse kaal on rohkem, kui 1000kg, või alus on pikem, mida ei saa rokla…"
type textarea "Если вес поддона превышает 1000 кг или длина поддона превышает длину, которую м…"
type textarea "Kui kaubaaluse kaal on rohkem, kui 1000kg, või alus on pikem, mida ei saa rokla…"
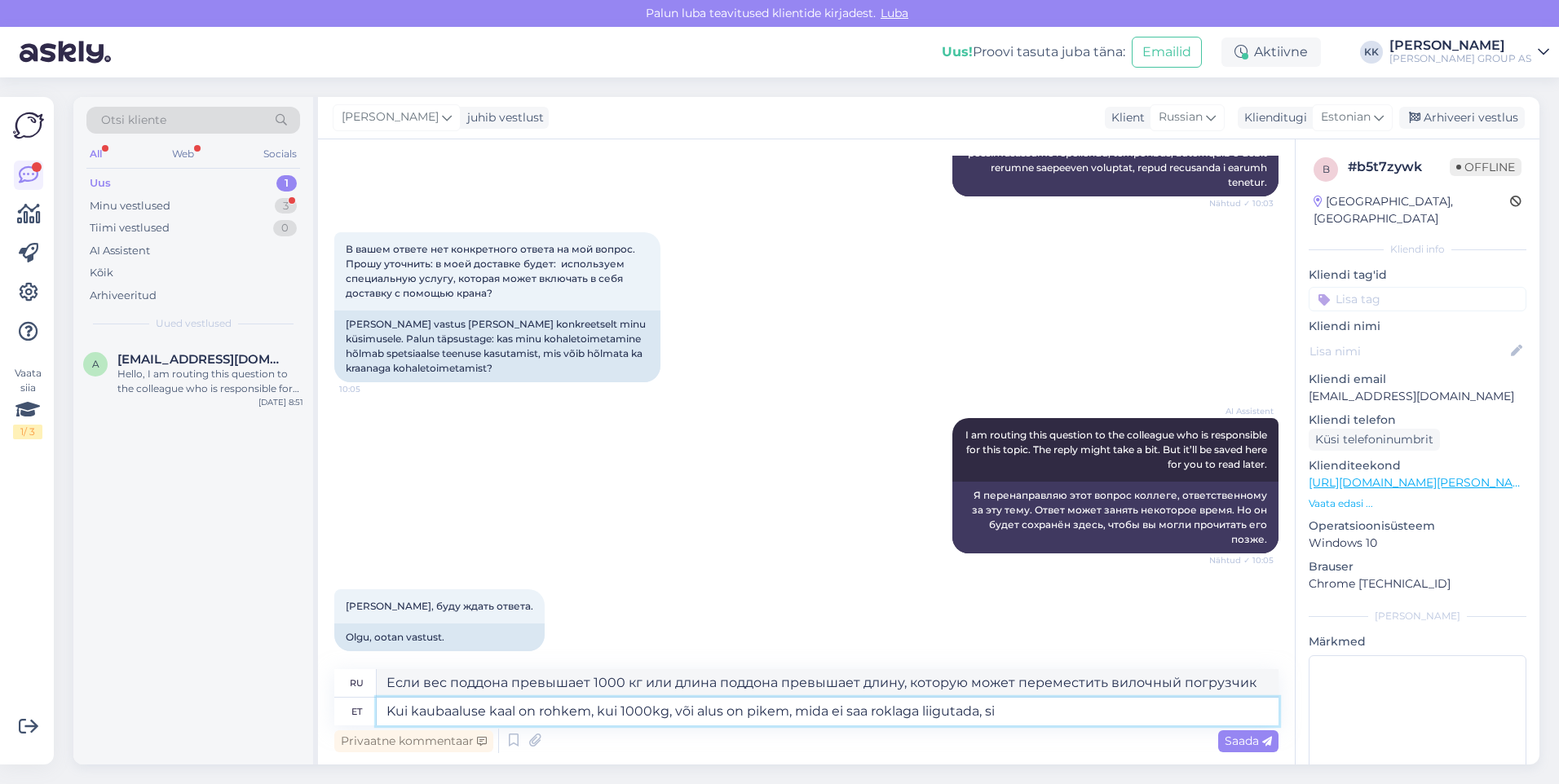
type textarea "Если поддон весит более 1000 кг или его длина превышает длину, которую можно пе…"
type textarea "Kui kaubaaluse kaal on rohkem, kui 1000kg, või alus on pikem, mida ei saa rokla…"
type textarea "Если вес поддона превышает 1000 кг или длина поддона превышает длину, которую м…"
type textarea "Kui kaubaaluse kaal on rohkem, kui 1000kg, või alus on pikem, mida ei saa rokla…"
type textarea "Если вес поддона превышает 1000 кг или длина поддона превышает длину, которую м…"
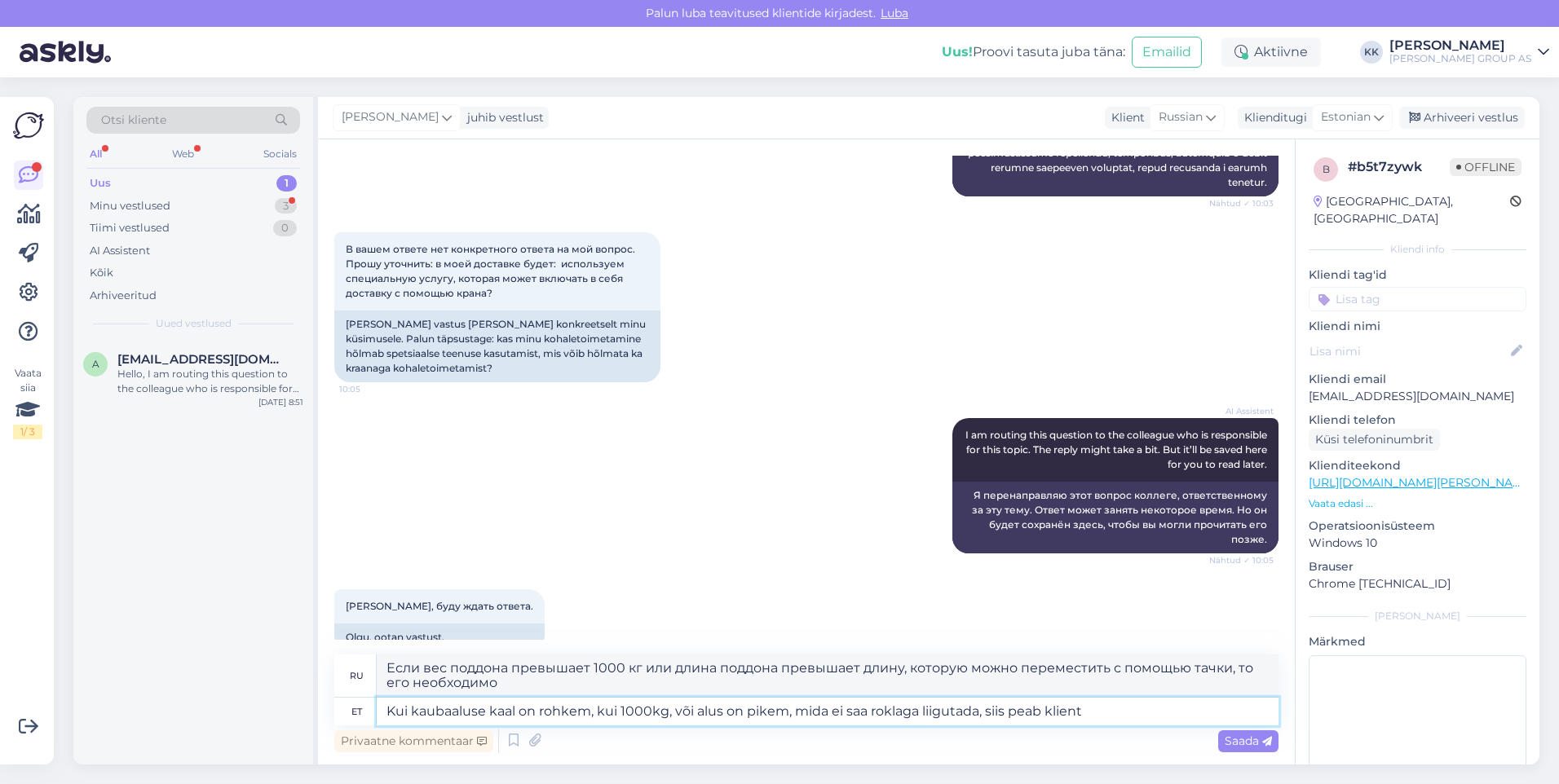
type textarea "Kui kaubaaluse kaal on rohkem, kui 1000kg, või alus on pikem, mida ei saa rokla…"
type textarea "Если поддон весит более 1000 кг или его длина превышает длину, которую можно пе…"
type textarea "Kui kaubaaluse kaal on rohkem, kui 1000kg, või alus on pikem, mida ei saa rokla…"
type textarea "Если поддон весит более 1000 кг или его длина не позволяет перемещать его с пом…"
type textarea "Kui kaubaaluse kaal on rohkem, kui 1000kg, või alus on pikem, mida ei saa rokla…"
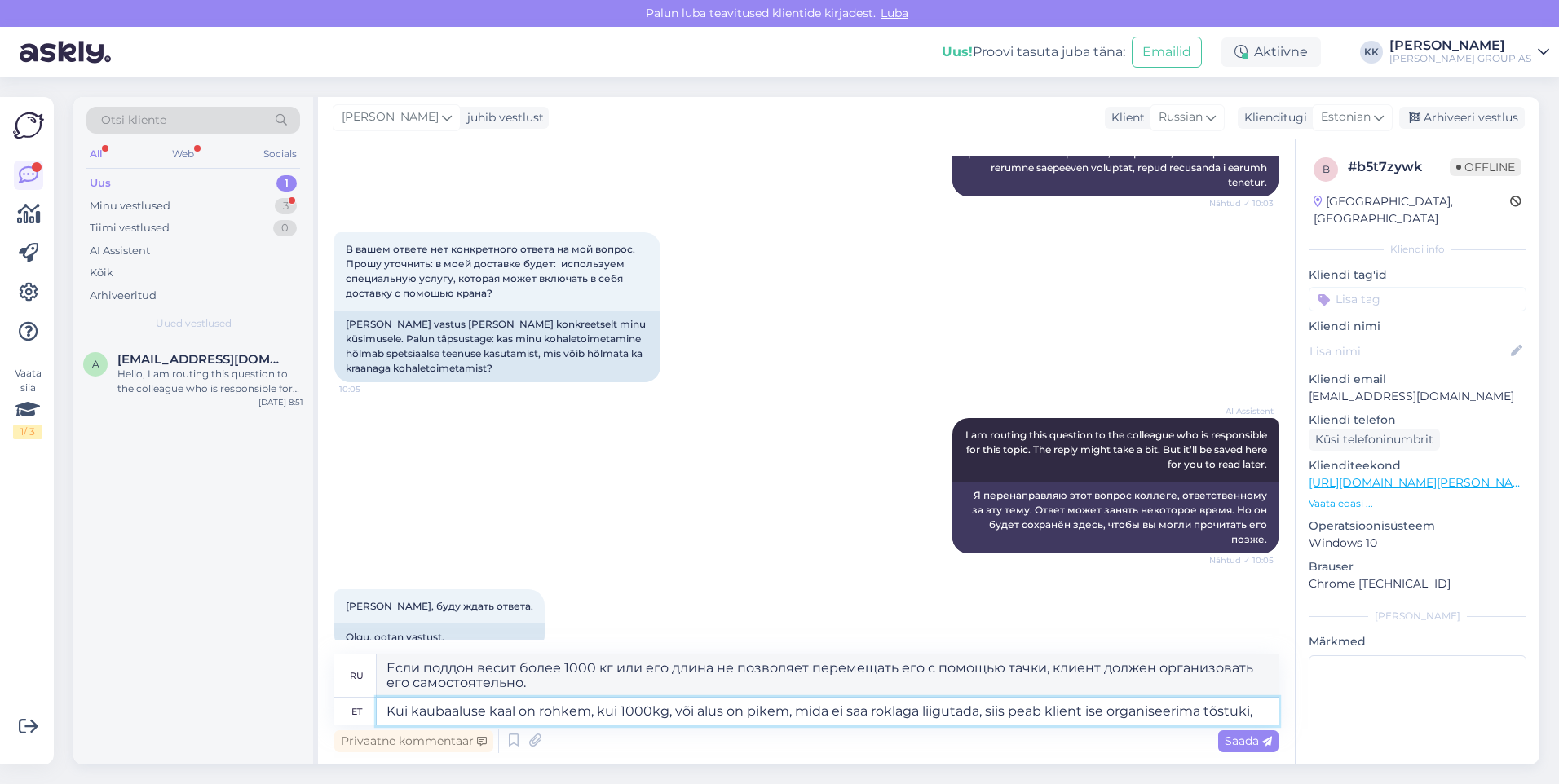
type textarea "Если вес поддона превышает 1000 кг или длина поддона превышает возможность его …"
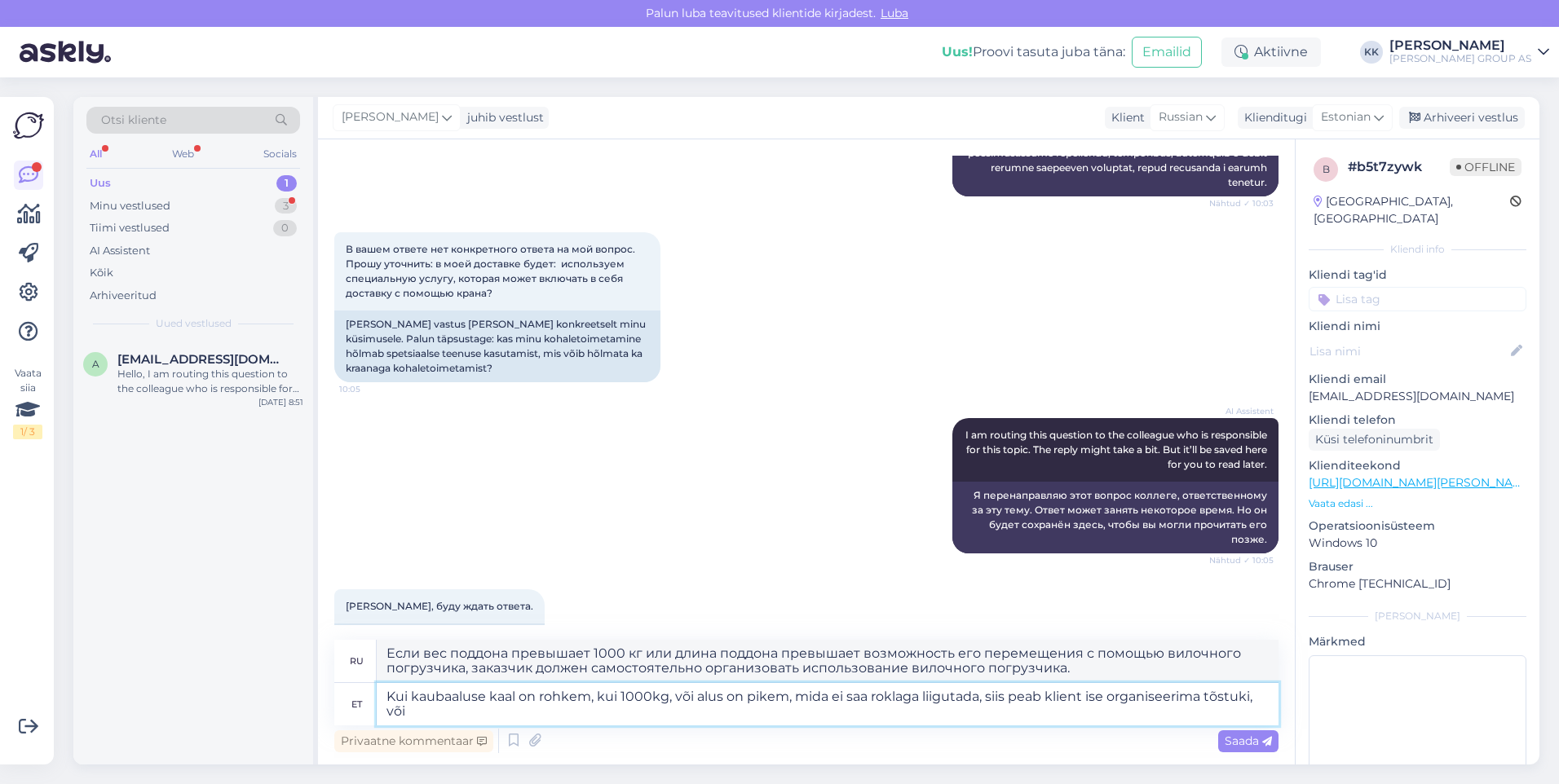
type textarea "Kui kaubaaluse kaal on rohkem, kui 1000kg, või alus on pikem, mida ei saa rokla…"
type textarea "Если поддон весит более 1000 кг или его длина превышает длину, которую можно пе…"
type textarea "Kui kaubaaluse kaal on rohkem, kui 1000kg, või alus on pikem, mida ei saa rokla…"
type textarea "Если поддон весит более 1000 кг или его длина не позволяет перемещать его с пом…"
type textarea "Kui kaubaaluse kaal on rohkem, kui 1000kg, või alus on pikem, mida ei saa rokla…"
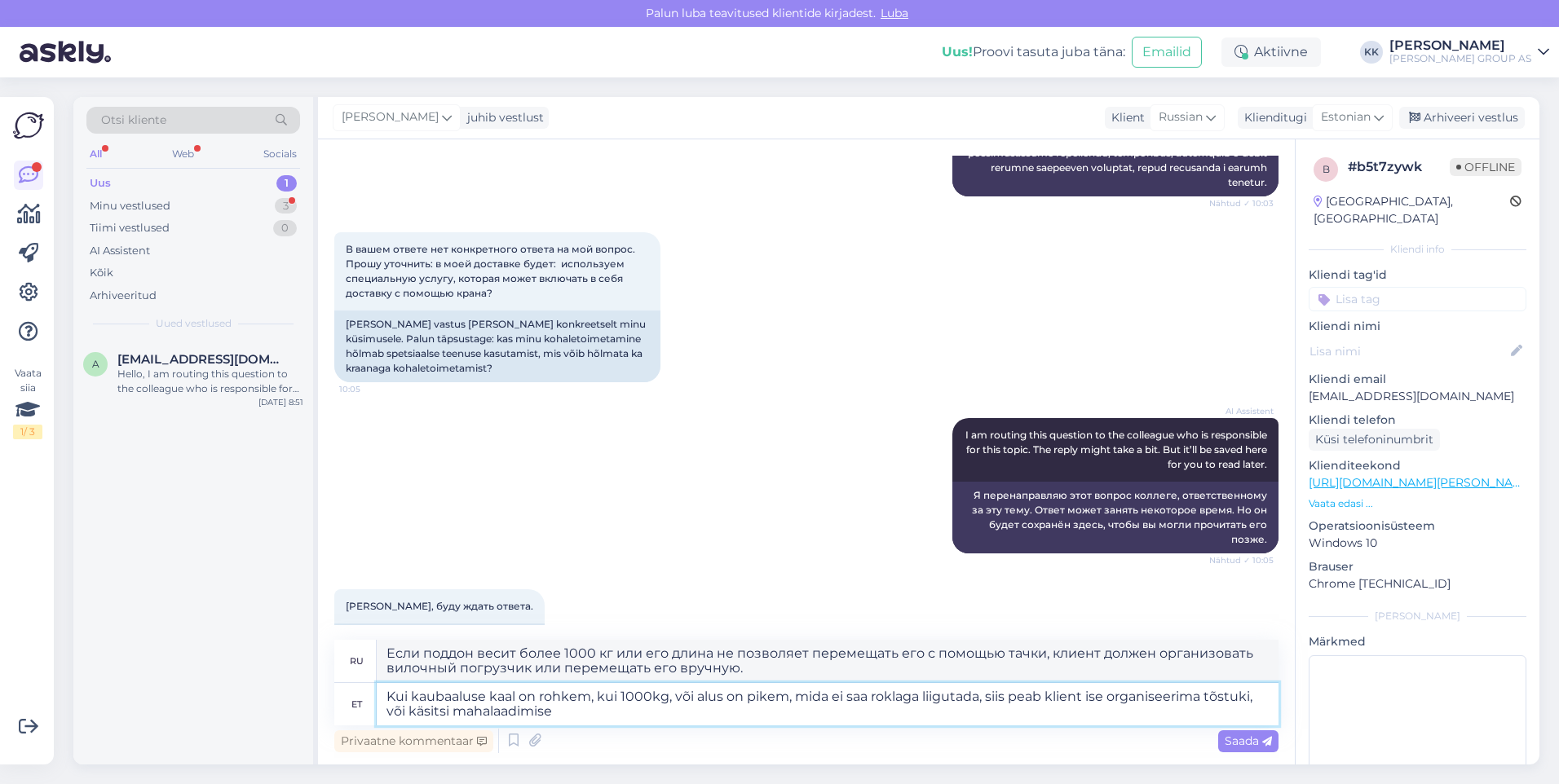
type textarea "Если поддон весит более 1000 кг или его длина превышает возможность перемещения…"
type textarea "Kui kaubaaluse kaal on rohkem, kui 1000kg, või alus on pikem, mida ei saa rokla…"
click at [1243, 737] on span "Saada" at bounding box center [1248, 741] width 47 height 15
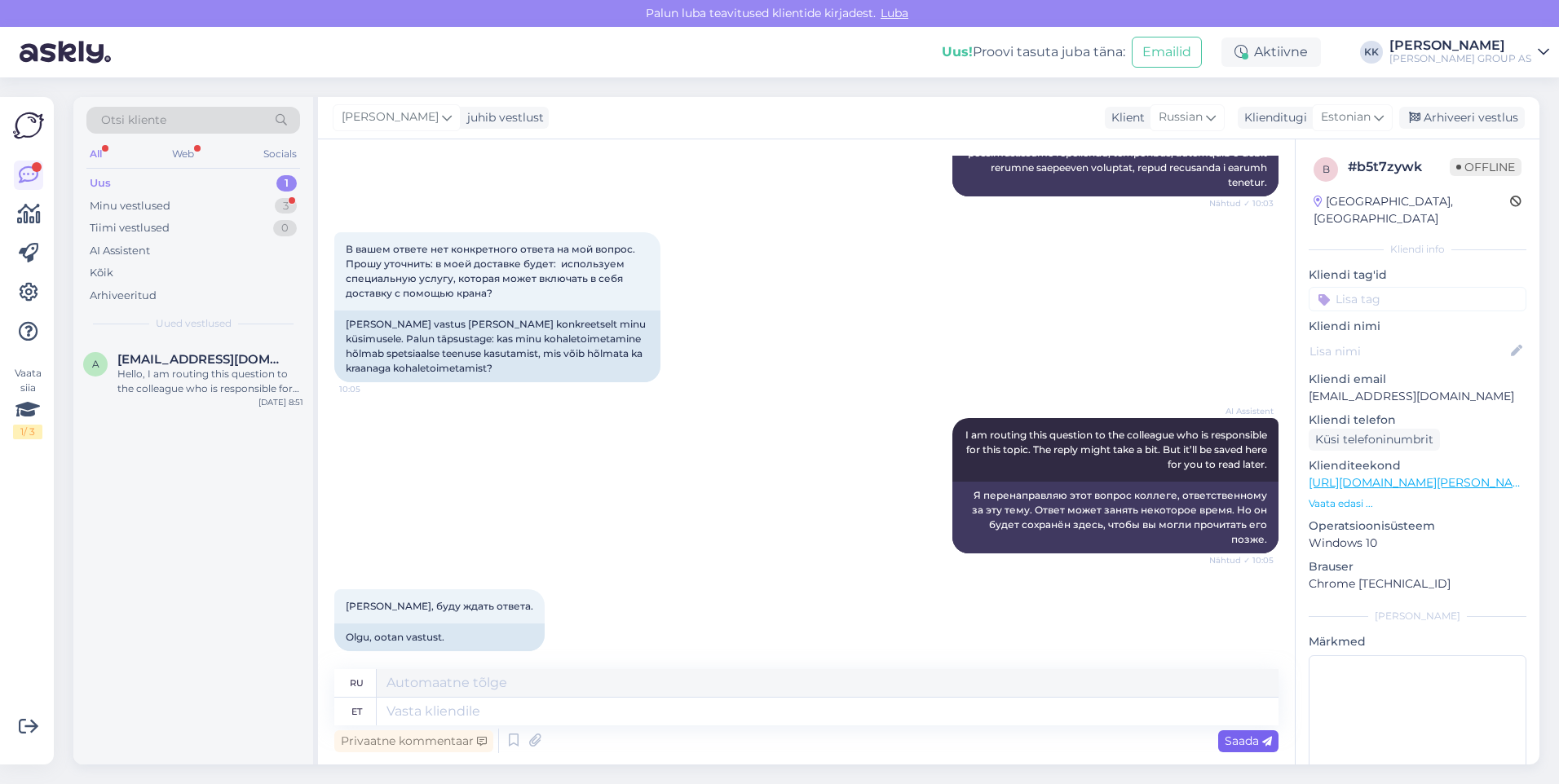
scroll to position [3282, 0]
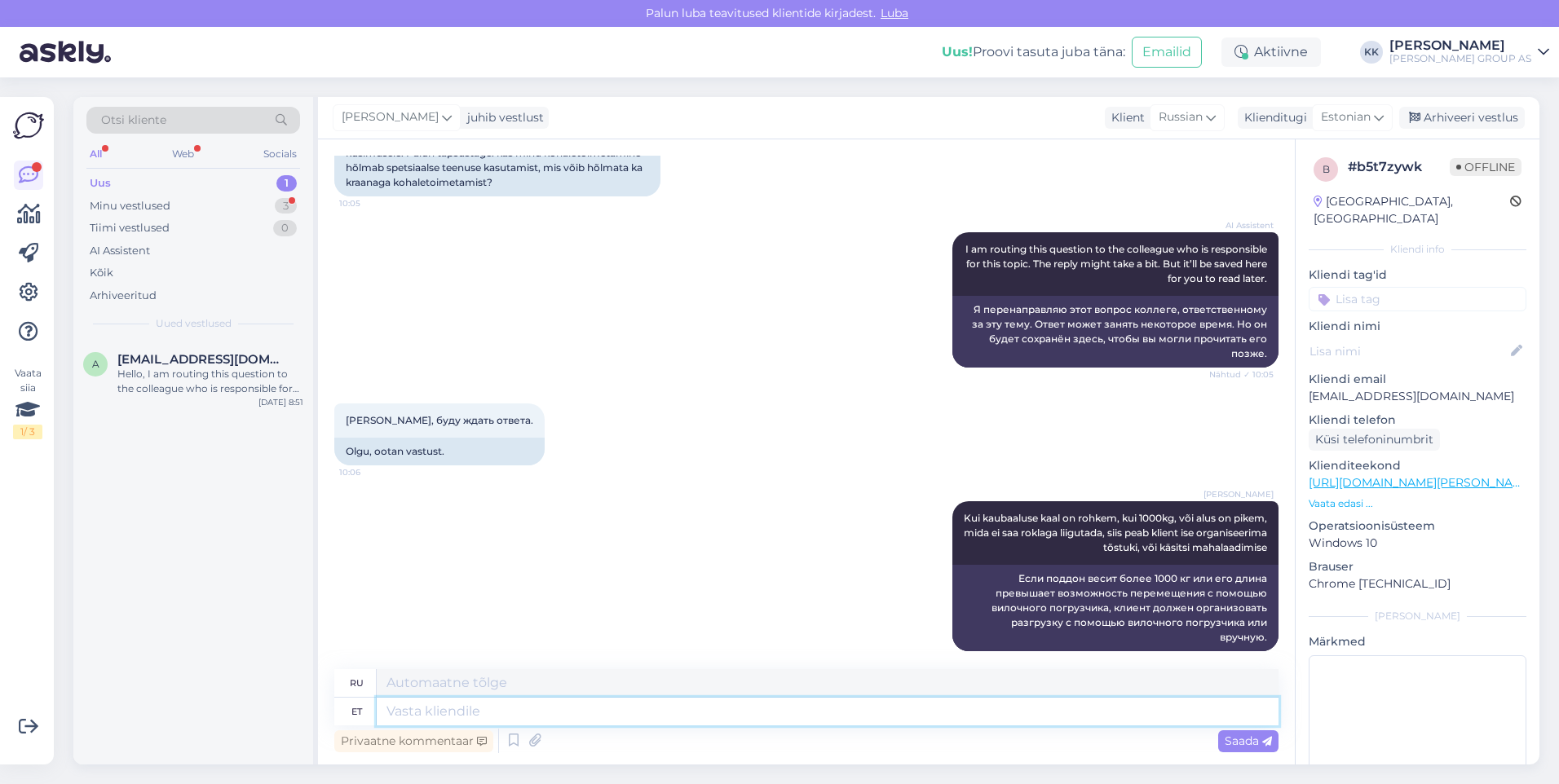
click at [422, 717] on textarea at bounding box center [827, 712] width 902 height 28
type textarea "[PERSON_NAME]"
type textarea "Особенный"
type textarea "Eriveo"
type textarea "Специальный транспорт"
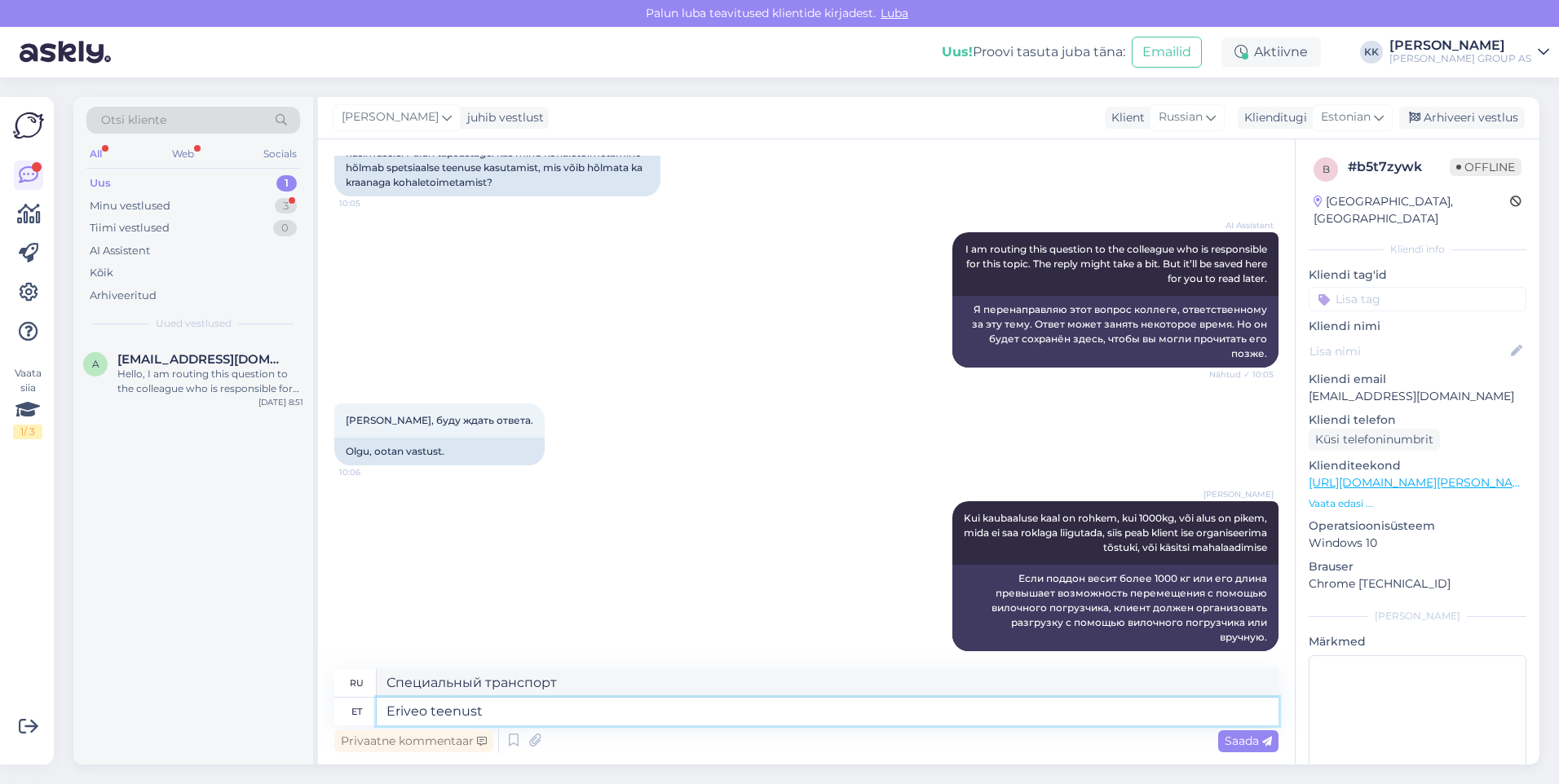
type textarea "Eriveo teenust"
type textarea "Специальная транспортная служба"
type textarea "Eriveo teenust pakub"
type textarea "Специальная транспортная услуга предоставляется"
type textarea "Eriveo teenust pakub kullerfirma"
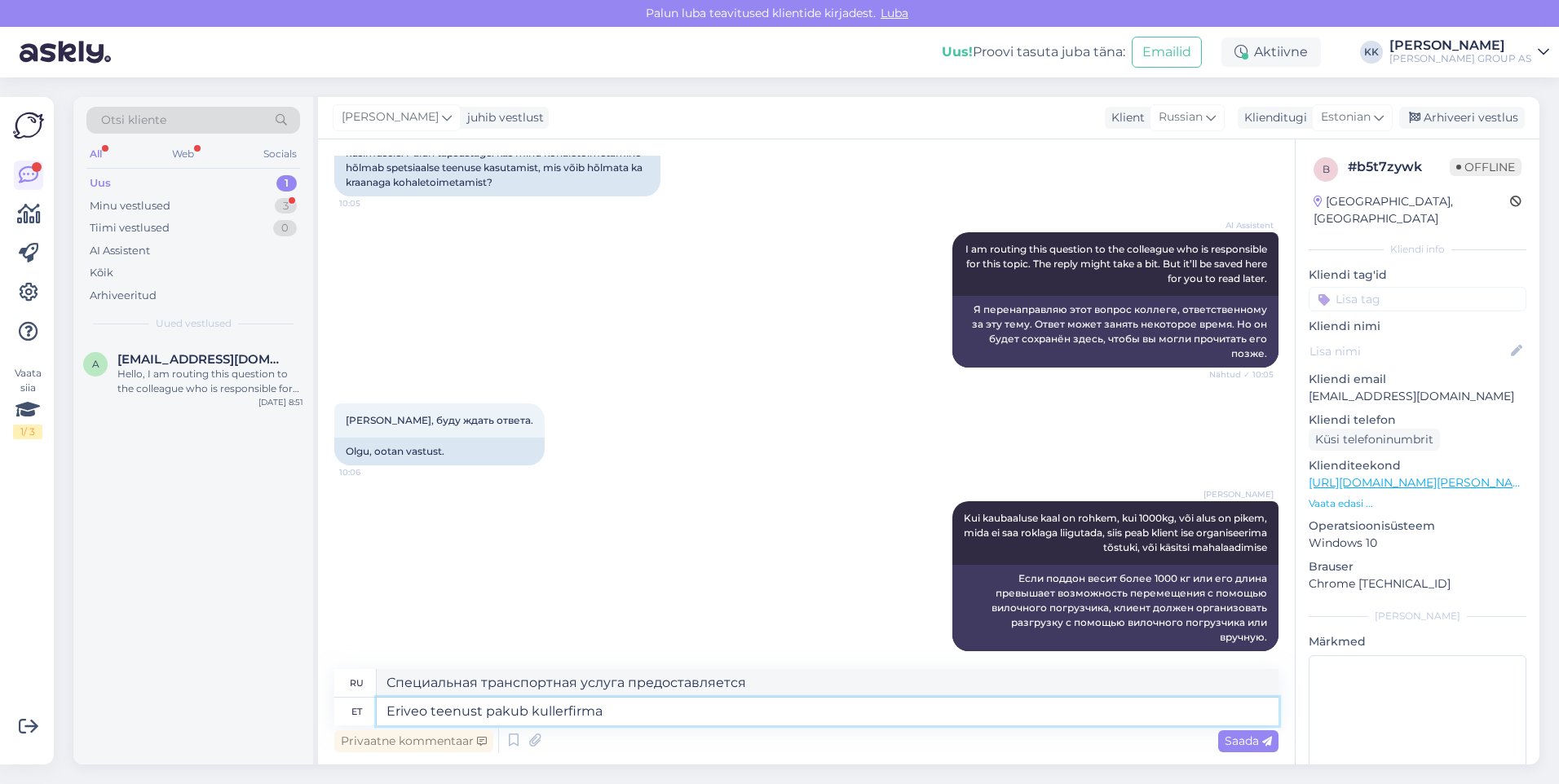
type textarea "Специальная транспортная услуга предоставляется курьерской компанией."
type textarea "Eriveo teenust pakub kullerfirma Schenker"
type textarea "Специальную транспортную услугу предлагает курьерская компания Schenker."
type textarea "Eriveo teenust pakub kullerfirma [PERSON_NAME]"
type textarea "Специальные транспортные услуги предлагает курьерская компания Schenker и"
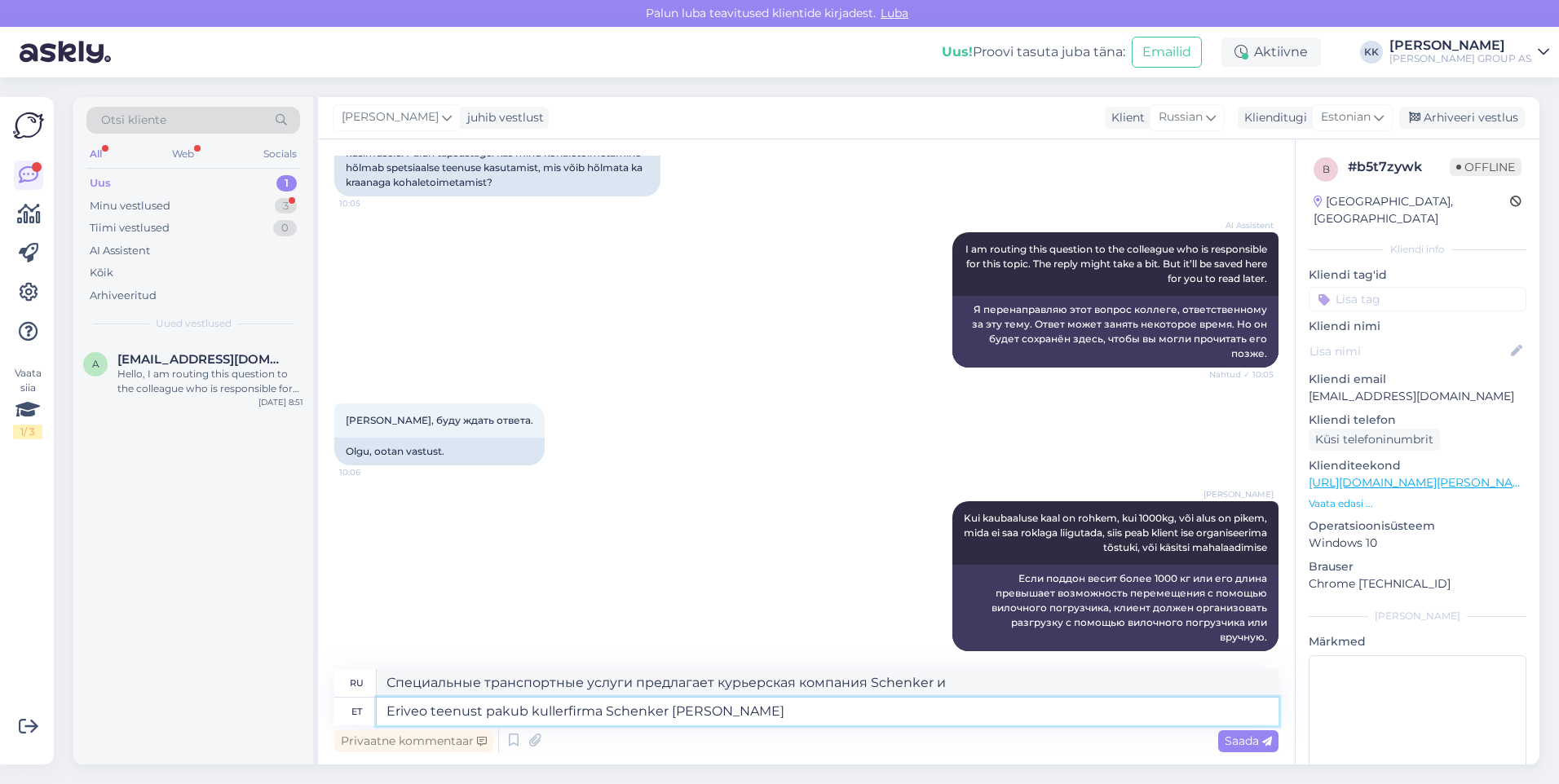
type textarea "Eriveo teenust pakub kullerfirma Schenker [PERSON_NAME]"
type textarea "Специальные транспортные услуги предлагает курьерская компания Schenker, и они"
type textarea "Eriveo teenust pakub kullerfirma Schenker [PERSON_NAME] kraana"
type textarea "Специальные транспортные услуги предлагает курьерская компания Schenker, у кото…"
type textarea "Eriveo teenust pakub kullerfirma Schenker [PERSON_NAME] kraanaga autot"
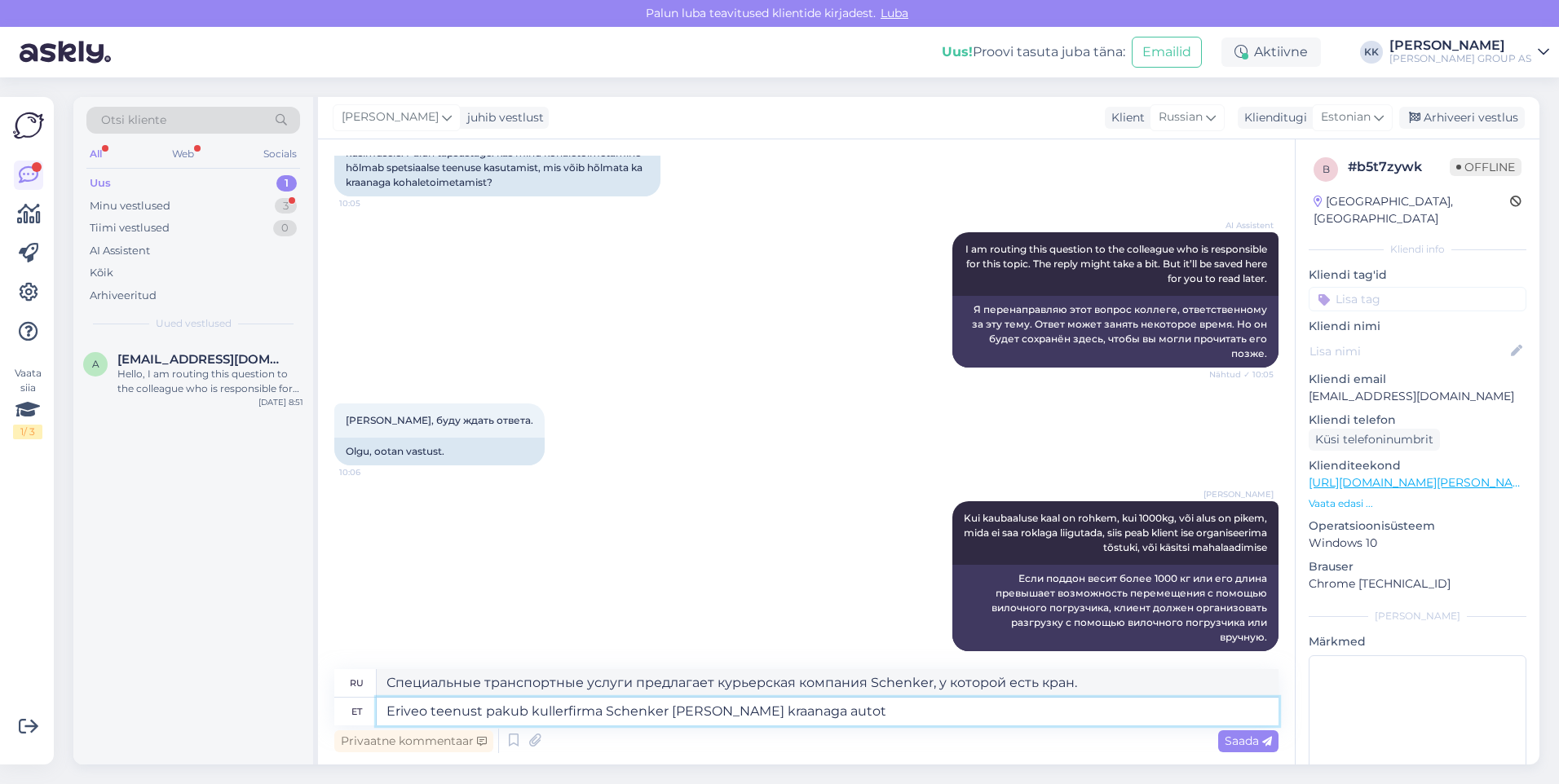
type textarea "Специальные транспортные услуги предлагает курьерская компания Schenker, у кото…"
type textarea "Eriveo teenust pakub kullerfirma Schenker [PERSON_NAME] kraanaga autot pole"
type textarea "Специальную транспортную услугу предлагает курьерская компания Schenker, но у н…"
type textarea "Eriveo teenust pakub kullerfirma Schenker [PERSON_NAME] kraanaga autot pole"
drag, startPoint x: 1242, startPoint y: 736, endPoint x: 1023, endPoint y: 613, distance: 251.2
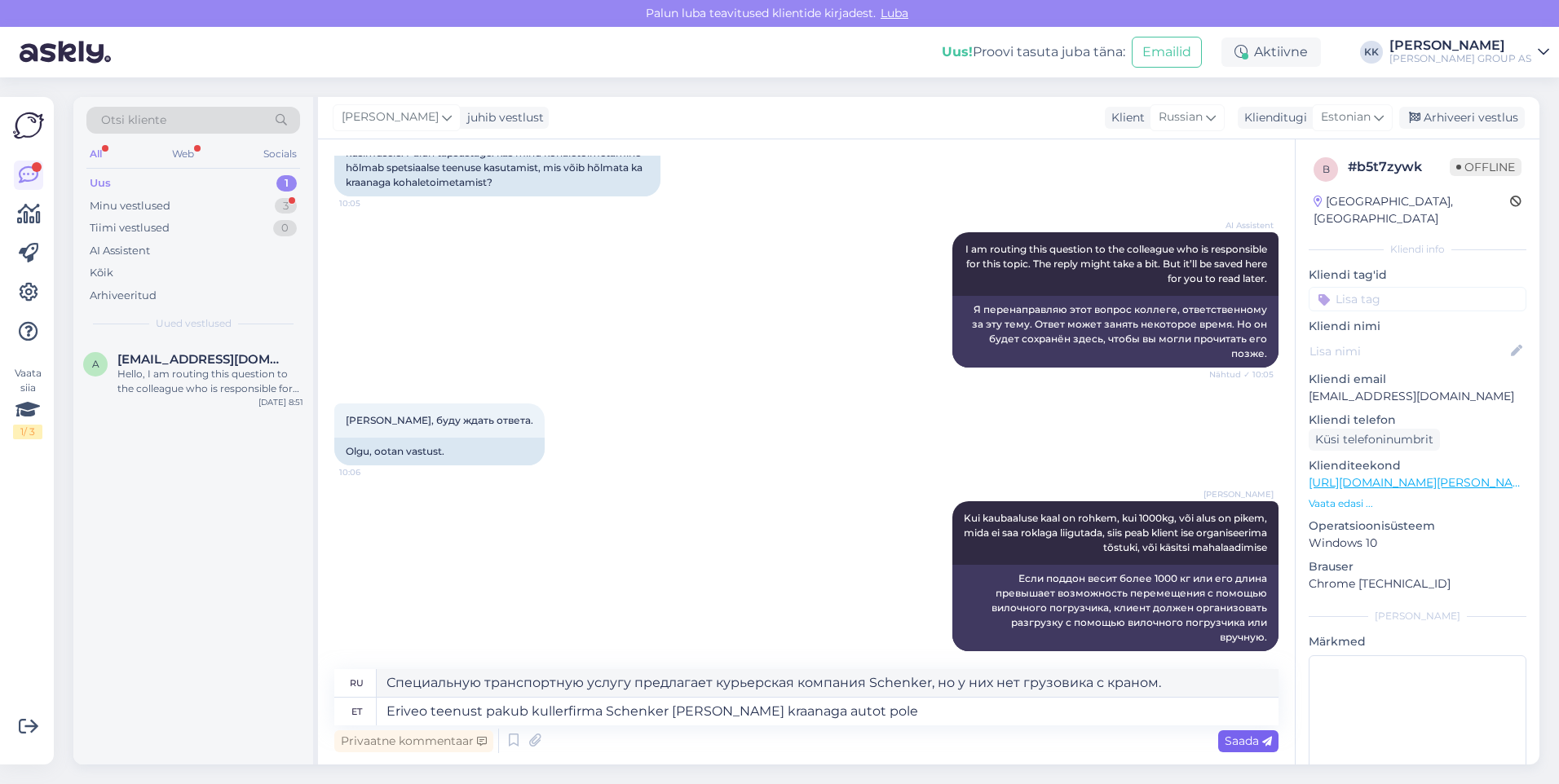
click at [1241, 732] on div "Saada" at bounding box center [1248, 741] width 61 height 22
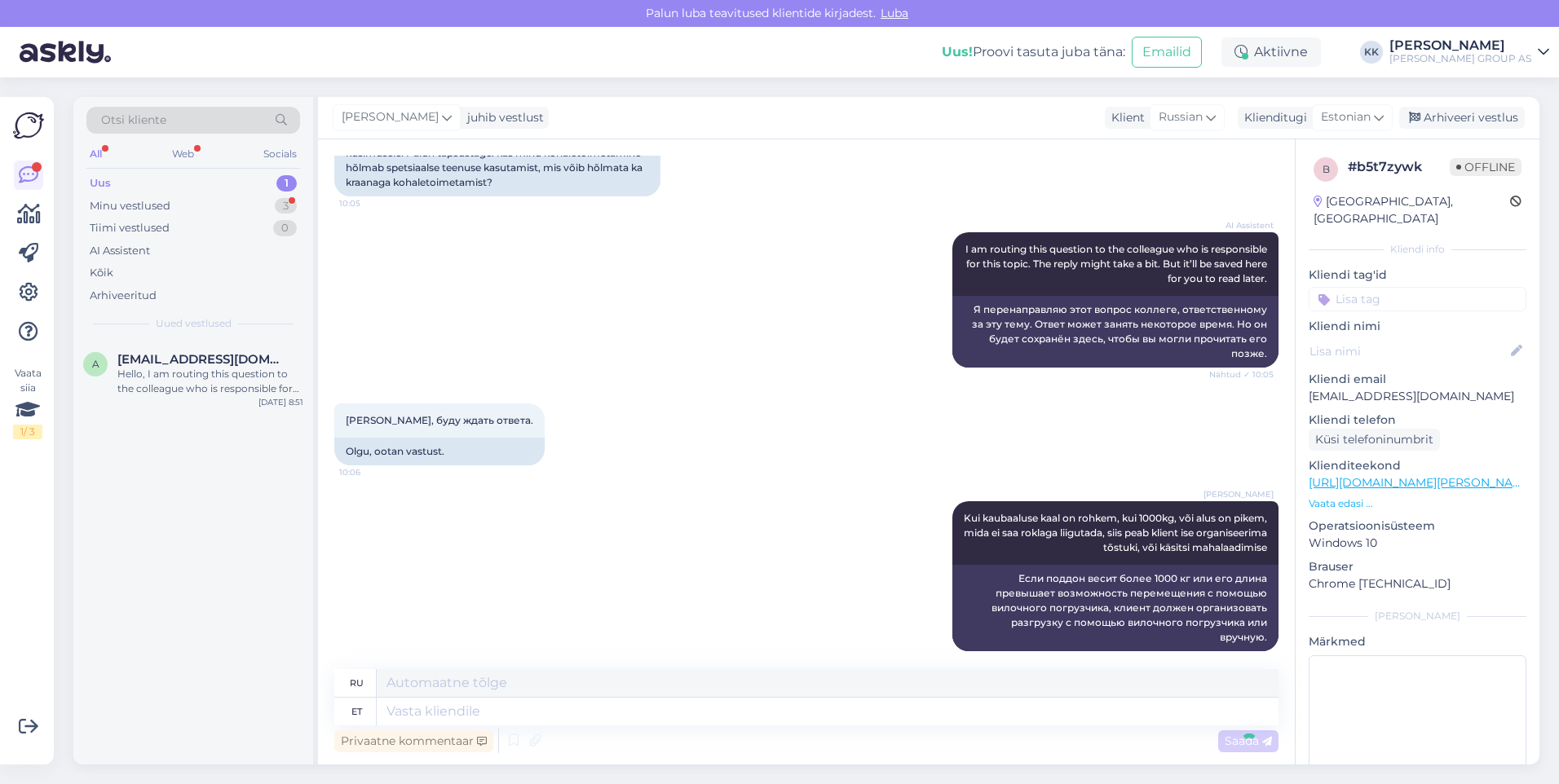
scroll to position [3424, 0]
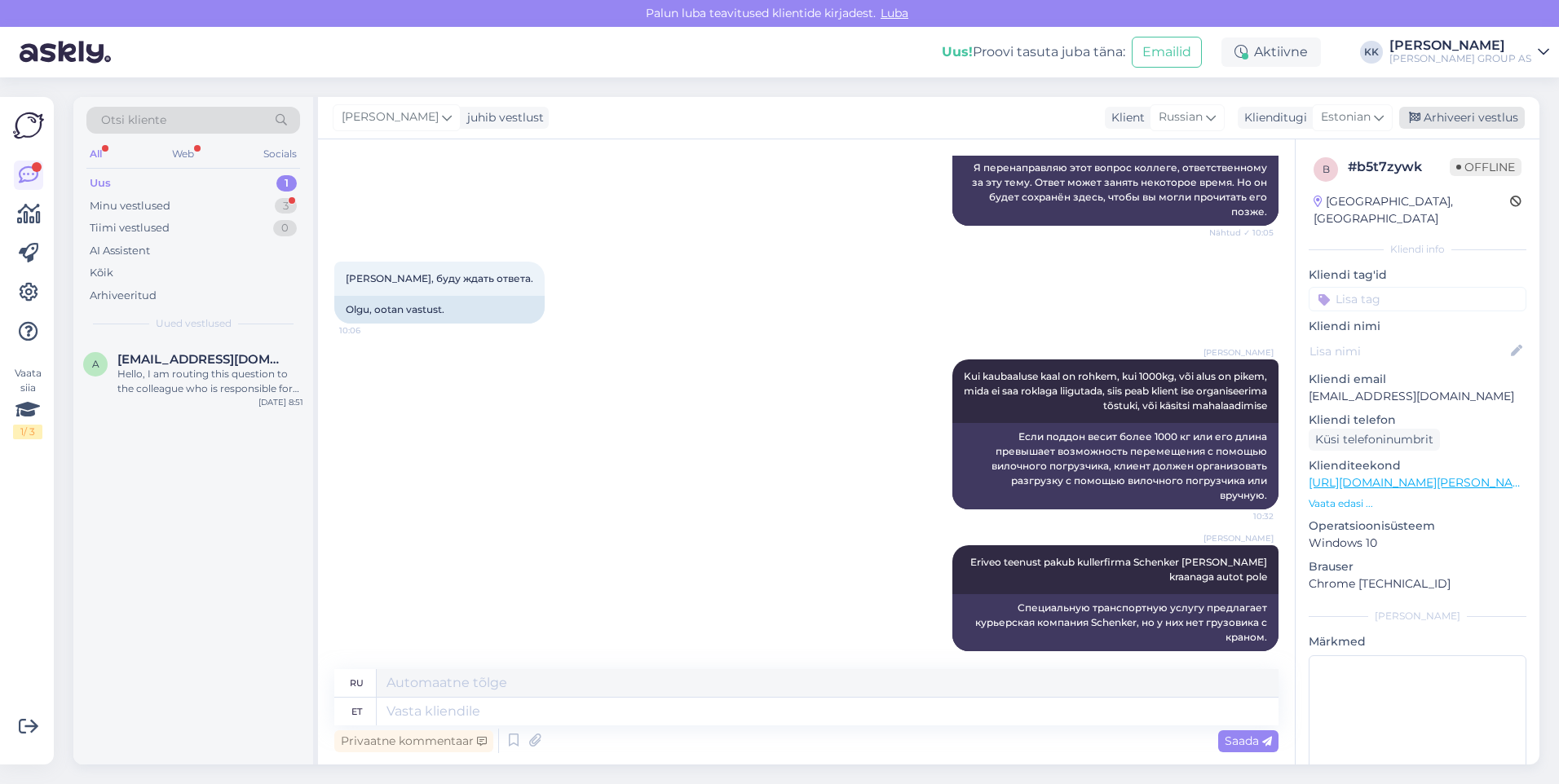
click at [1470, 111] on div "Arhiveeri vestlus" at bounding box center [1462, 118] width 125 height 22
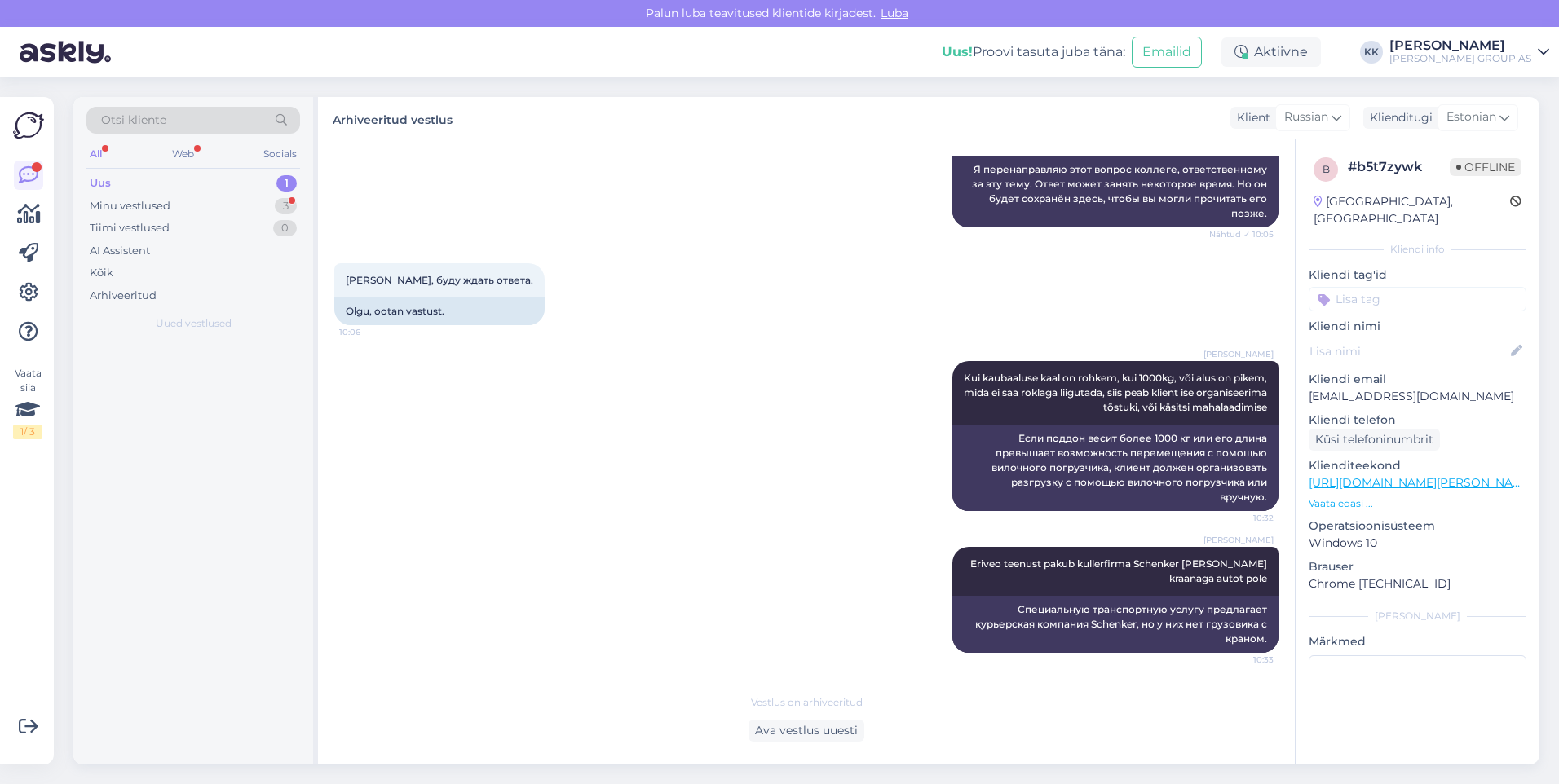
scroll to position [3407, 0]
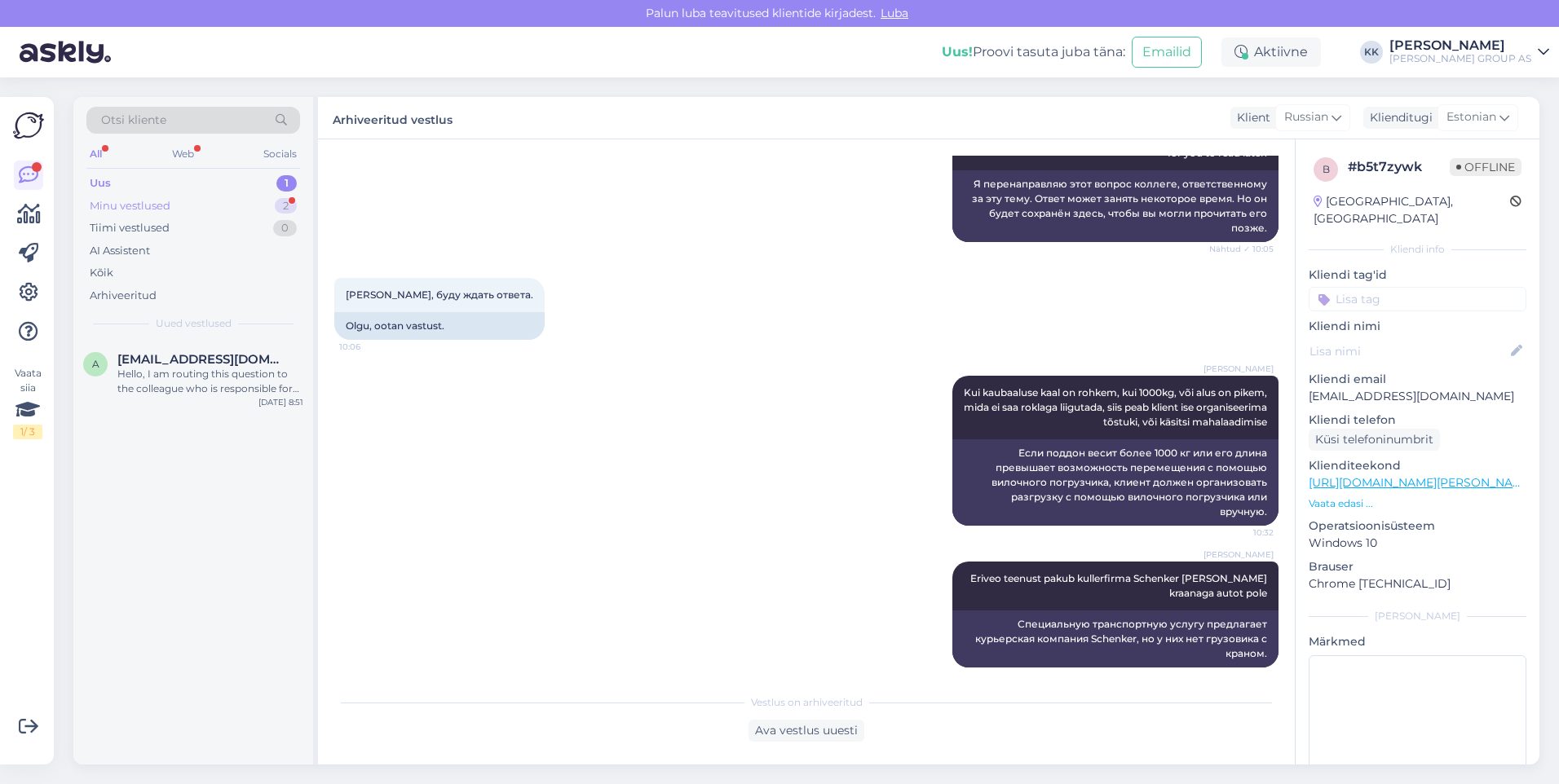
click at [131, 202] on div "Minu vestlused" at bounding box center [130, 206] width 81 height 17
click at [175, 364] on span "[EMAIL_ADDRESS][DOMAIN_NAME]" at bounding box center [202, 360] width 169 height 15
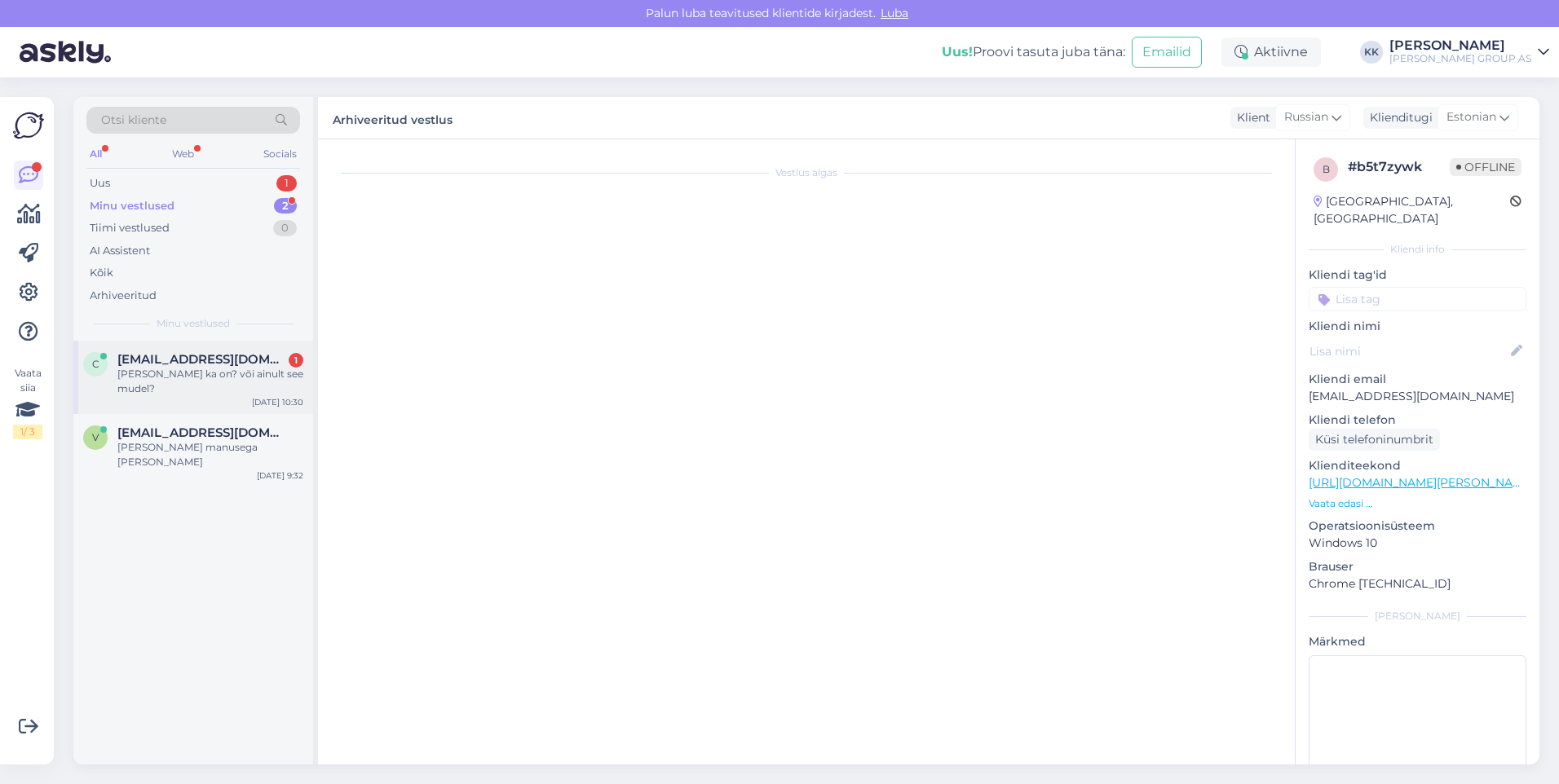
scroll to position [1683, 0]
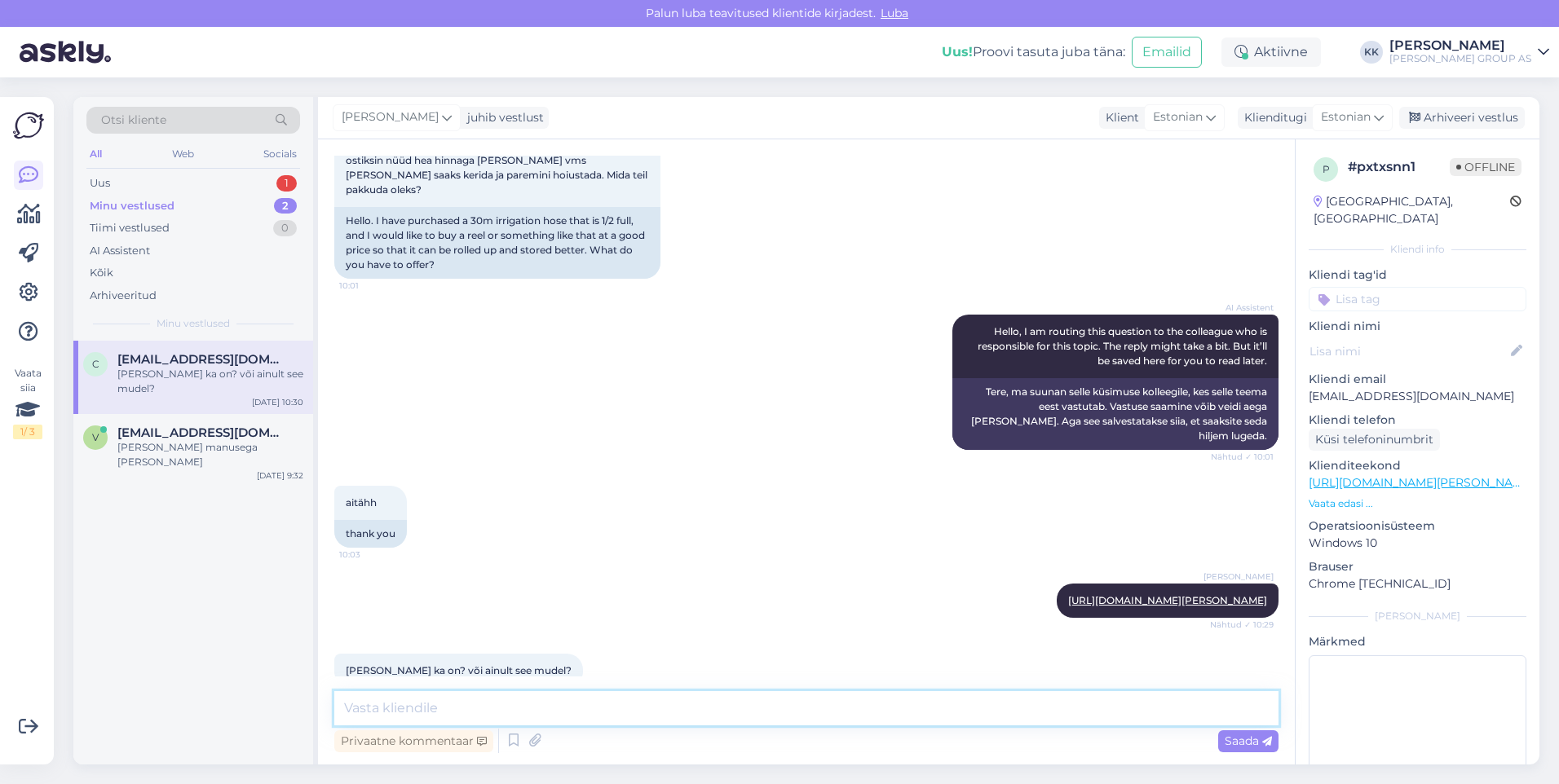
click at [375, 710] on textarea at bounding box center [806, 708] width 944 height 34
paste textarea "[URL][DOMAIN_NAME][PERSON_NAME]"
type textarea "[URL][DOMAIN_NAME][PERSON_NAME]"
click at [1231, 736] on span "Saada" at bounding box center [1248, 741] width 47 height 15
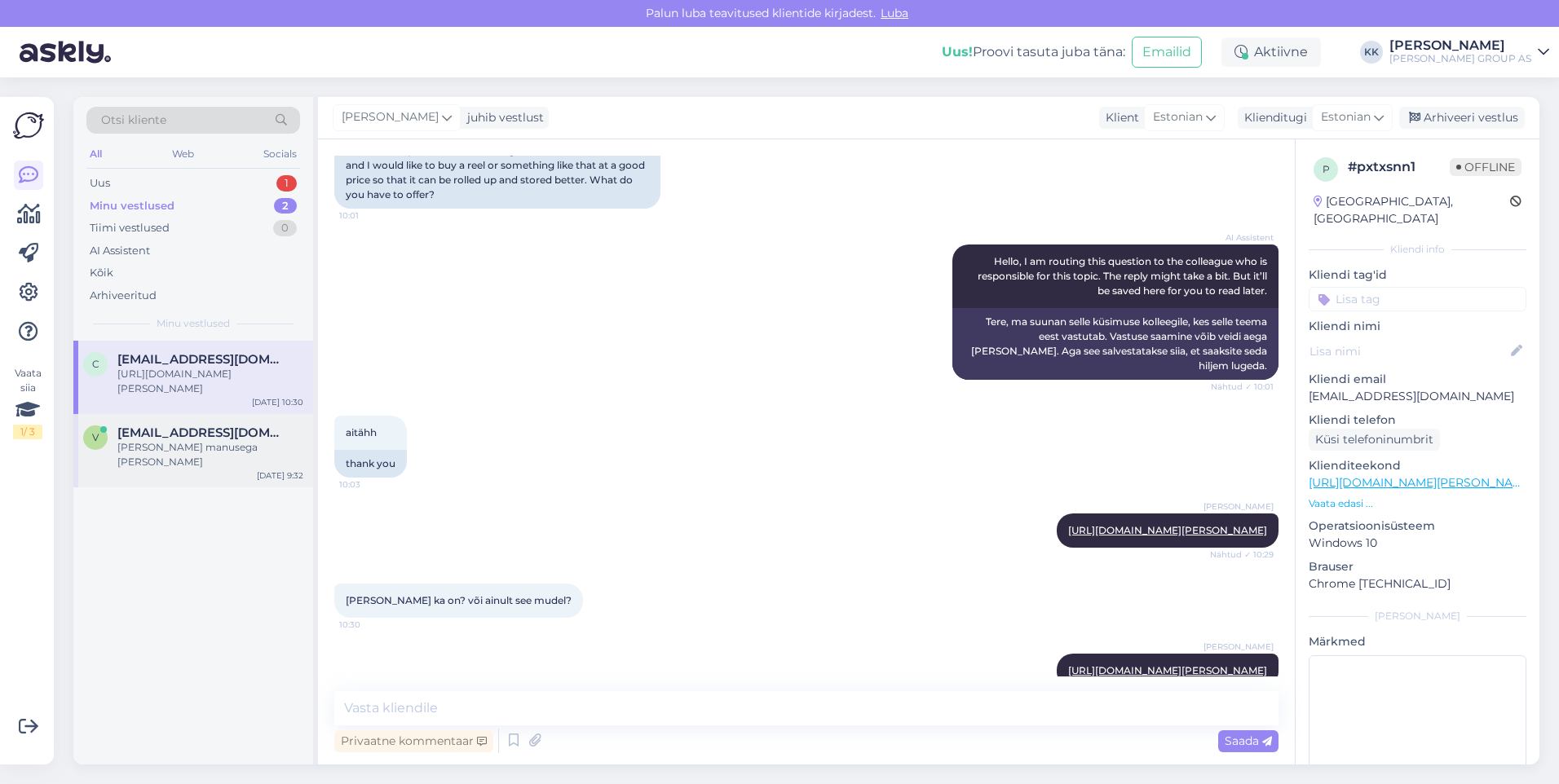
click at [168, 437] on span "[EMAIL_ADDRESS][DOMAIN_NAME]" at bounding box center [202, 432] width 169 height 15
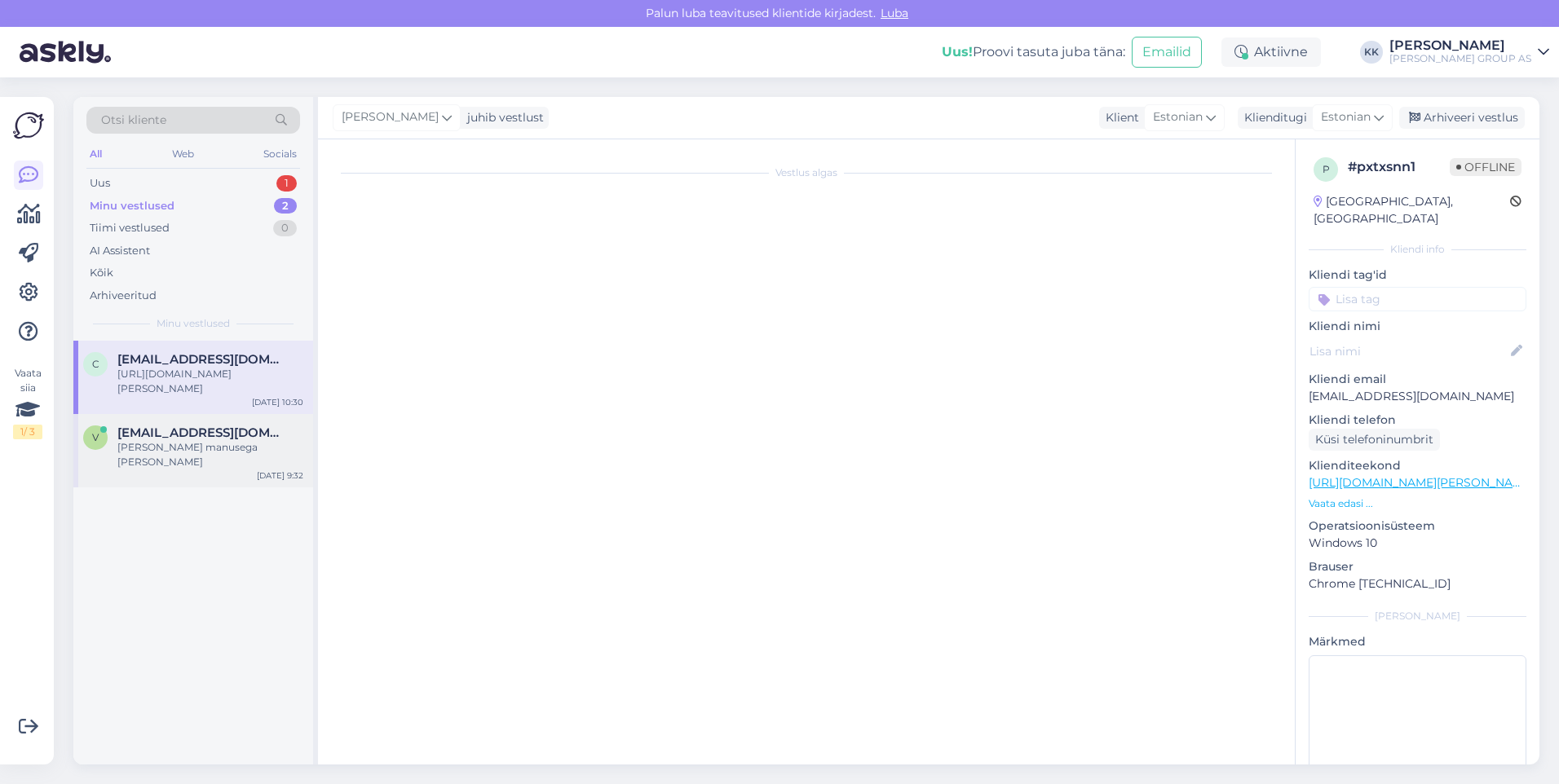
scroll to position [1061, 0]
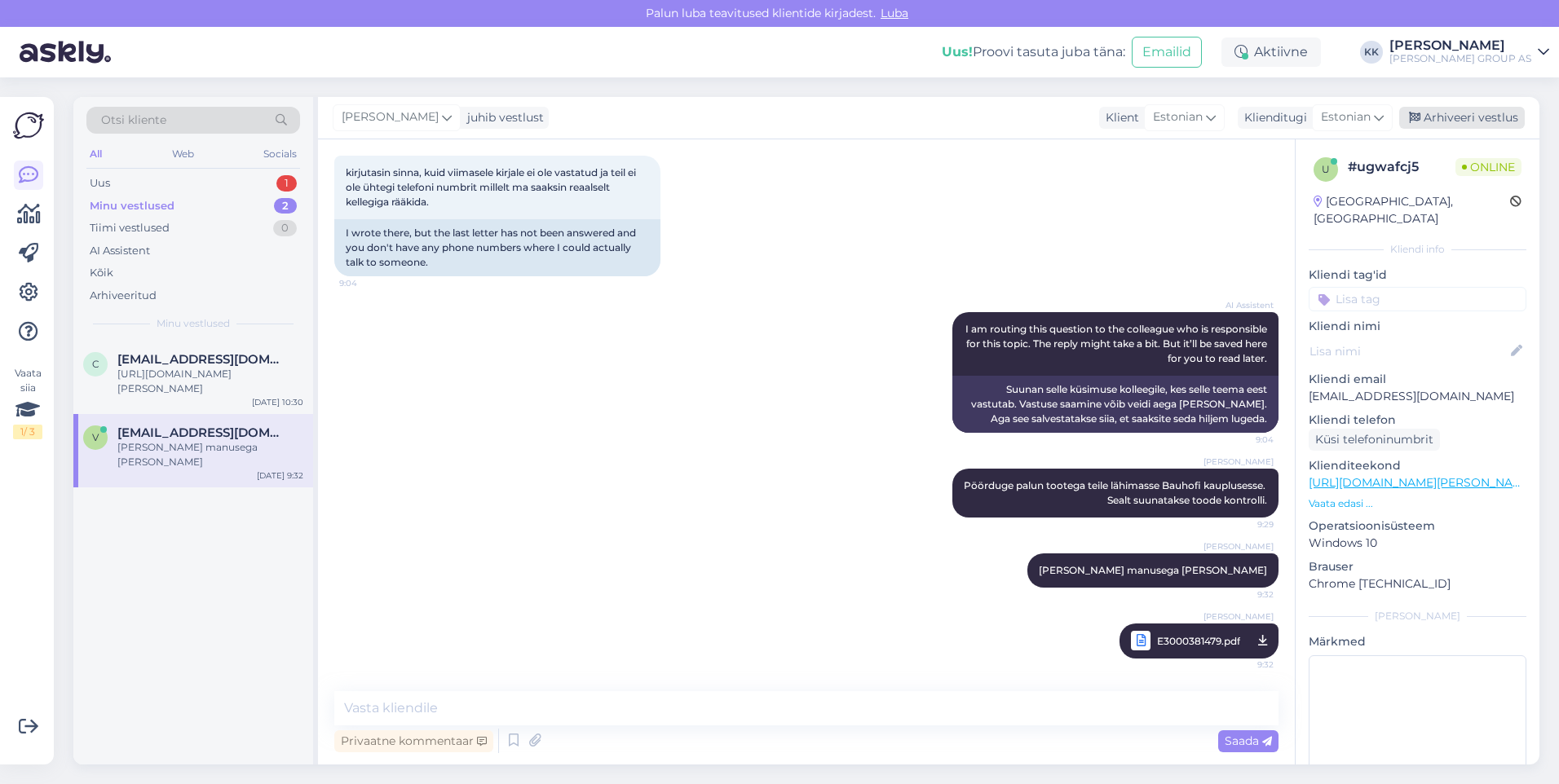
click at [1447, 114] on div "Arhiveeri vestlus" at bounding box center [1462, 118] width 125 height 22
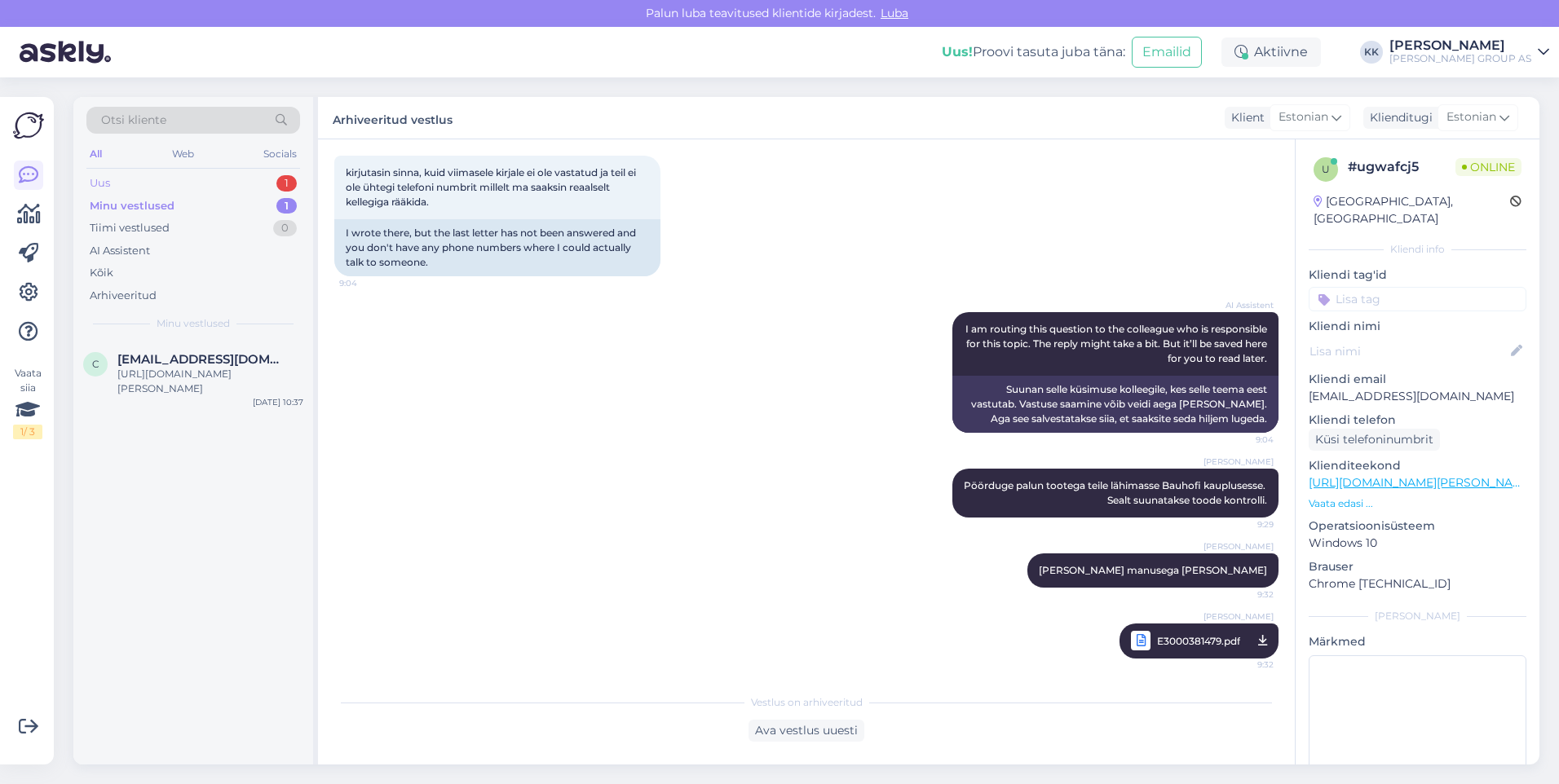
click at [132, 176] on div "Uus 1" at bounding box center [194, 183] width 214 height 23
click at [145, 200] on div "Minu vestlused" at bounding box center [130, 206] width 81 height 17
click at [183, 367] on div "[URL][DOMAIN_NAME][PERSON_NAME]" at bounding box center [211, 381] width 186 height 29
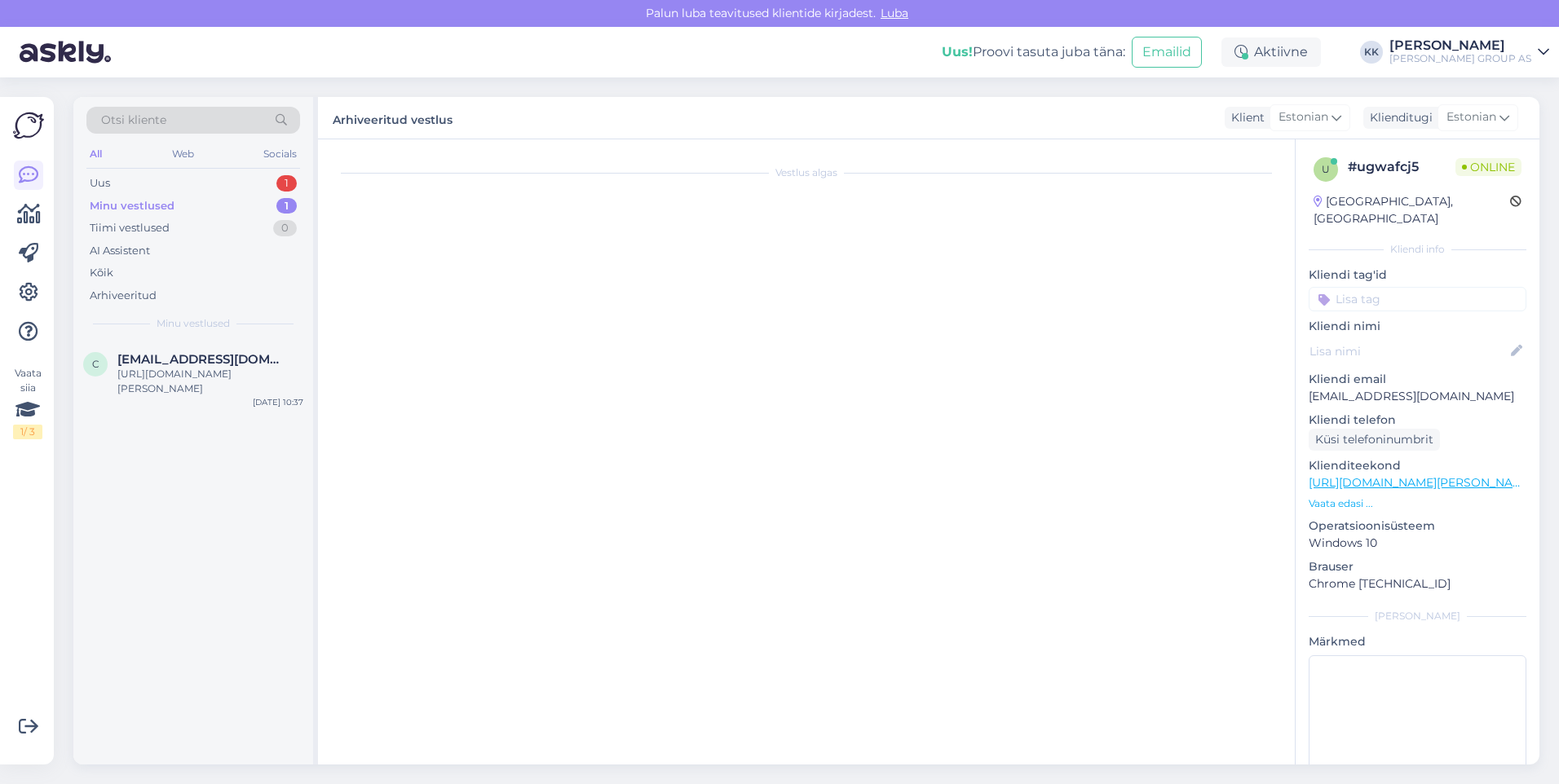
scroll to position [1753, 0]
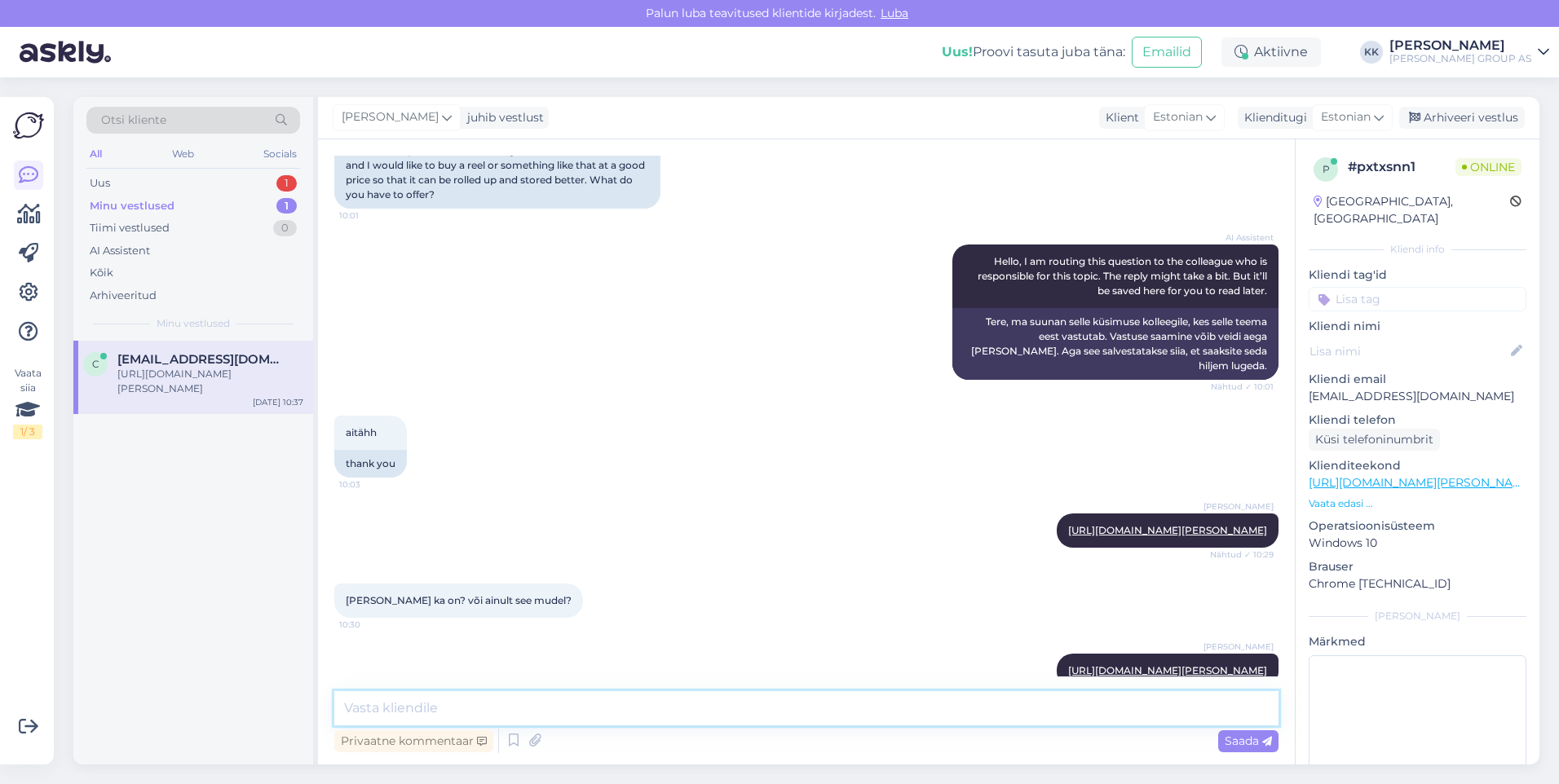
click at [367, 706] on textarea at bounding box center [806, 708] width 944 height 34
paste textarea "[URL][DOMAIN_NAME][PERSON_NAME]"
type textarea "[URL][DOMAIN_NAME][PERSON_NAME]"
click at [1237, 734] on span "Saada" at bounding box center [1248, 741] width 47 height 15
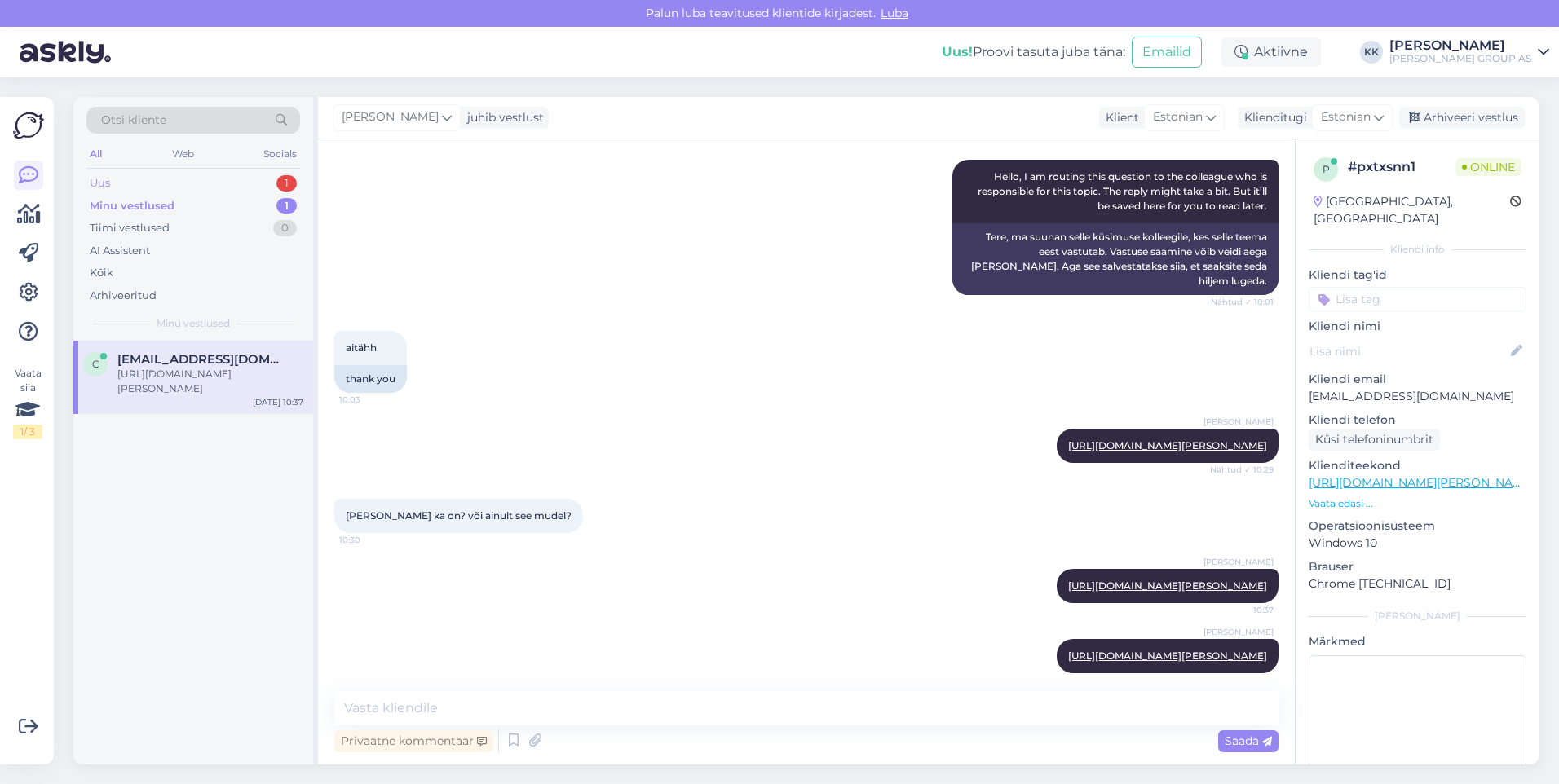
click at [118, 179] on div "Uus 1" at bounding box center [194, 183] width 214 height 23
click at [191, 374] on div "Hello, I am routing this question to the colleague who is responsible for this …" at bounding box center [211, 381] width 186 height 29
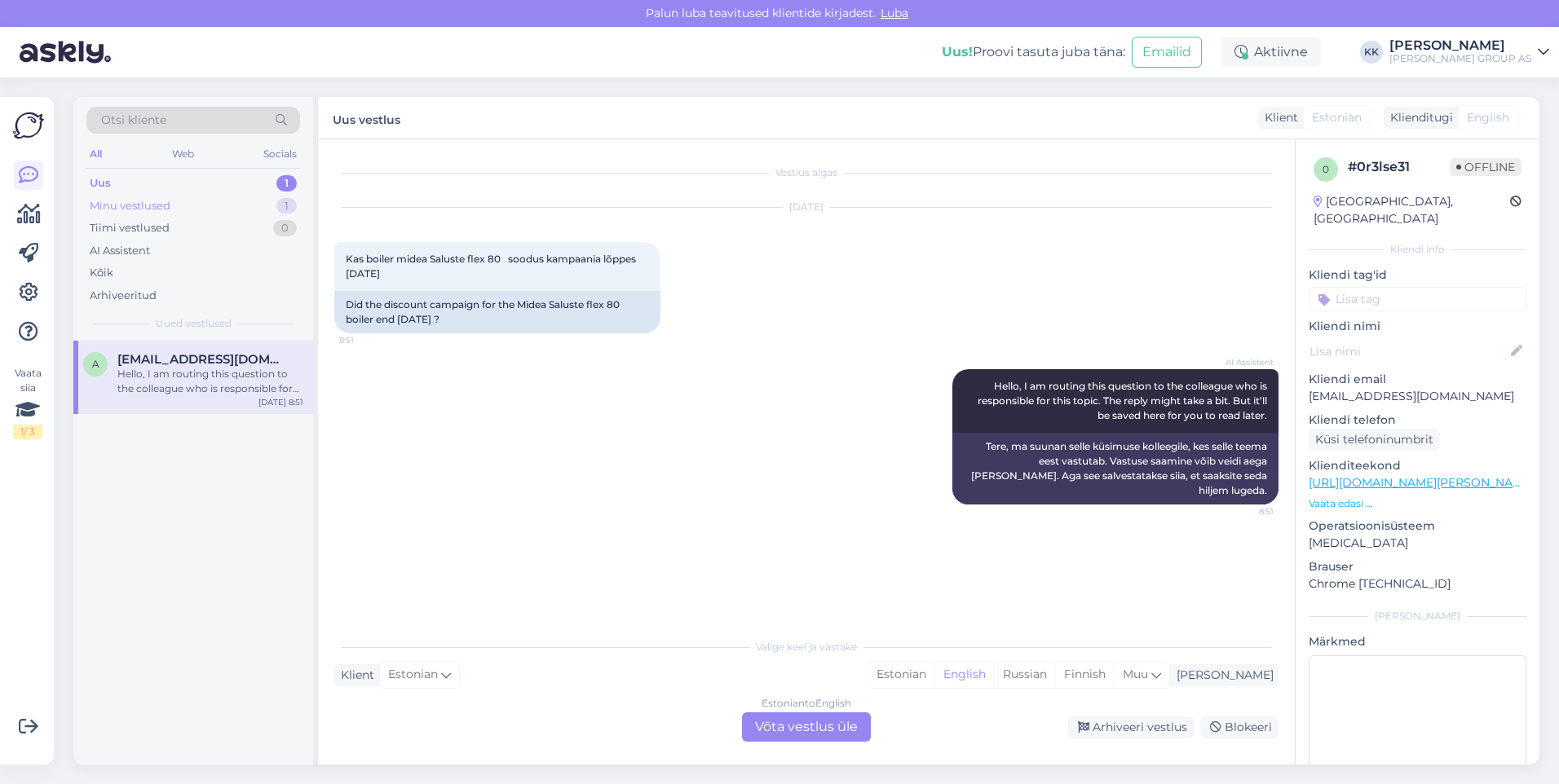
click at [150, 205] on div "Minu vestlused" at bounding box center [130, 206] width 81 height 17
click at [176, 382] on div "[URL][DOMAIN_NAME][PERSON_NAME]" at bounding box center [211, 381] width 186 height 29
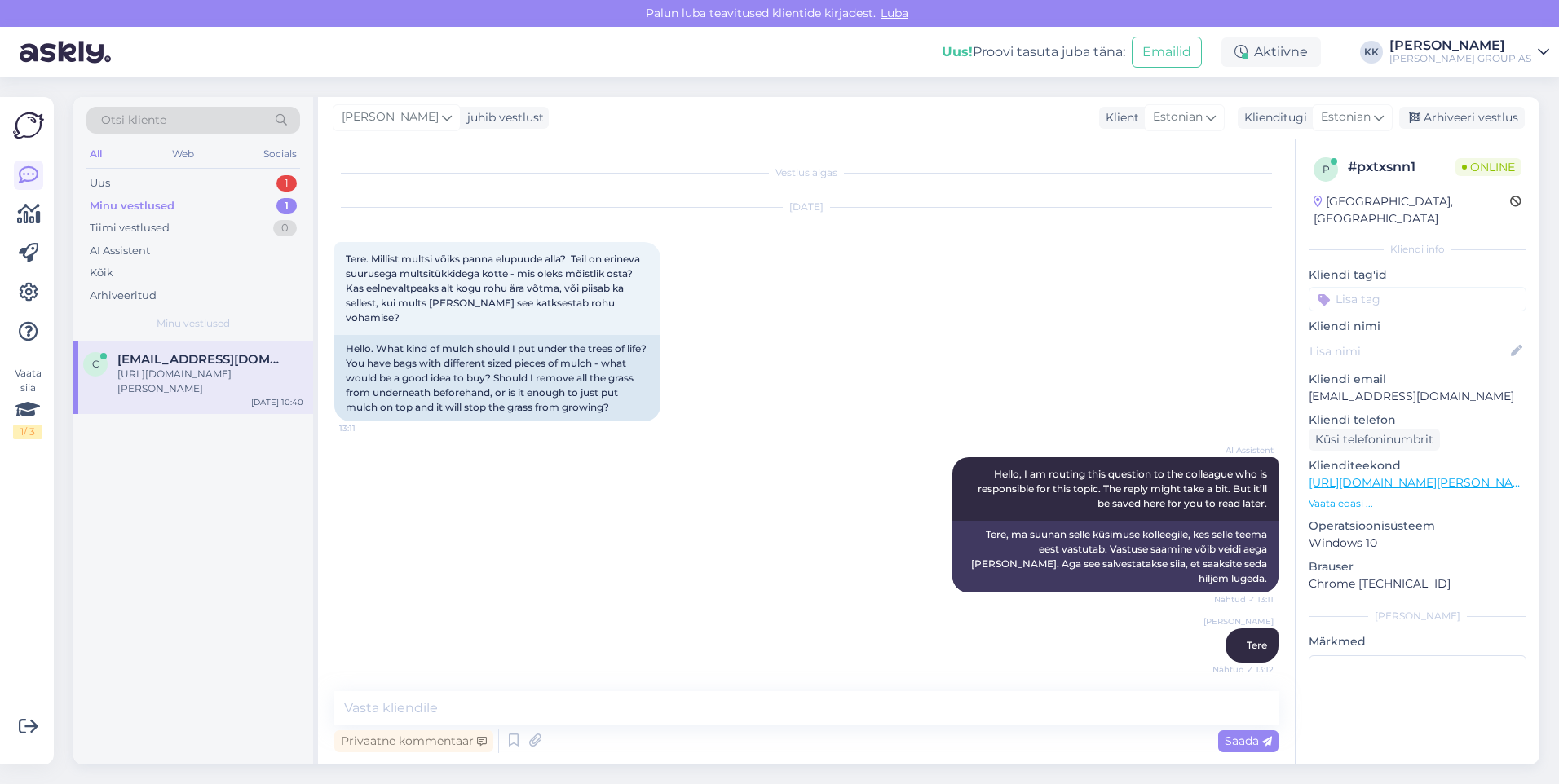
scroll to position [1838, 0]
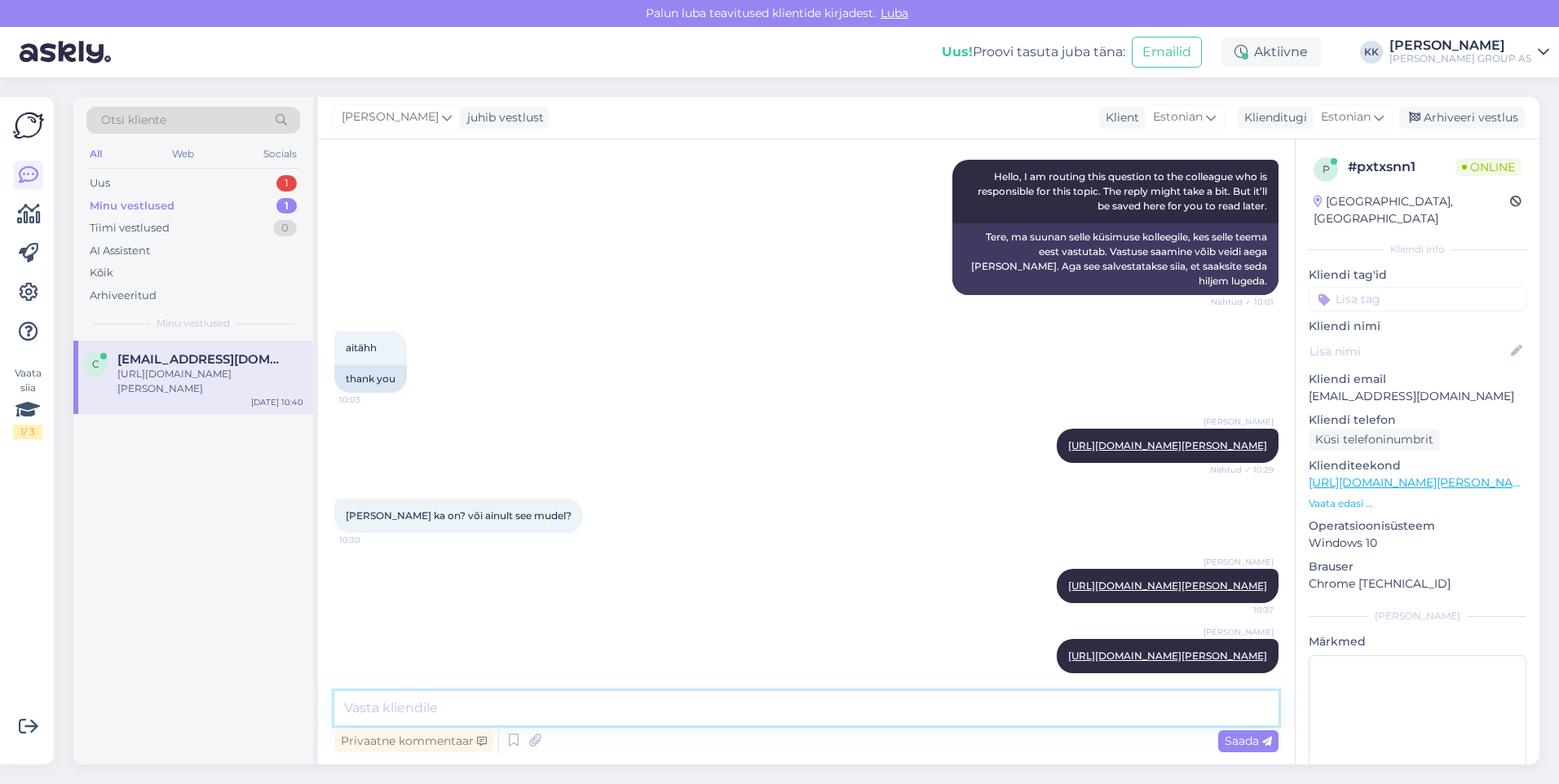
click at [375, 712] on textarea at bounding box center [806, 708] width 944 height 34
paste textarea "Voolikukäru Gardena CleverRoll S mahutab järgmise pikkusega voolikuid: 40 m voo…"
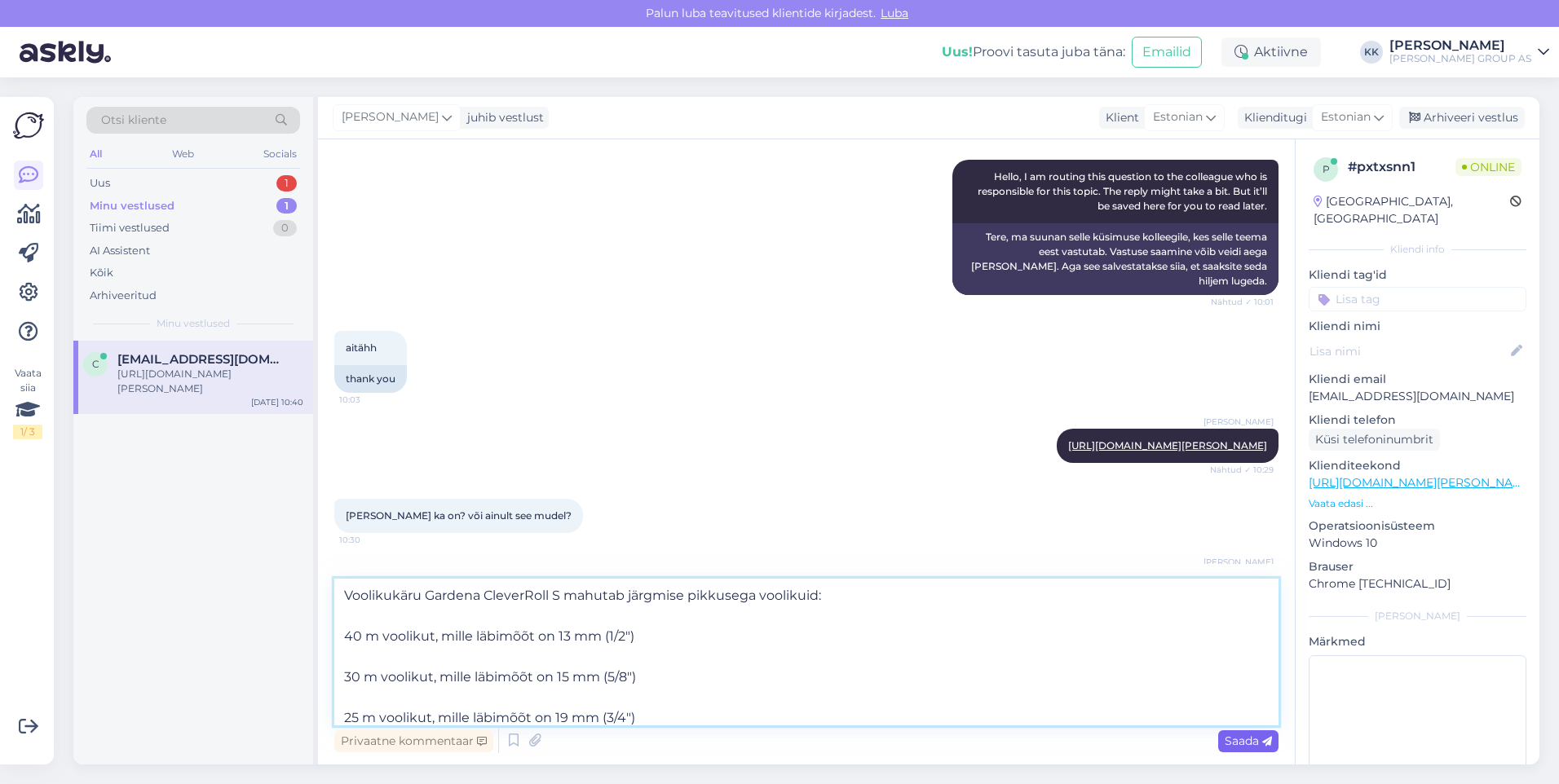
type textarea "Voolikukäru Gardena CleverRoll S mahutab järgmise pikkusega voolikuid: 40 m voo…"
click at [1236, 737] on span "Saada" at bounding box center [1248, 741] width 47 height 15
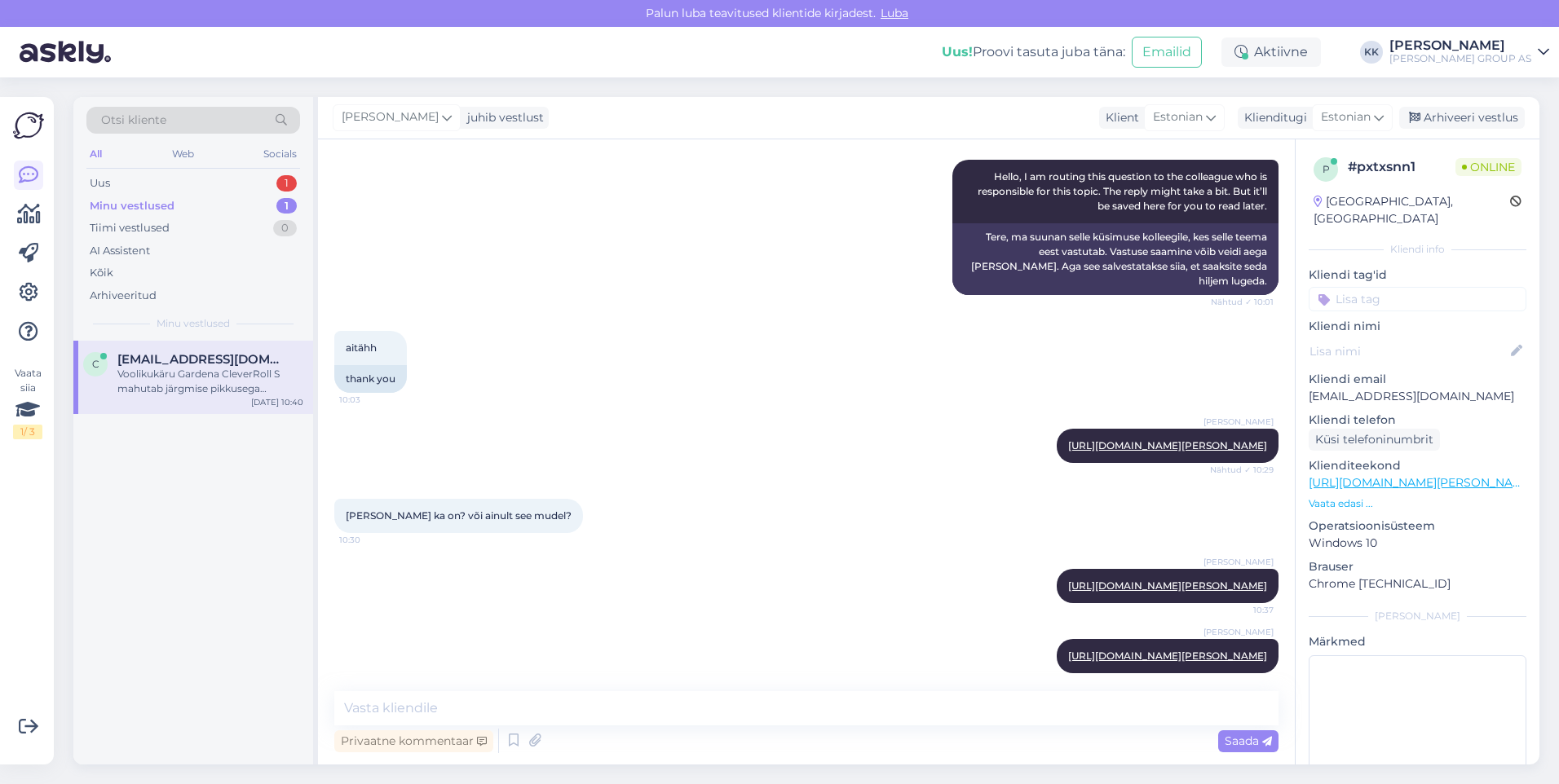
scroll to position [2011, 0]
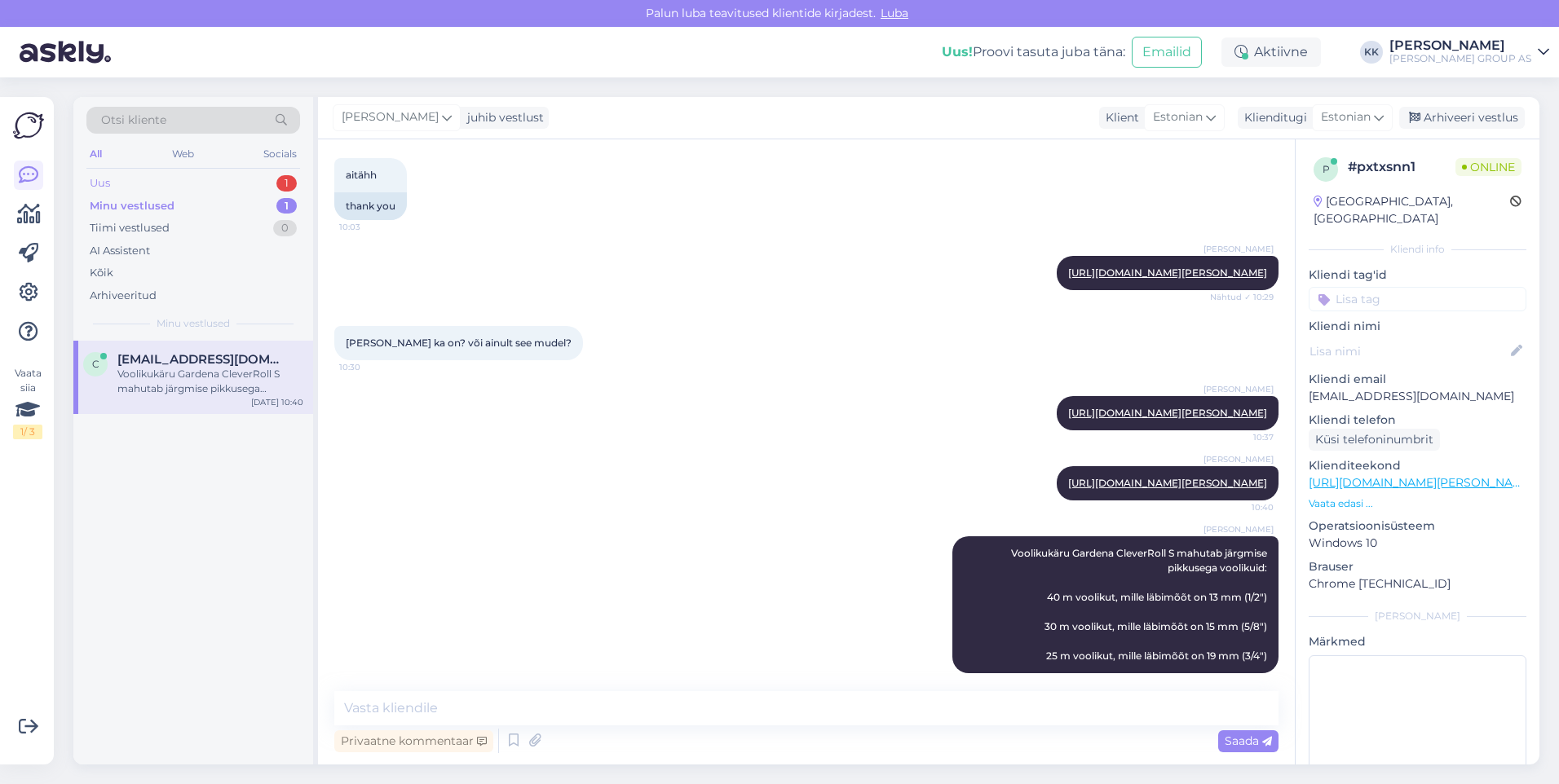
click at [123, 180] on div "Uus 1" at bounding box center [194, 183] width 214 height 23
